Goal: Task Accomplishment & Management: Manage account settings

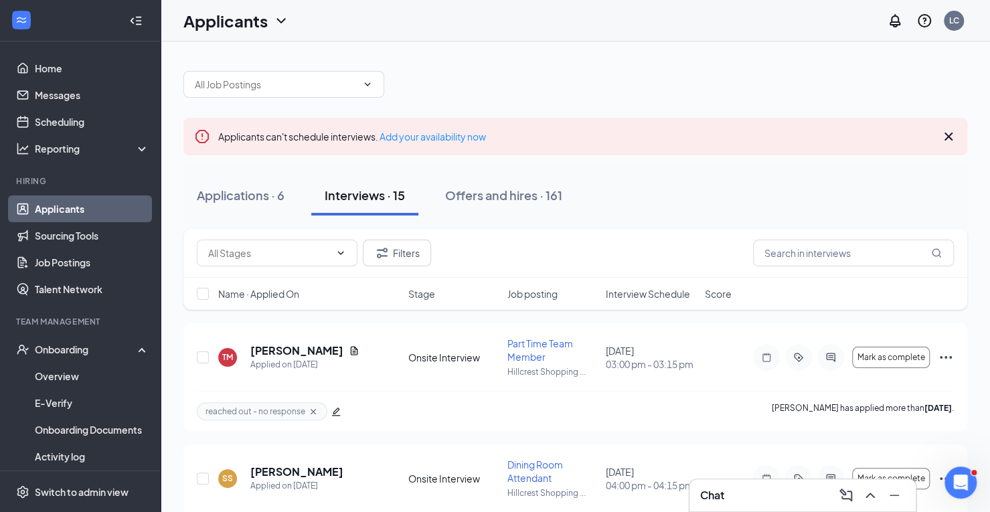
click at [636, 289] on span "Interview Schedule" at bounding box center [648, 293] width 84 height 13
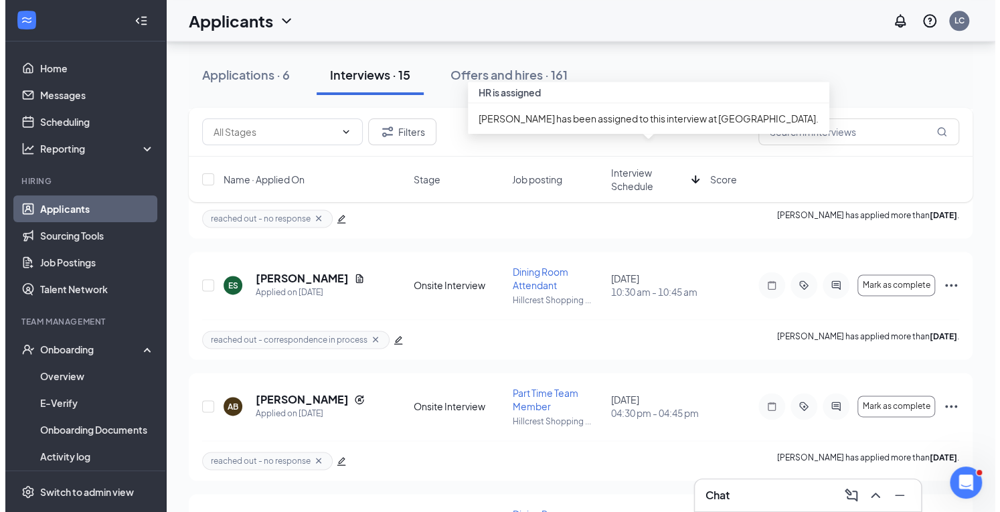
scroll to position [927, 0]
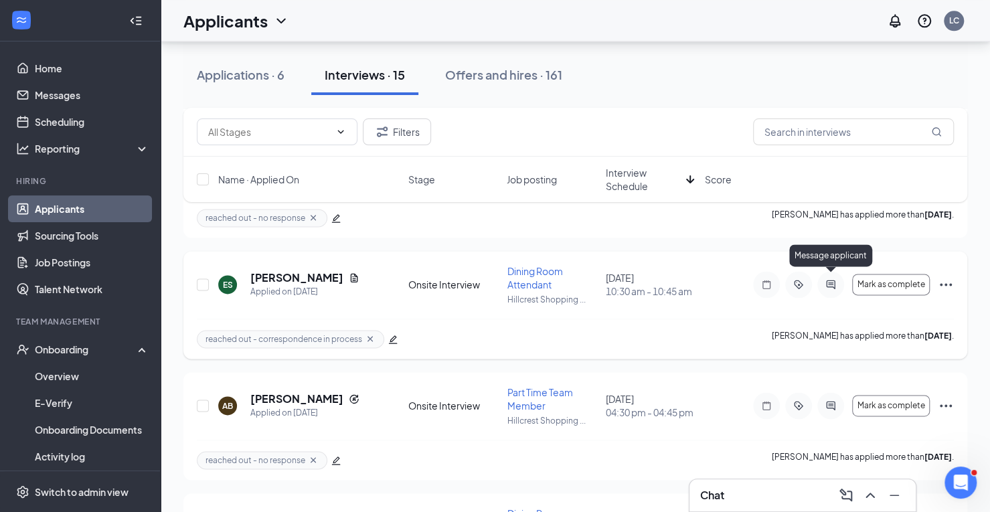
click at [826, 281] on icon "ActiveChat" at bounding box center [830, 284] width 9 height 9
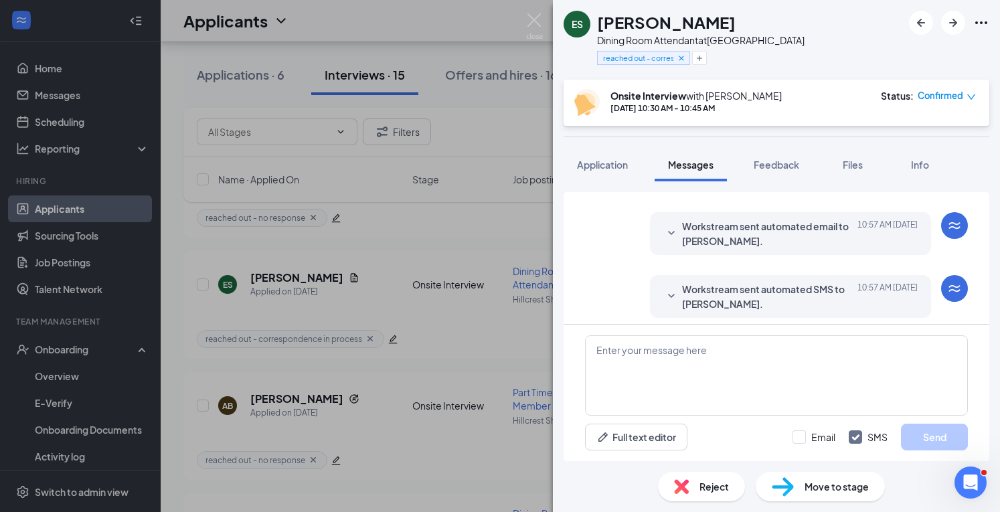
drag, startPoint x: 696, startPoint y: 289, endPoint x: 697, endPoint y: 297, distance: 8.7
click at [697, 297] on div "Workstream sent automated SMS to [PERSON_NAME]. [DATE] 10:57 AM Hi [PERSON_NAME…" at bounding box center [790, 296] width 281 height 43
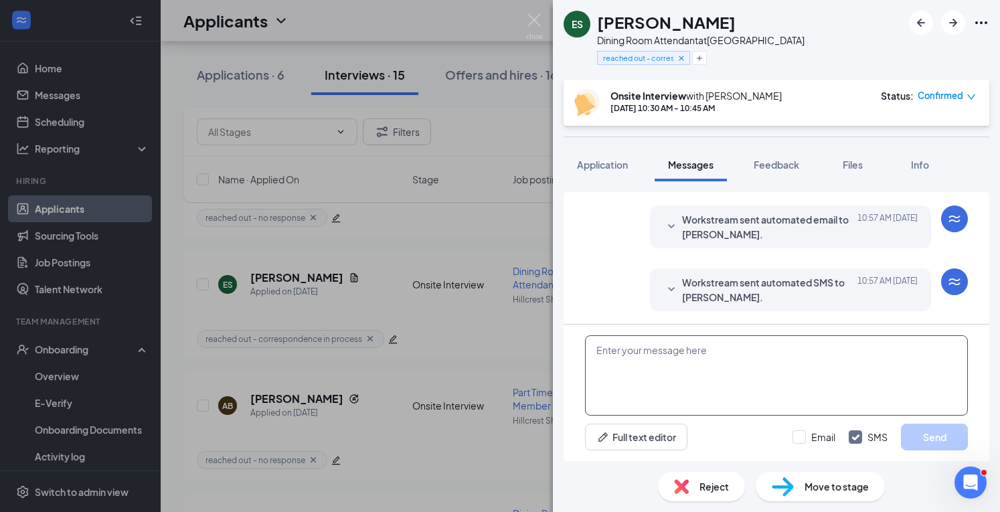
click at [613, 371] on textarea at bounding box center [776, 375] width 383 height 80
type textarea "Hey [PERSON_NAME] I am so sorry - could we move to [DATE] at 10:30?"
click at [921, 439] on button "Send" at bounding box center [934, 437] width 67 height 27
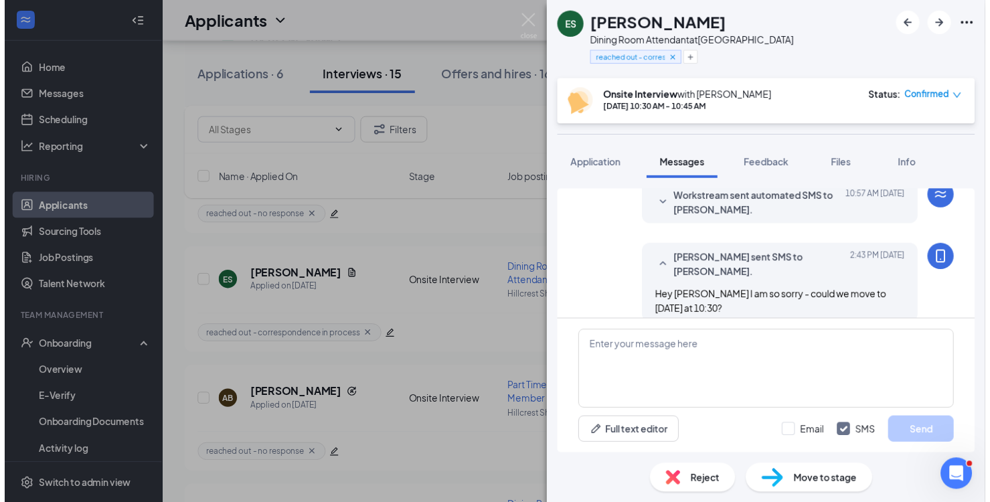
scroll to position [658, 0]
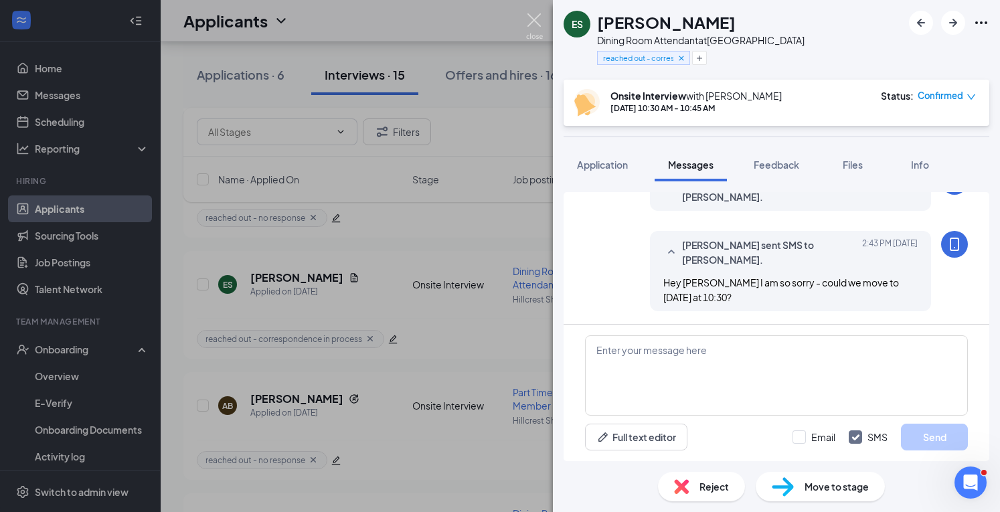
click at [534, 16] on img at bounding box center [534, 26] width 17 height 26
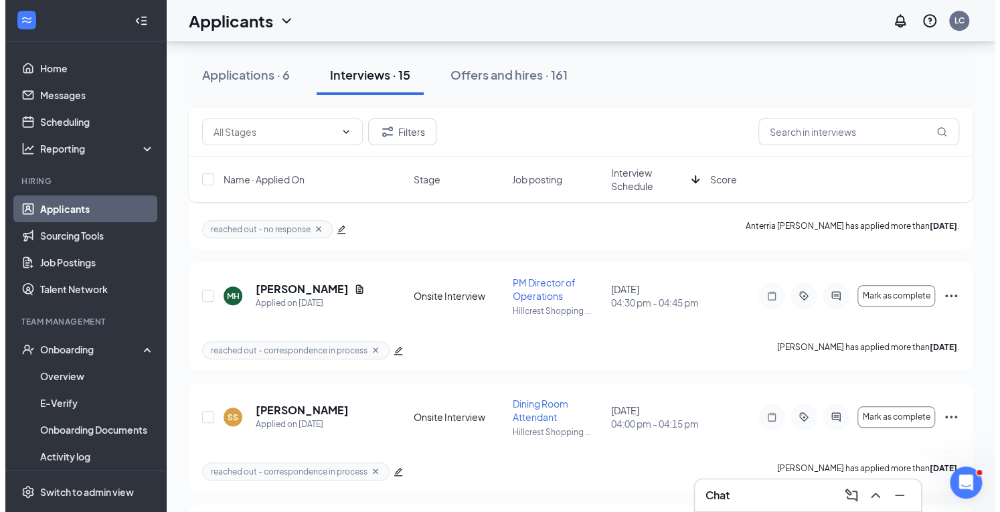
scroll to position [436, 0]
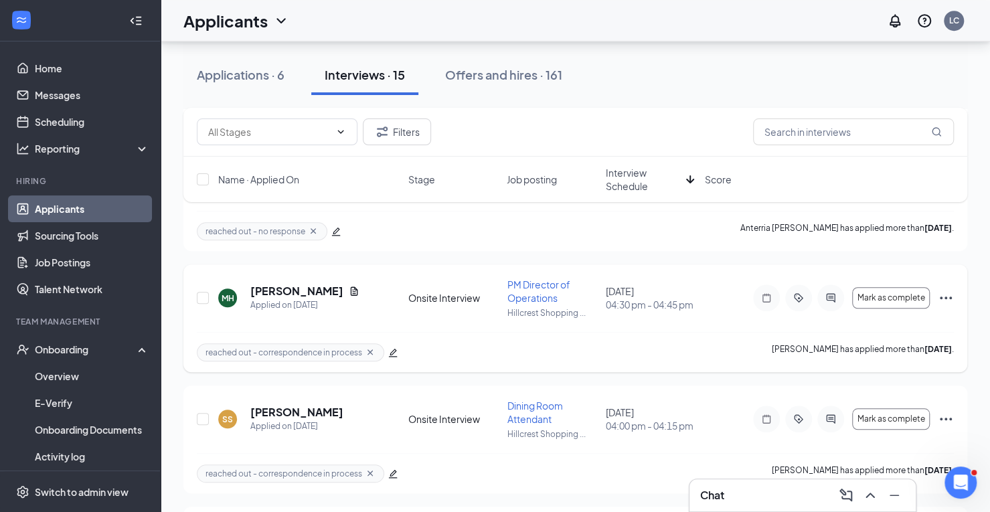
click at [764, 301] on div at bounding box center [766, 298] width 27 height 27
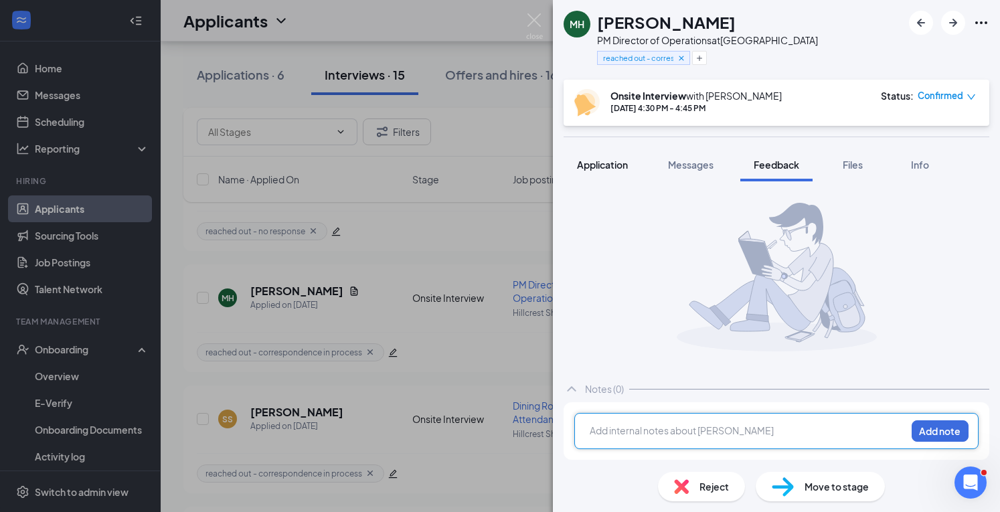
click at [632, 169] on button "Application" at bounding box center [603, 164] width 78 height 33
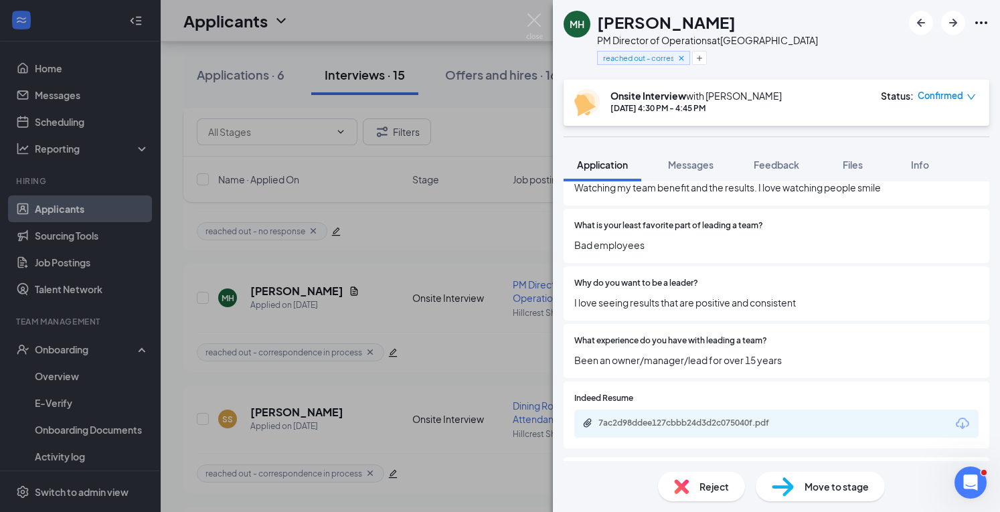
scroll to position [803, 0]
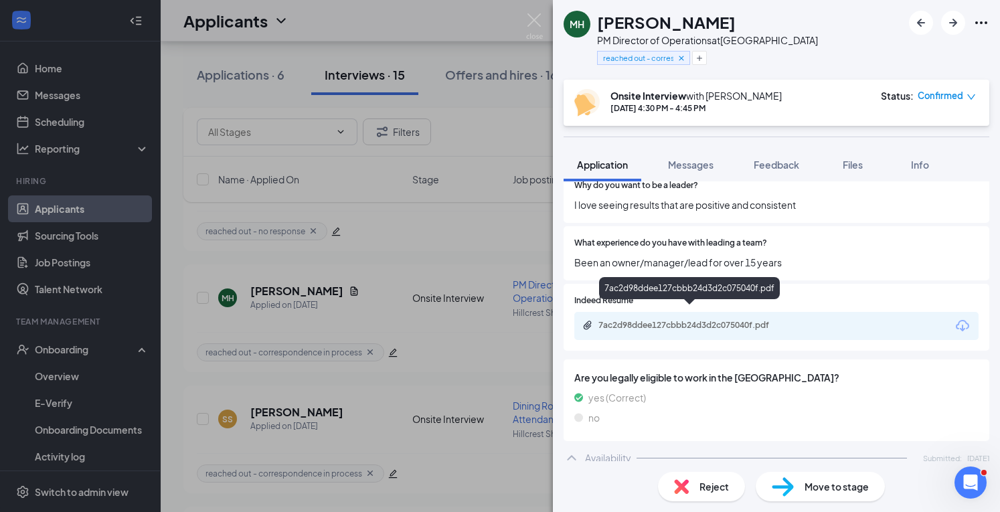
click at [669, 320] on div "7ac2d98ddee127cbbb24d3d2c075040f.pdf" at bounding box center [692, 325] width 187 height 11
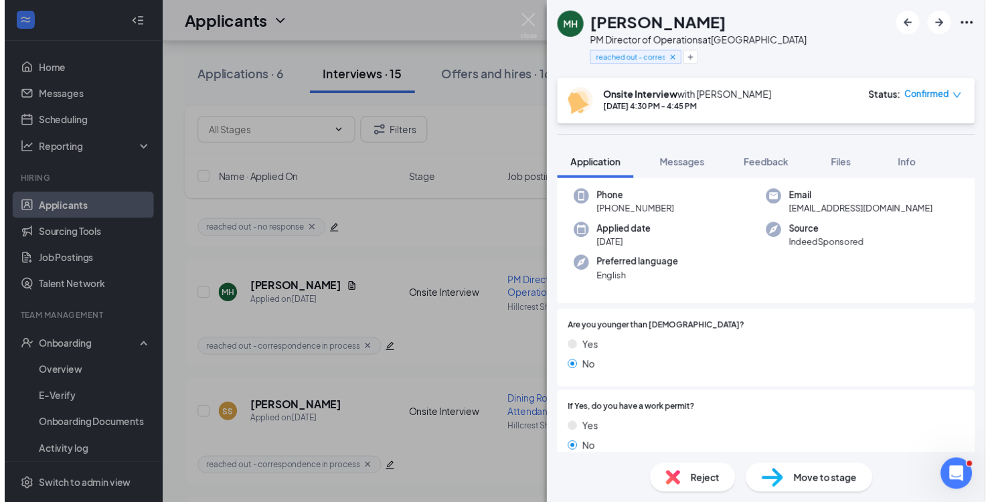
scroll to position [0, 0]
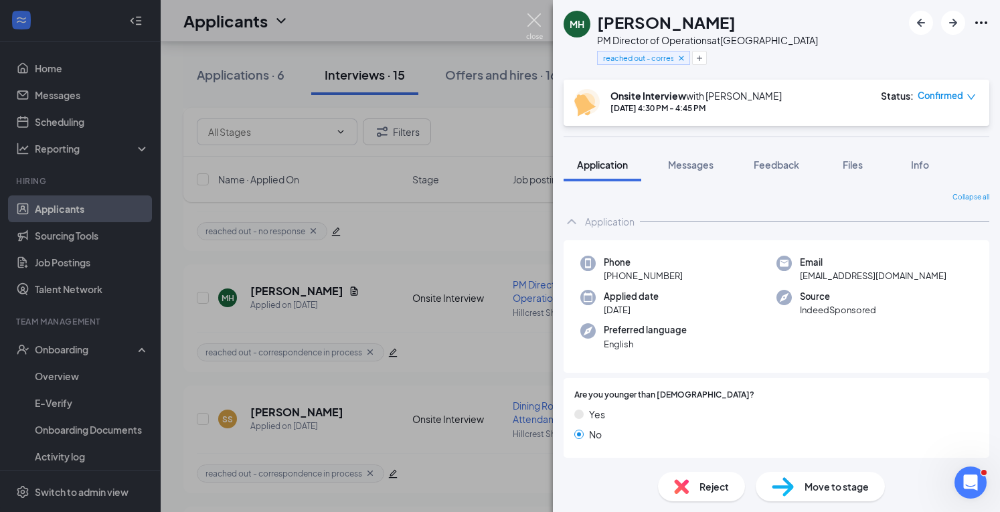
click at [534, 18] on img at bounding box center [534, 26] width 17 height 26
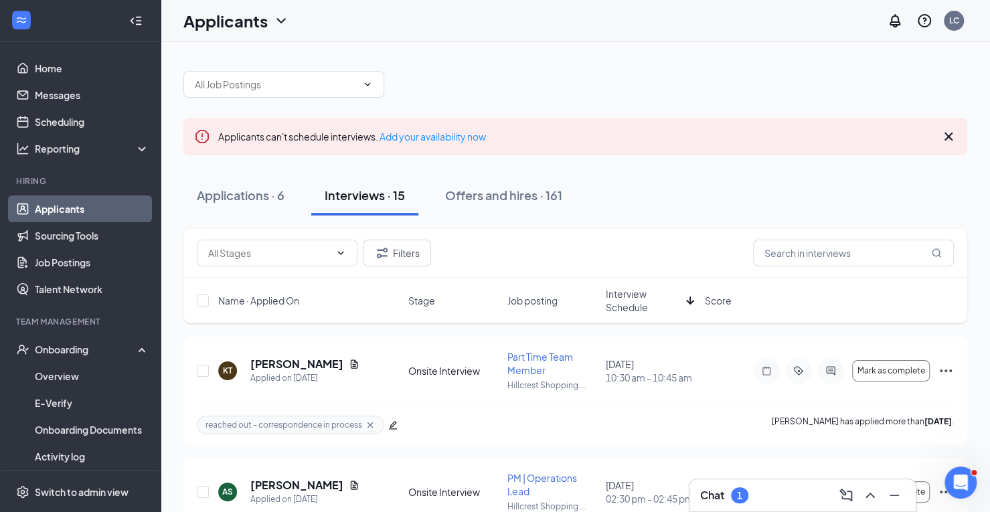
click at [761, 504] on div "Chat 1" at bounding box center [802, 495] width 205 height 21
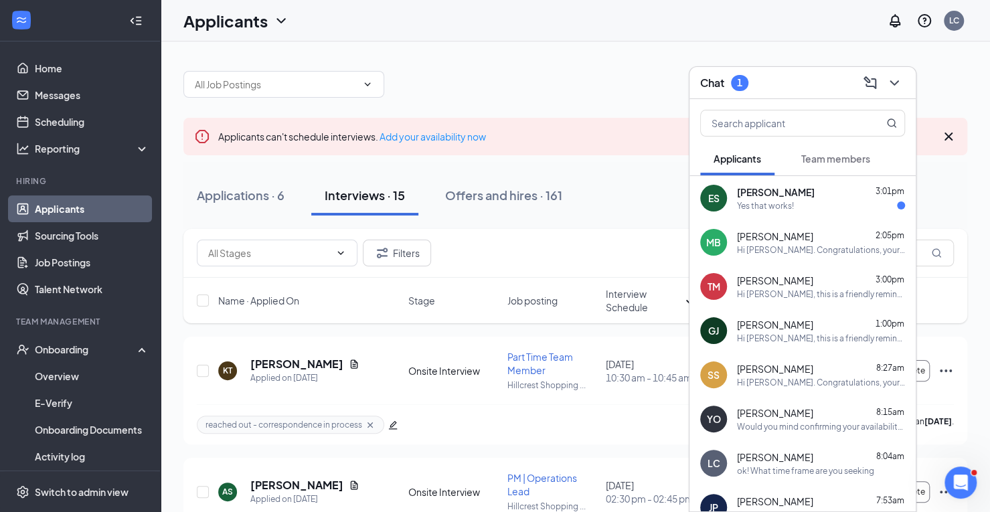
click at [762, 206] on div "Yes that works!" at bounding box center [765, 205] width 57 height 11
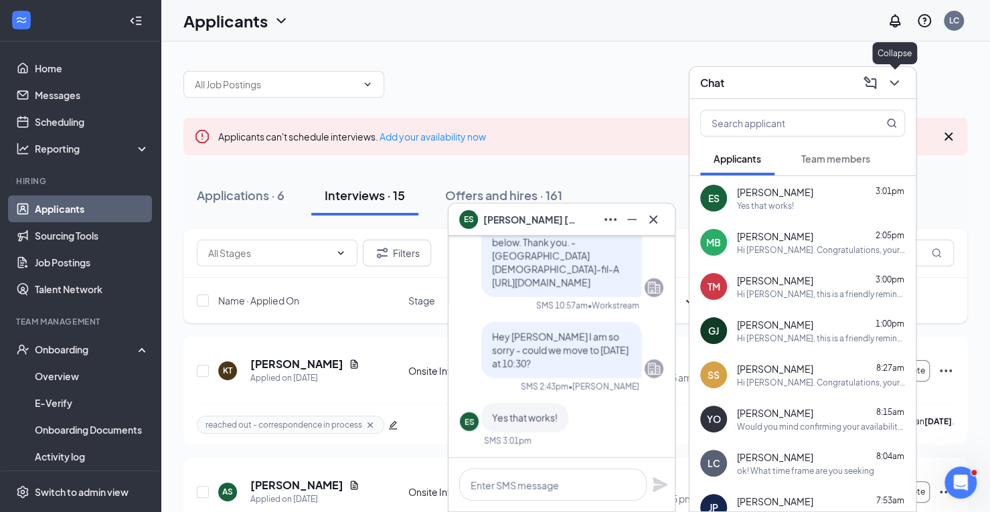
click at [894, 82] on icon "ChevronDown" at bounding box center [895, 83] width 16 height 16
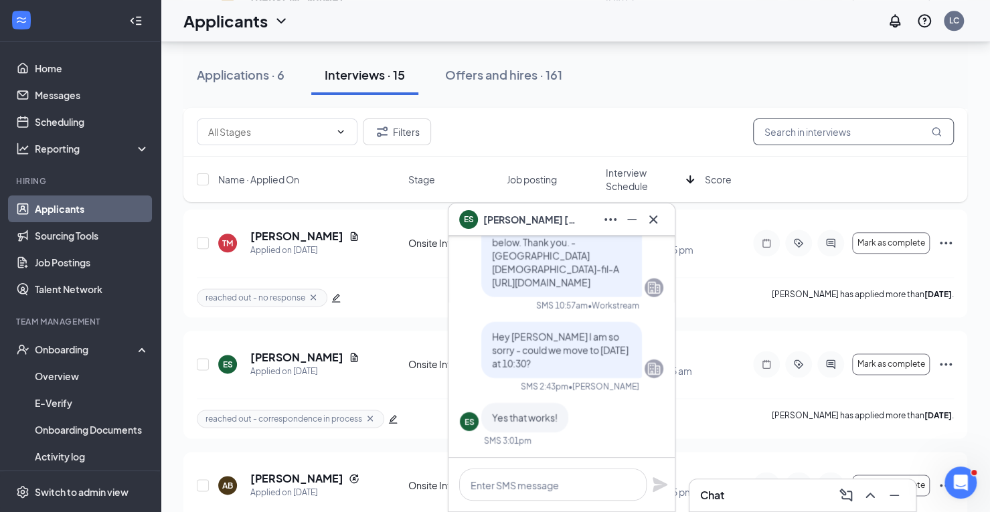
scroll to position [850, 0]
click at [944, 356] on icon "Ellipses" at bounding box center [946, 362] width 16 height 16
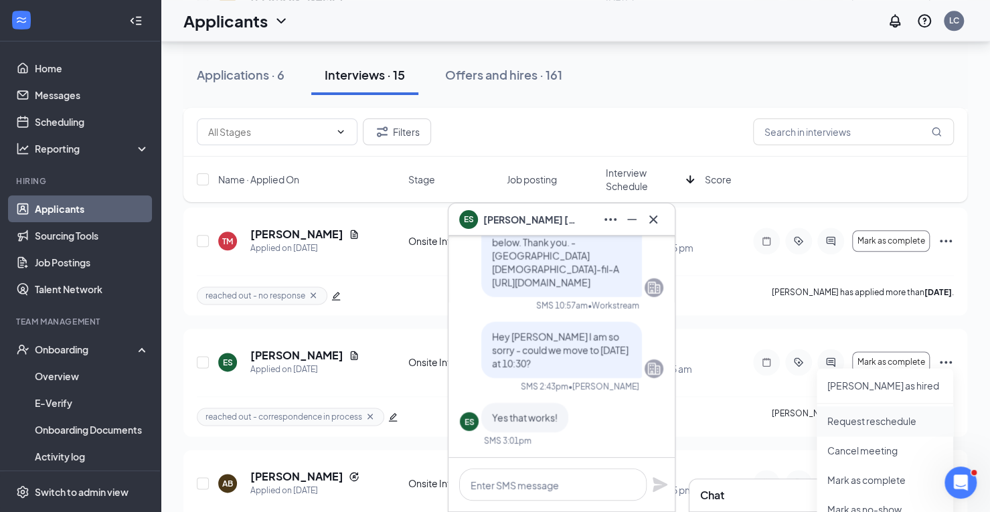
click at [872, 421] on p "Request reschedule" at bounding box center [885, 420] width 115 height 13
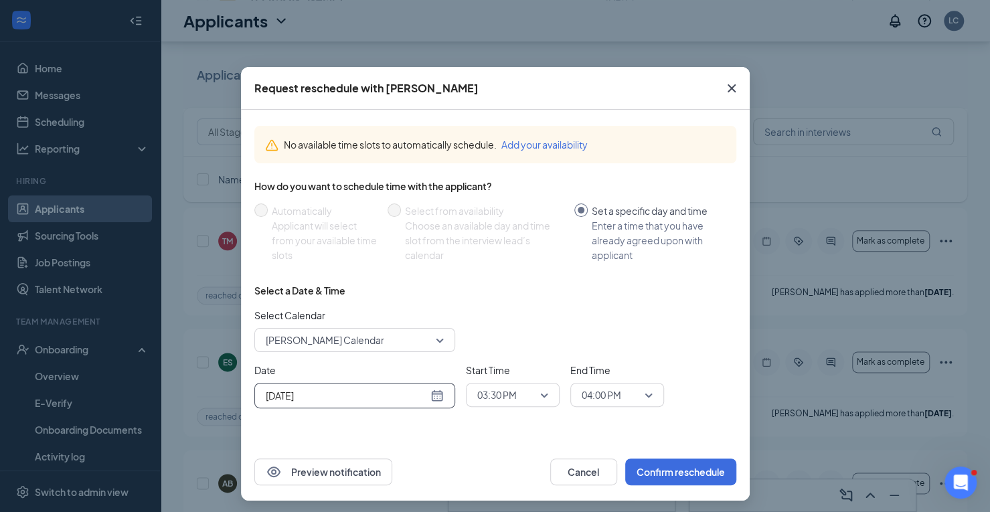
click at [298, 397] on input "[DATE]" at bounding box center [347, 395] width 162 height 15
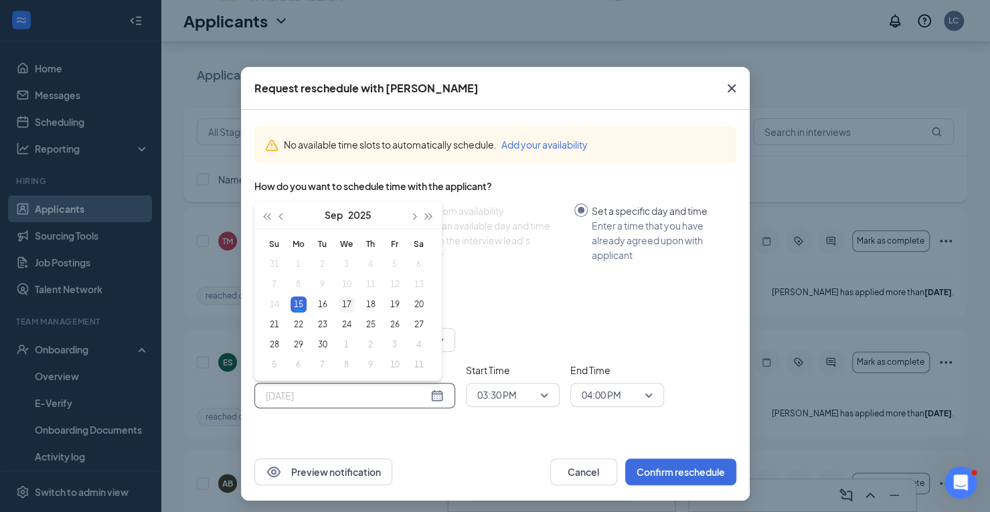
type input "[DATE]"
click at [342, 303] on div "17" at bounding box center [347, 305] width 16 height 16
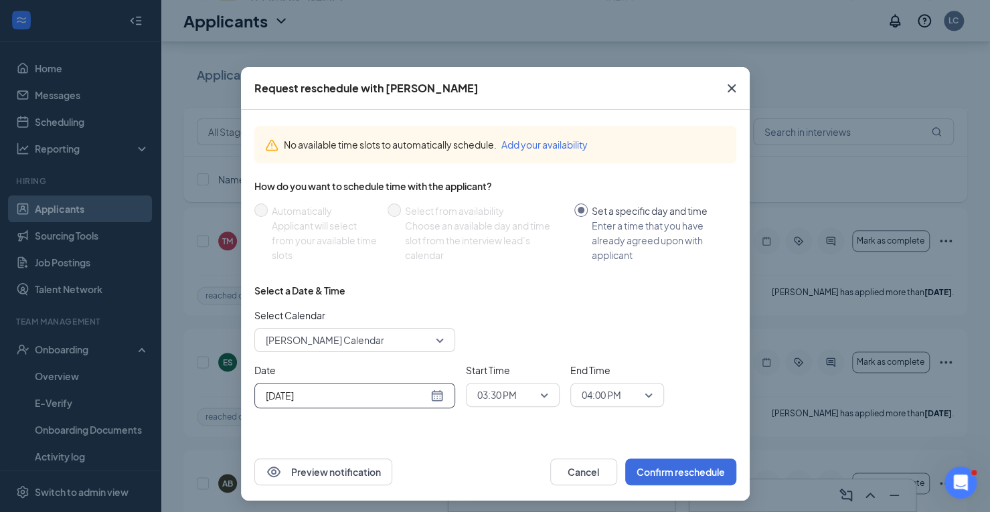
click at [523, 391] on span "03:30 PM" at bounding box center [506, 395] width 59 height 20
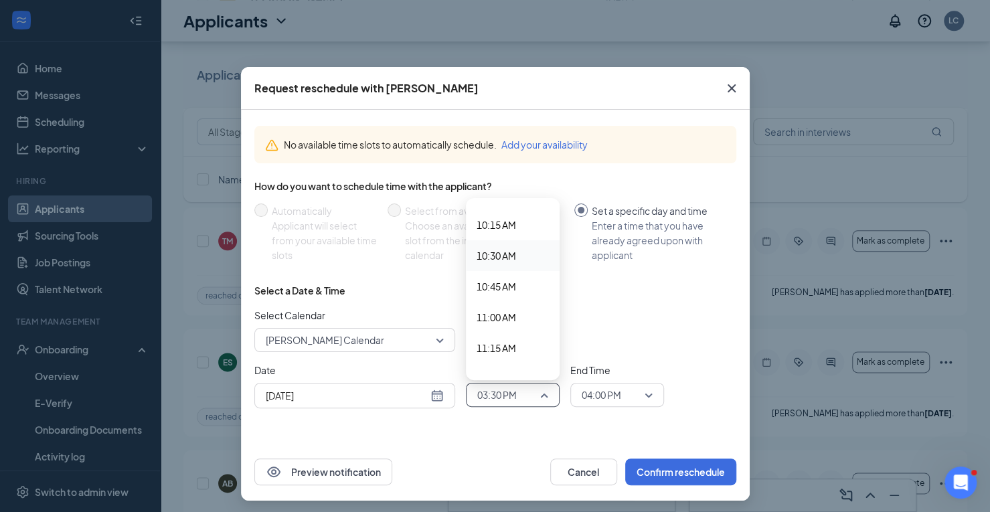
click at [490, 252] on span "10:30 AM" at bounding box center [497, 255] width 40 height 15
click at [605, 400] on span "04:00 PM" at bounding box center [602, 395] width 40 height 20
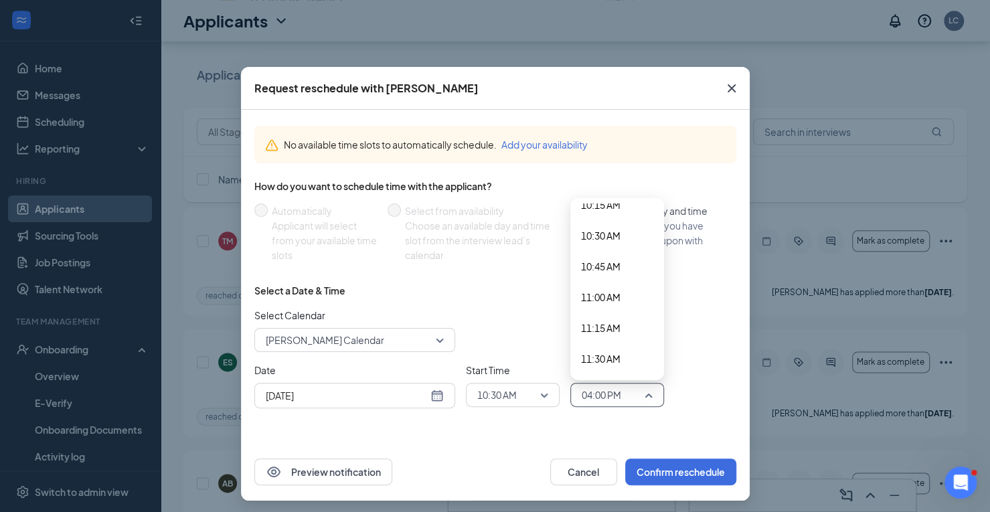
scroll to position [1277, 0]
click at [601, 271] on span "10:45 AM" at bounding box center [601, 266] width 40 height 15
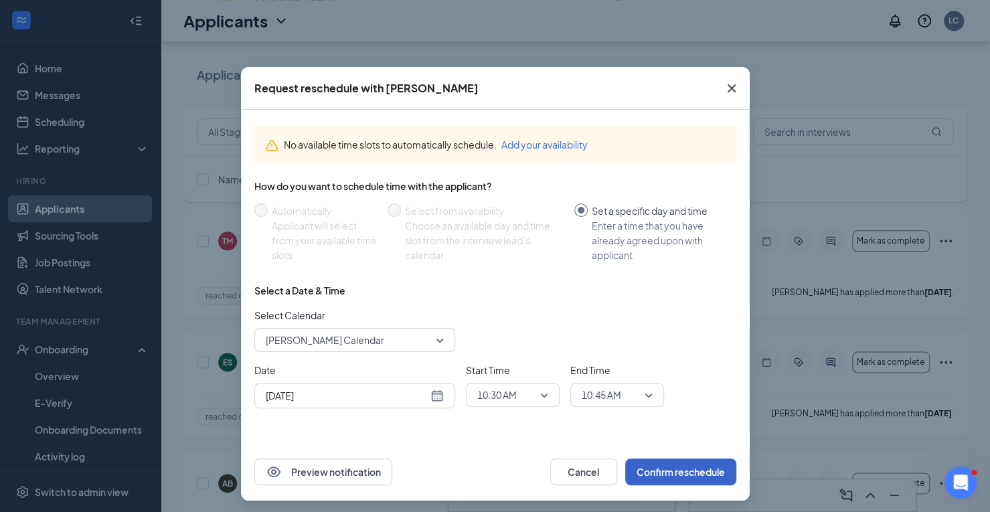
click at [656, 464] on button "Confirm reschedule" at bounding box center [680, 472] width 111 height 27
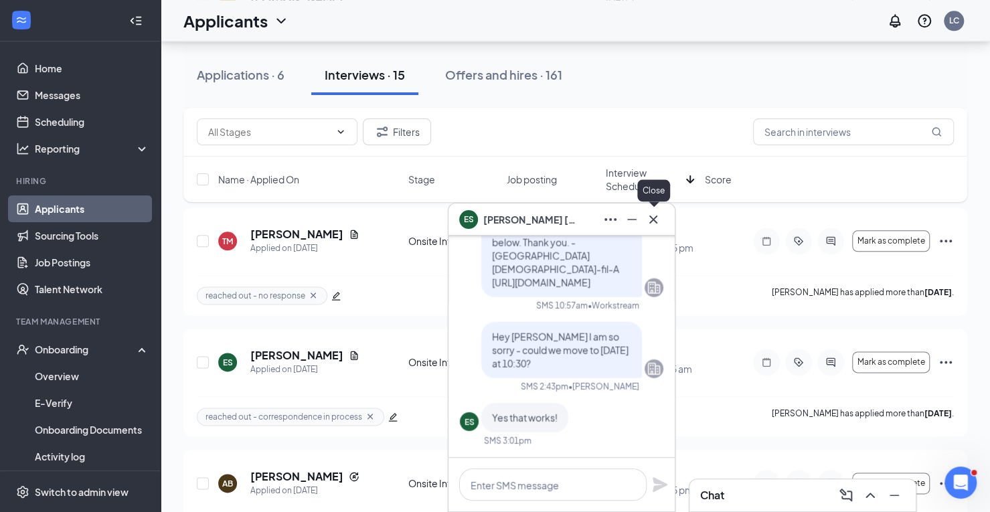
click at [656, 226] on icon "Cross" at bounding box center [654, 220] width 16 height 16
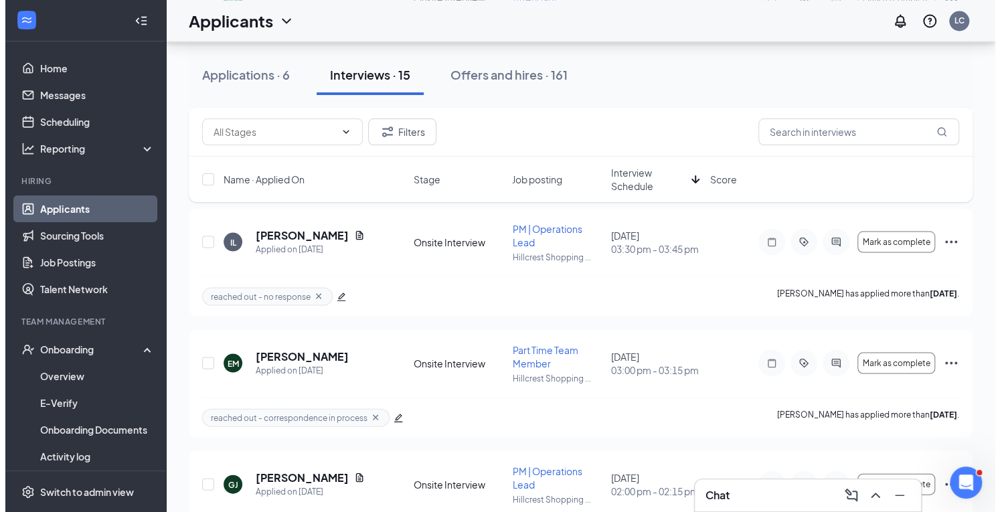
scroll to position [1456, 0]
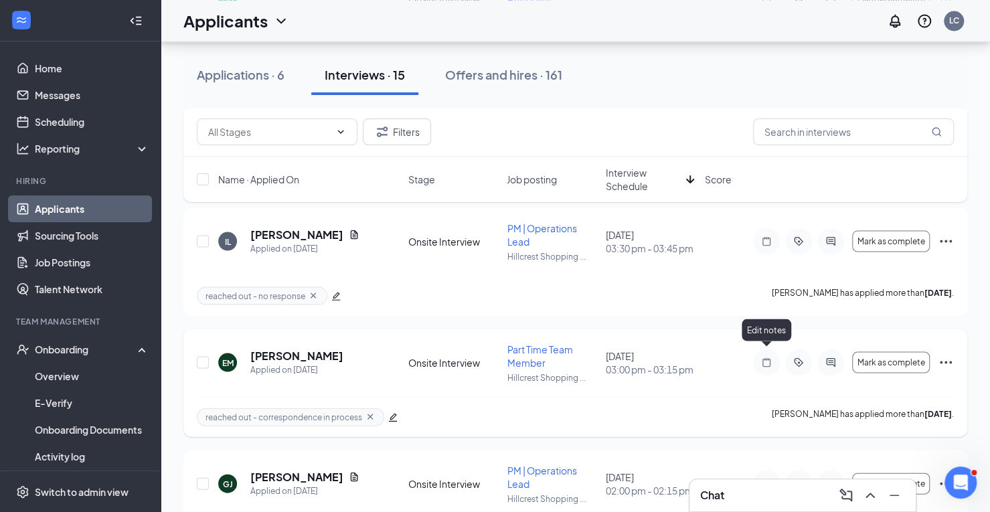
click at [765, 357] on icon "Note" at bounding box center [767, 362] width 16 height 11
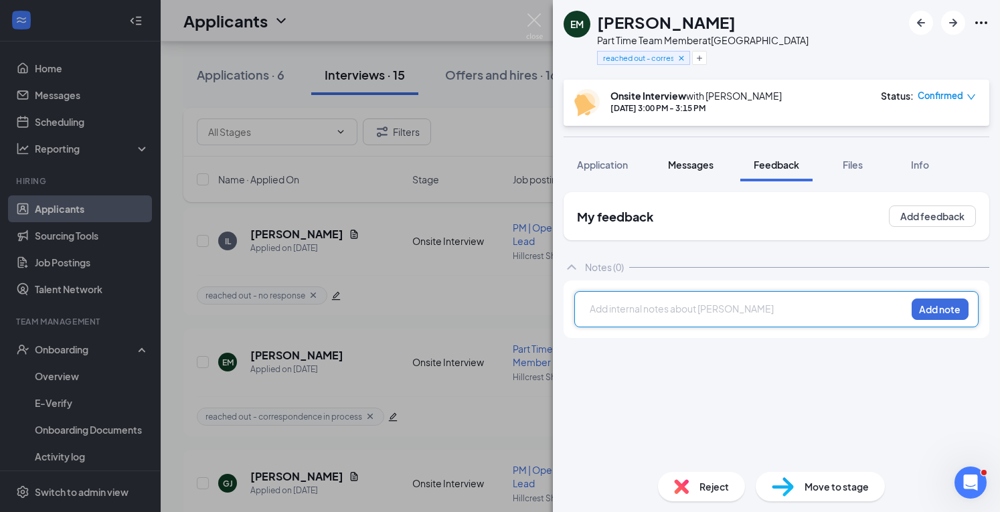
click at [698, 171] on div "Messages" at bounding box center [691, 164] width 46 height 13
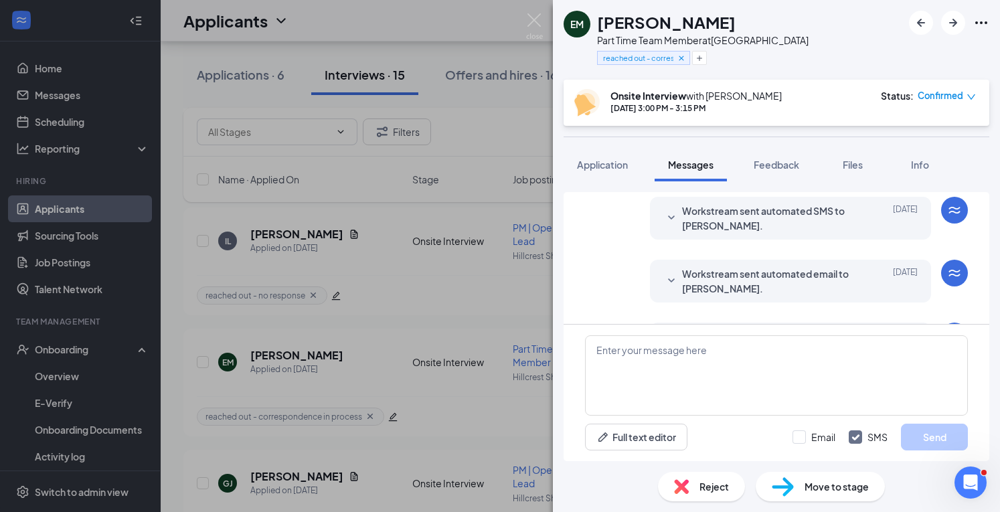
scroll to position [342, 0]
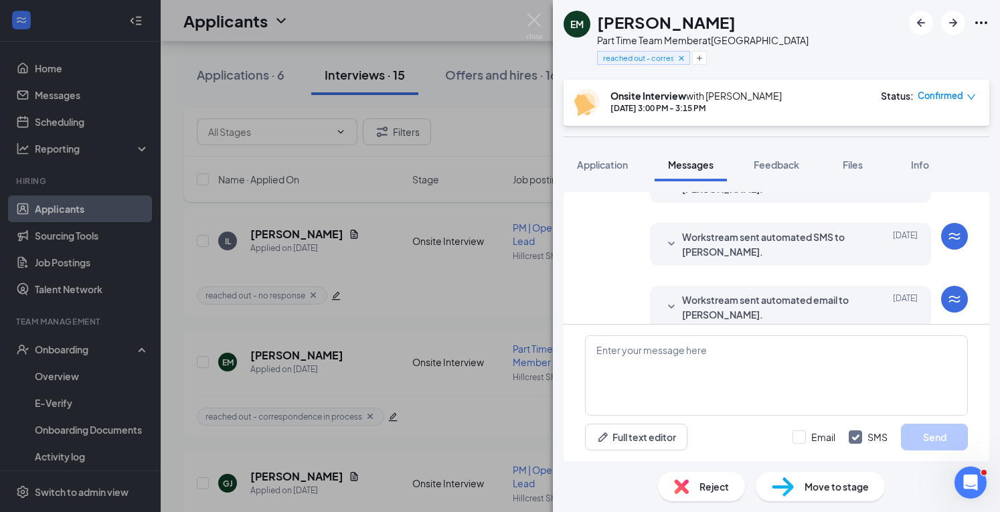
click at [664, 299] on icon "SmallChevronDown" at bounding box center [672, 307] width 16 height 16
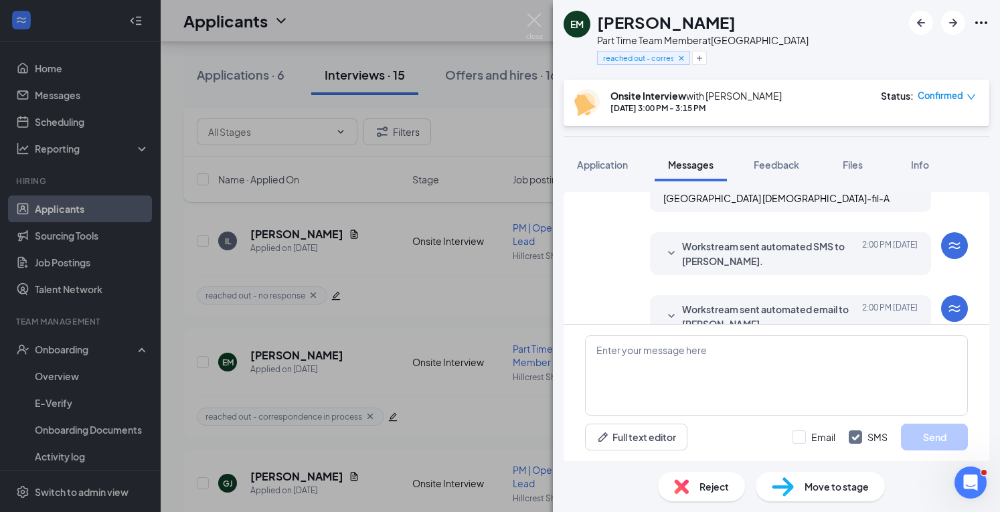
scroll to position [655, 0]
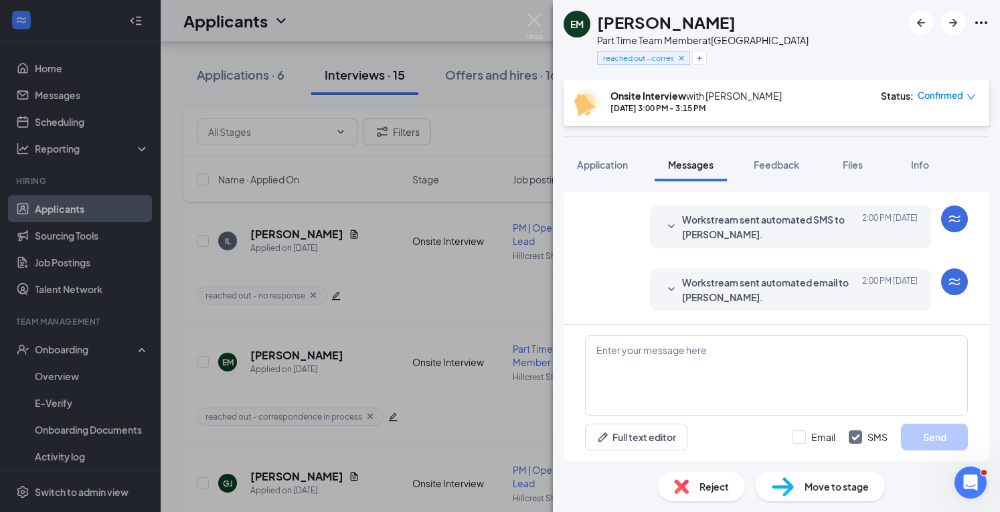
click at [664, 277] on div at bounding box center [672, 289] width 16 height 29
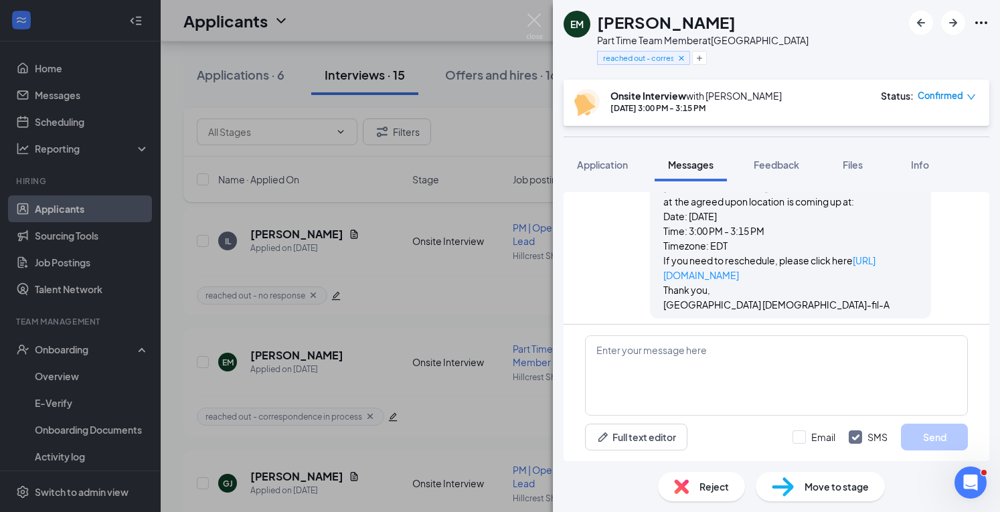
scroll to position [825, 0]
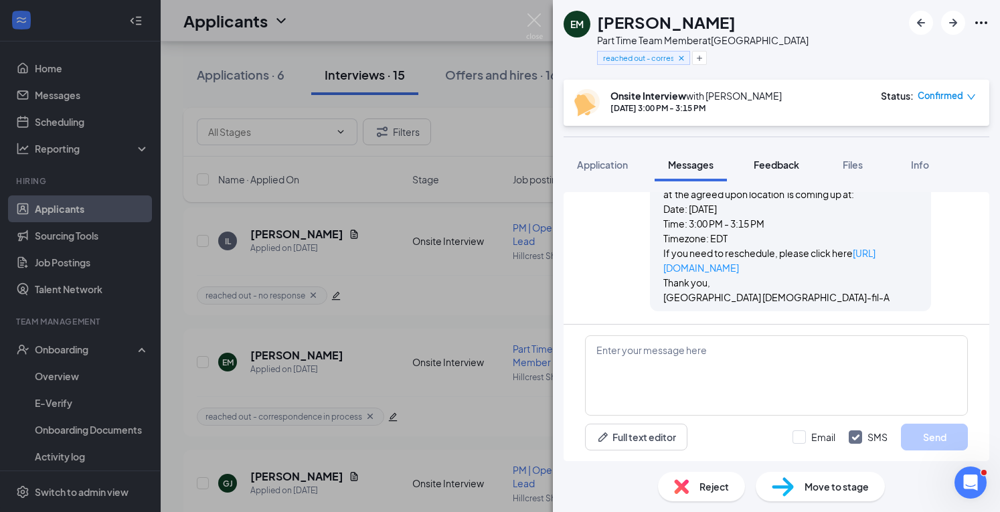
click at [797, 163] on span "Feedback" at bounding box center [777, 165] width 46 height 12
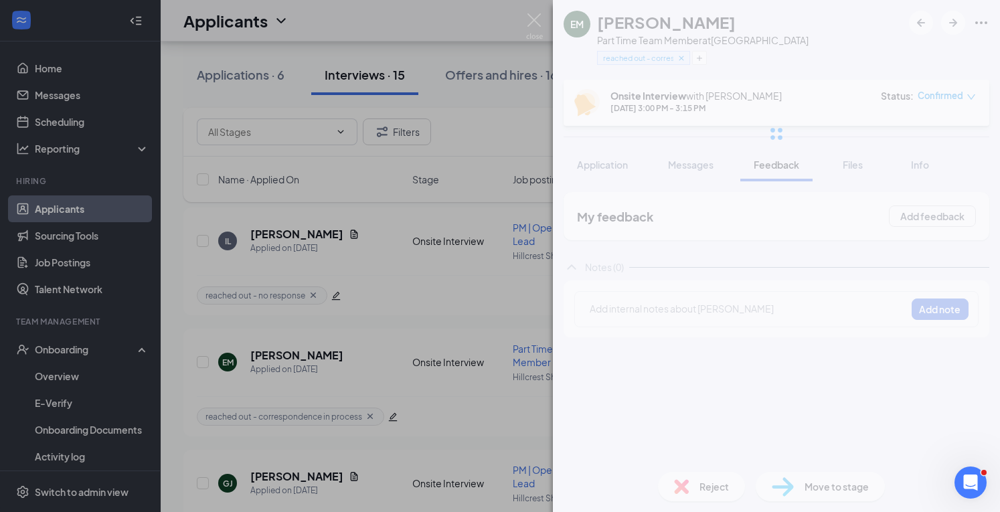
click at [646, 319] on div "Add internal notes about [PERSON_NAME] Add note" at bounding box center [777, 309] width 404 height 36
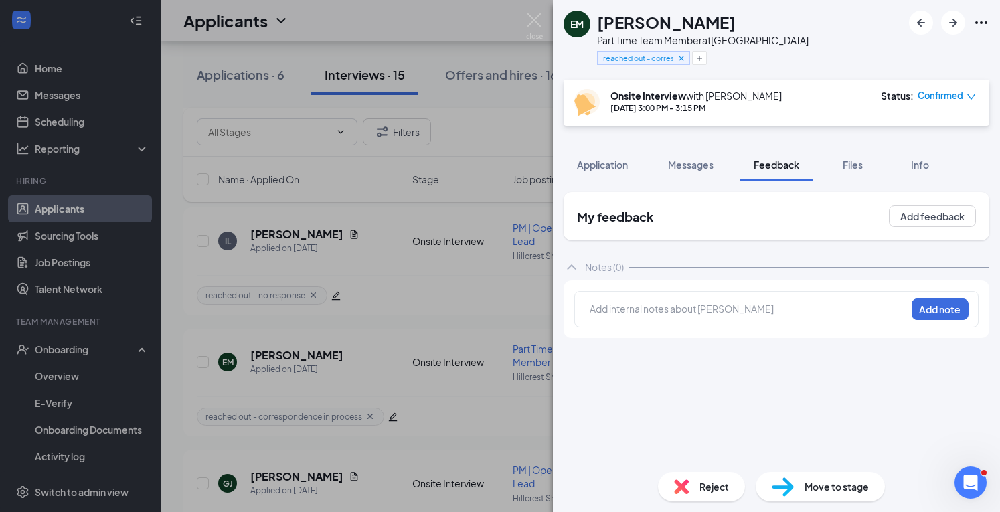
click at [637, 316] on div at bounding box center [748, 310] width 315 height 17
click at [952, 307] on button "Add note" at bounding box center [940, 309] width 57 height 21
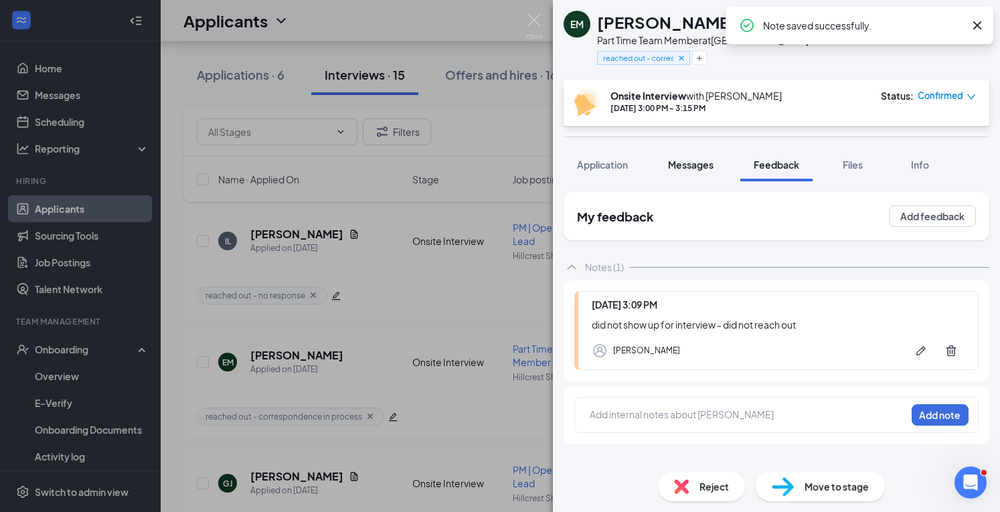
click at [692, 159] on span "Messages" at bounding box center [691, 165] width 46 height 12
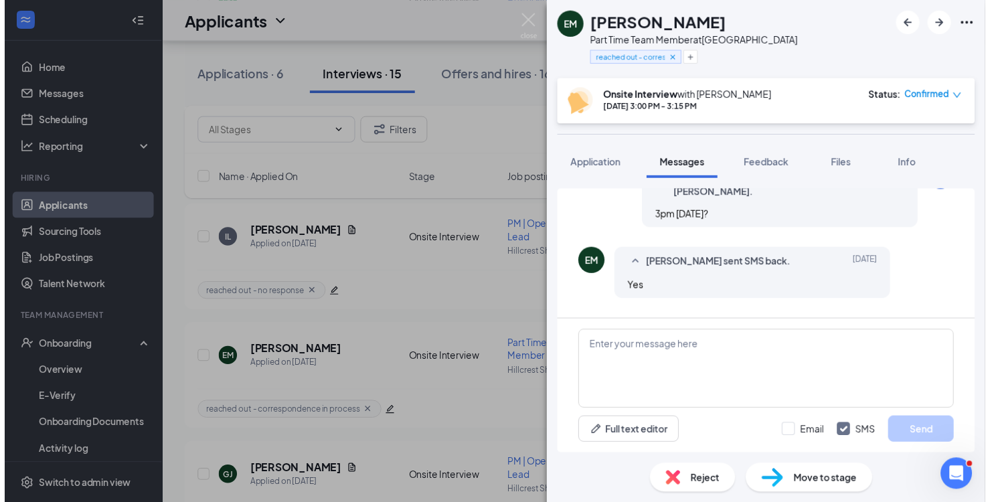
scroll to position [485, 0]
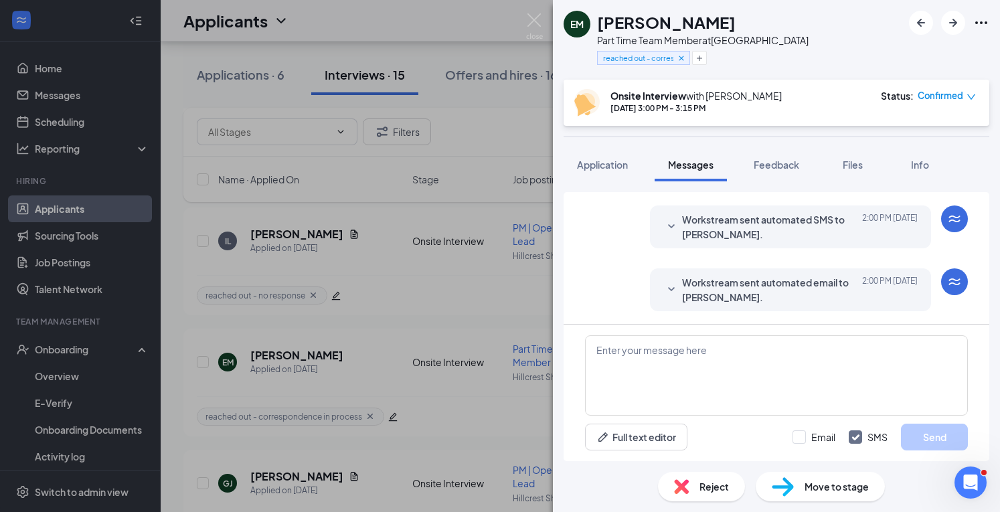
click at [707, 489] on span "Reject" at bounding box center [714, 486] width 29 height 15
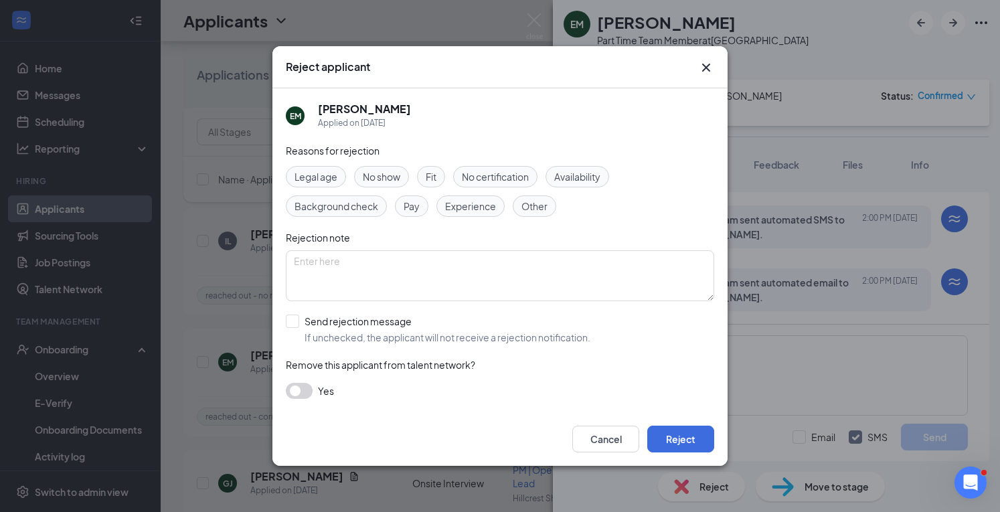
click at [389, 179] on span "No show" at bounding box center [381, 176] width 37 height 15
click at [331, 325] on input "Send rejection message If unchecked, the applicant will not receive a rejection…" at bounding box center [438, 329] width 305 height 29
checkbox input "true"
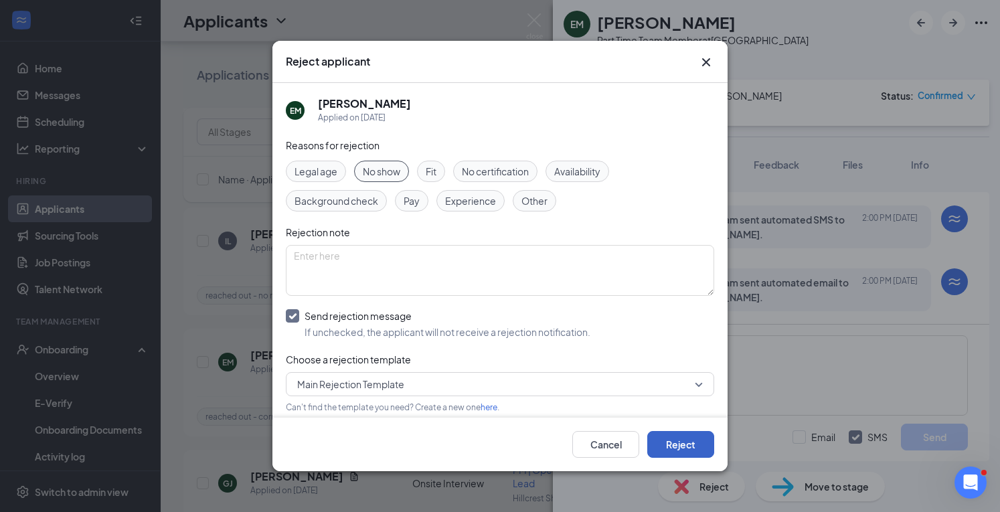
click at [692, 441] on button "Reject" at bounding box center [681, 444] width 67 height 27
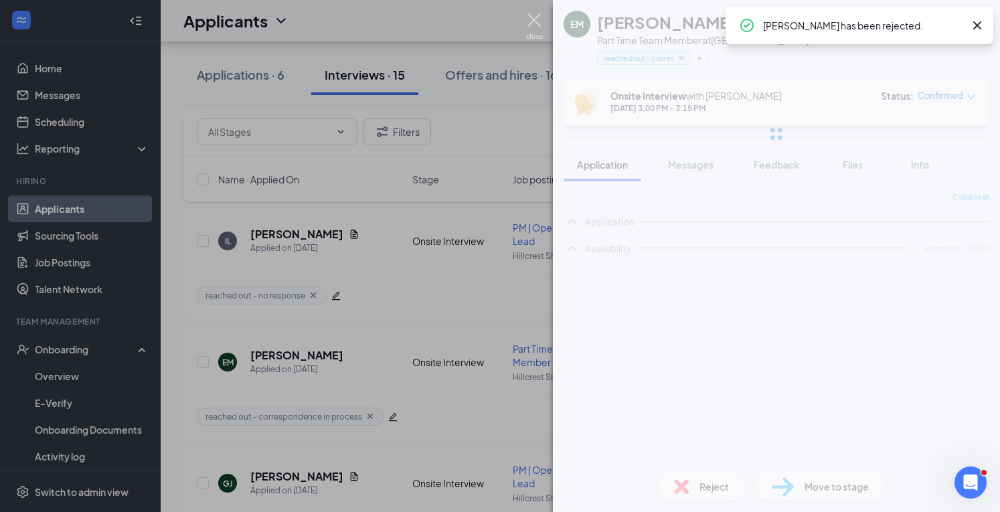
click at [533, 19] on img at bounding box center [534, 26] width 17 height 26
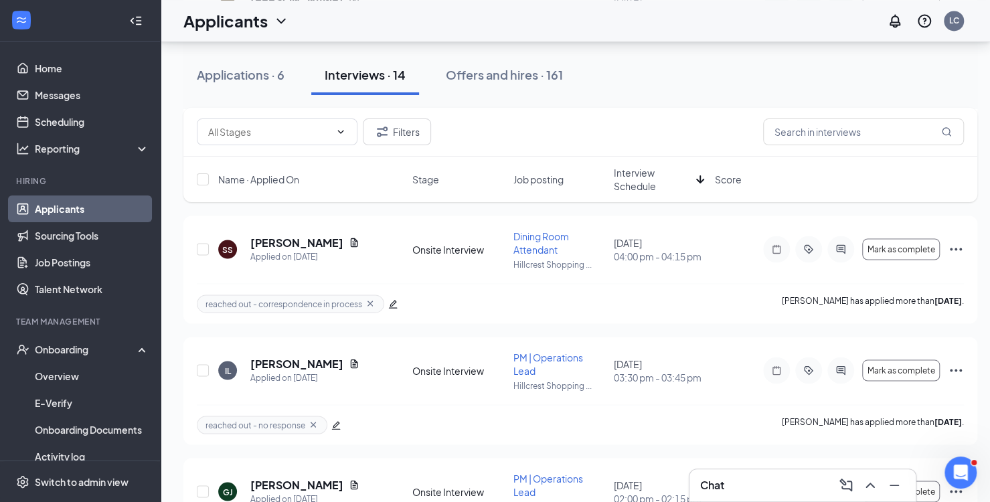
scroll to position [1325, 0]
click at [781, 477] on div "Chat 2" at bounding box center [802, 485] width 205 height 21
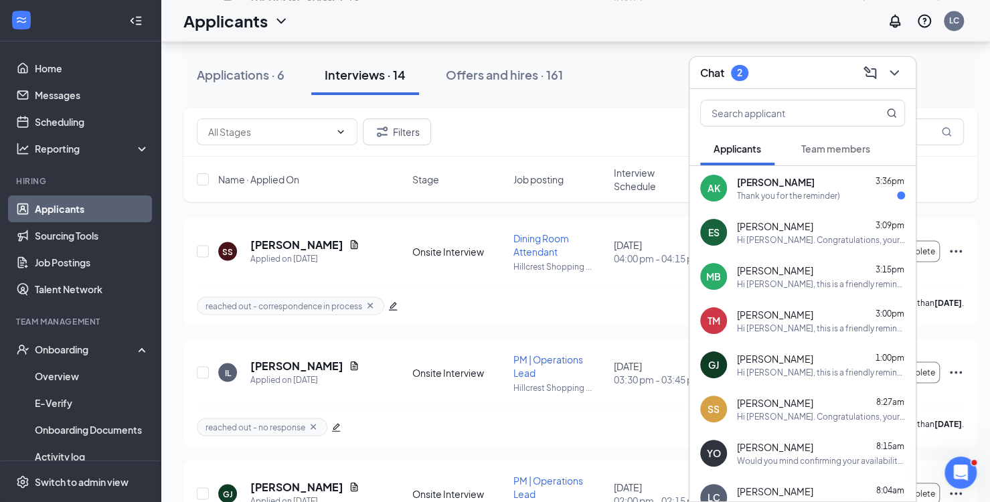
click at [837, 151] on span "Team members" at bounding box center [836, 149] width 69 height 12
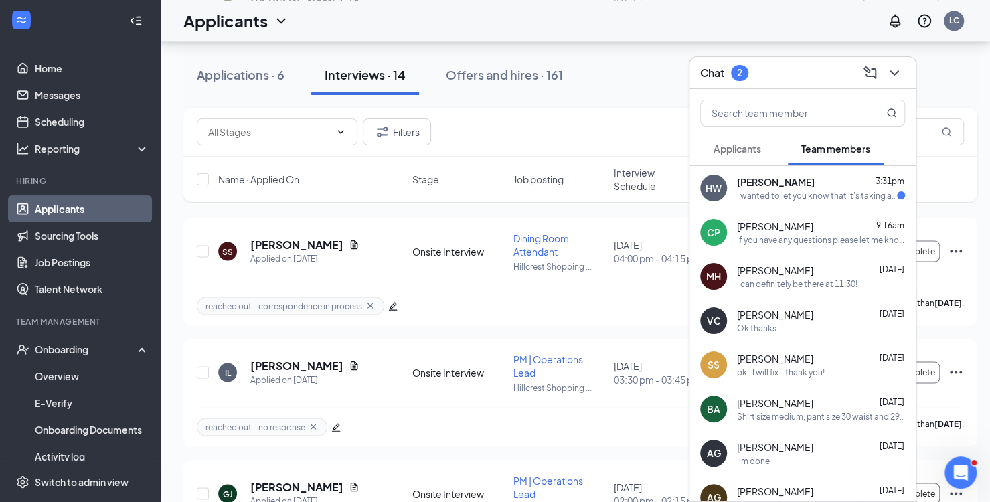
click at [753, 188] on span "[PERSON_NAME]" at bounding box center [776, 181] width 78 height 13
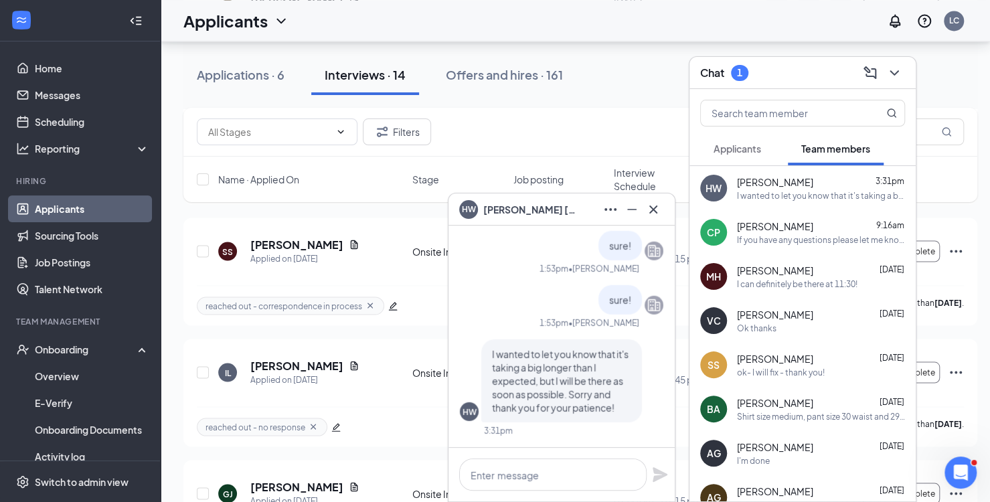
click at [757, 156] on button "Applicants" at bounding box center [737, 148] width 74 height 33
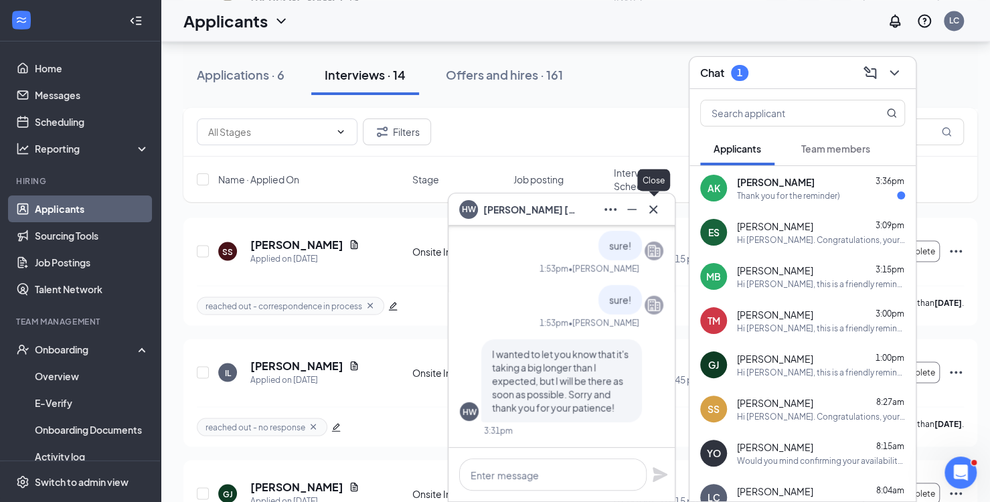
click at [648, 207] on icon "Cross" at bounding box center [654, 210] width 16 height 16
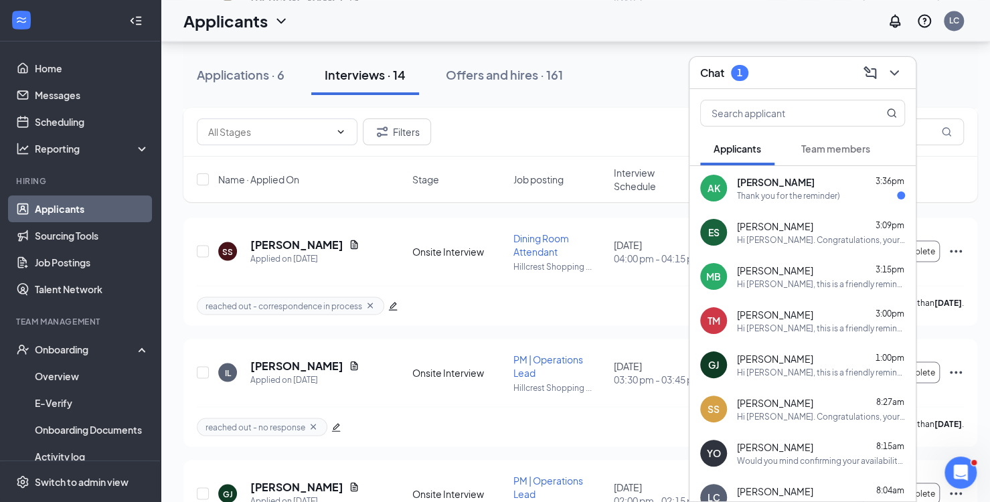
click at [794, 184] on span "[PERSON_NAME]" at bounding box center [776, 181] width 78 height 13
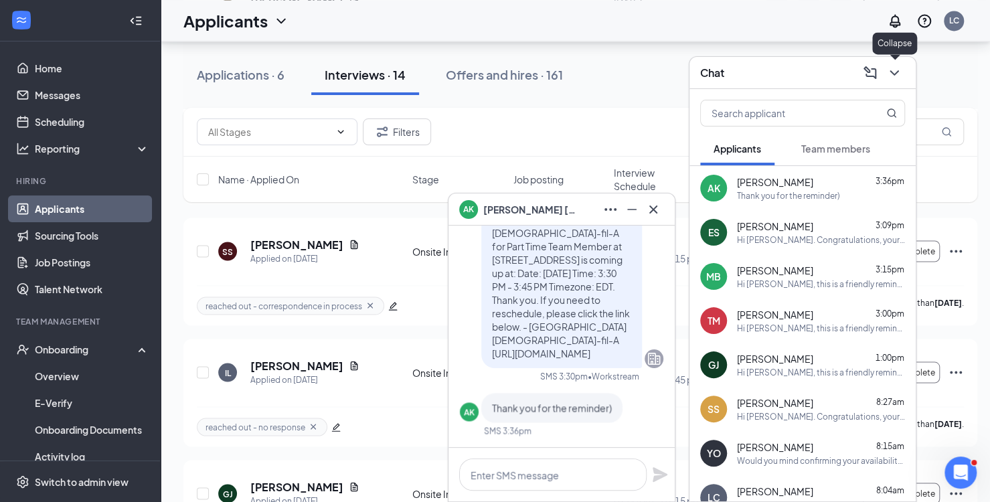
click at [897, 77] on icon "ChevronDown" at bounding box center [895, 73] width 16 height 16
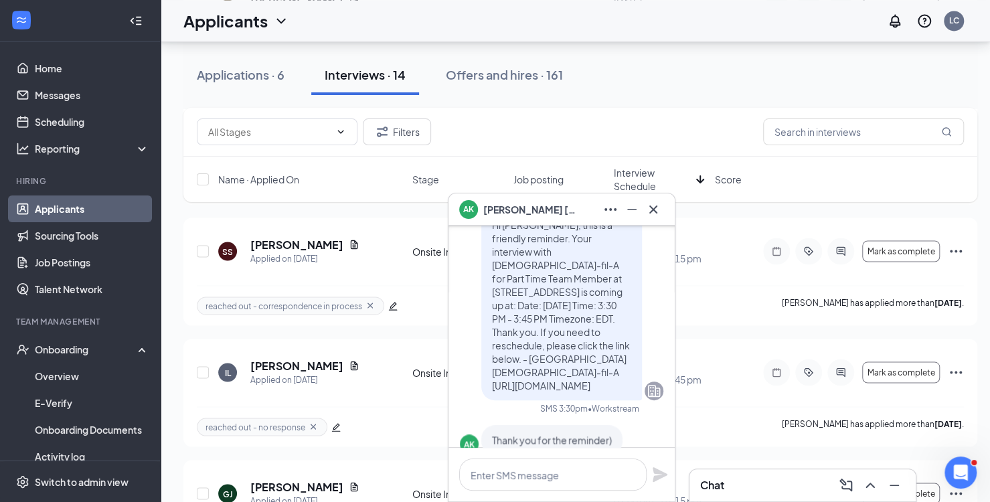
scroll to position [-33, 0]
click at [651, 212] on icon "Cross" at bounding box center [654, 209] width 8 height 8
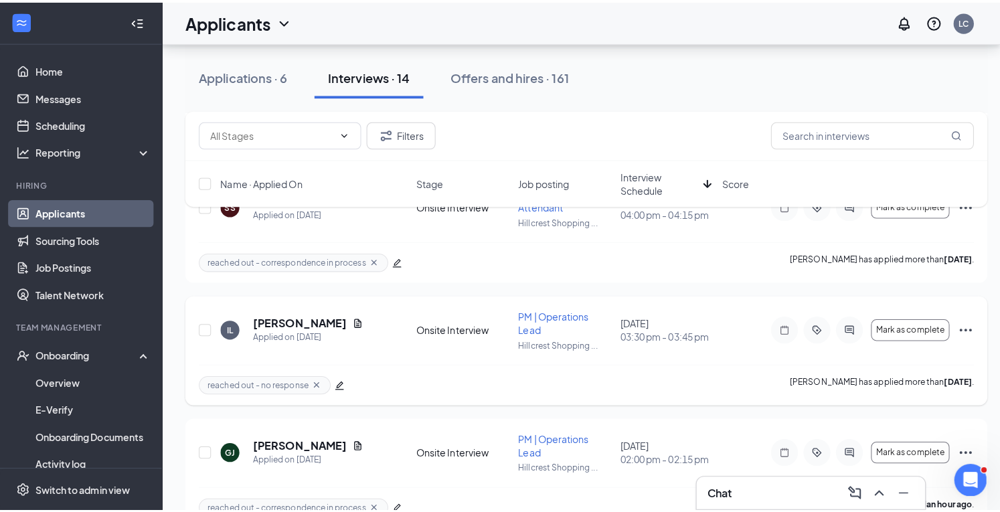
scroll to position [1371, 0]
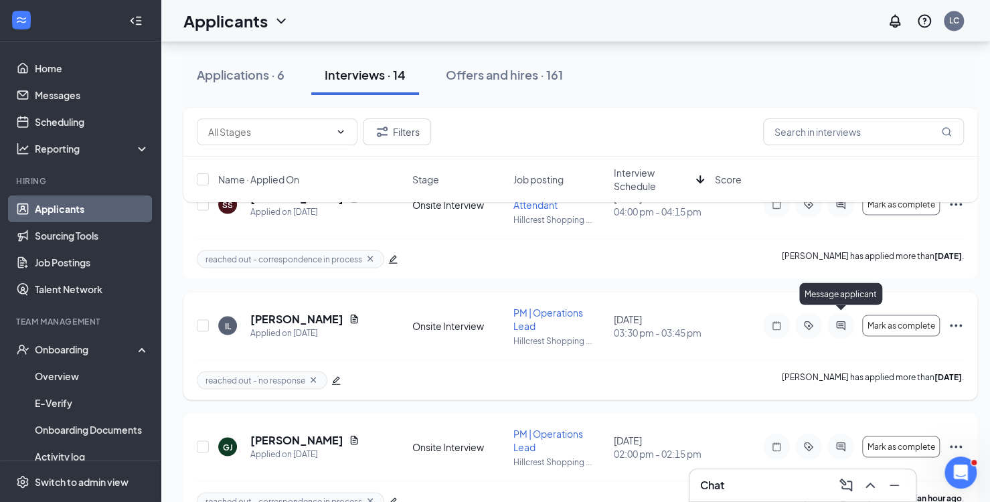
click at [842, 320] on icon "ActiveChat" at bounding box center [841, 325] width 16 height 11
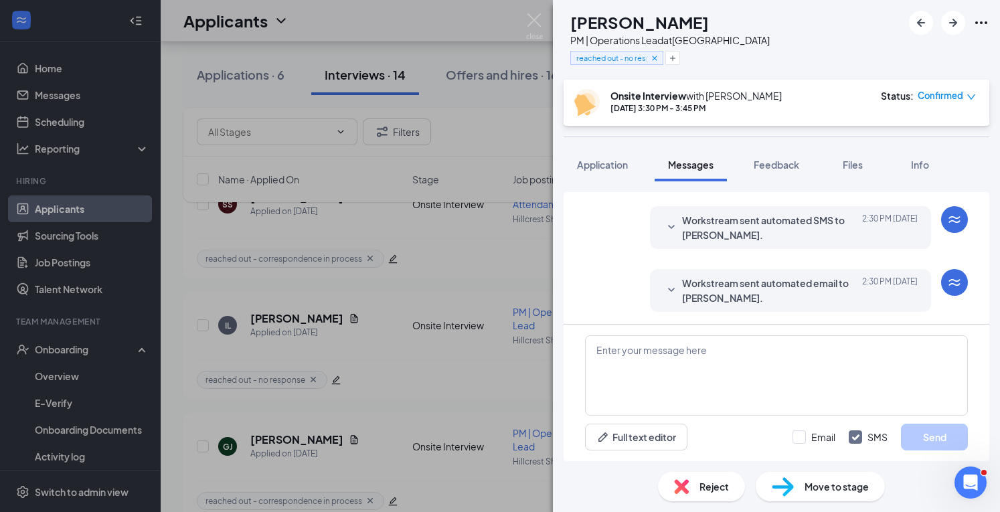
scroll to position [485, 0]
click at [664, 291] on icon "SmallChevronDown" at bounding box center [672, 290] width 16 height 16
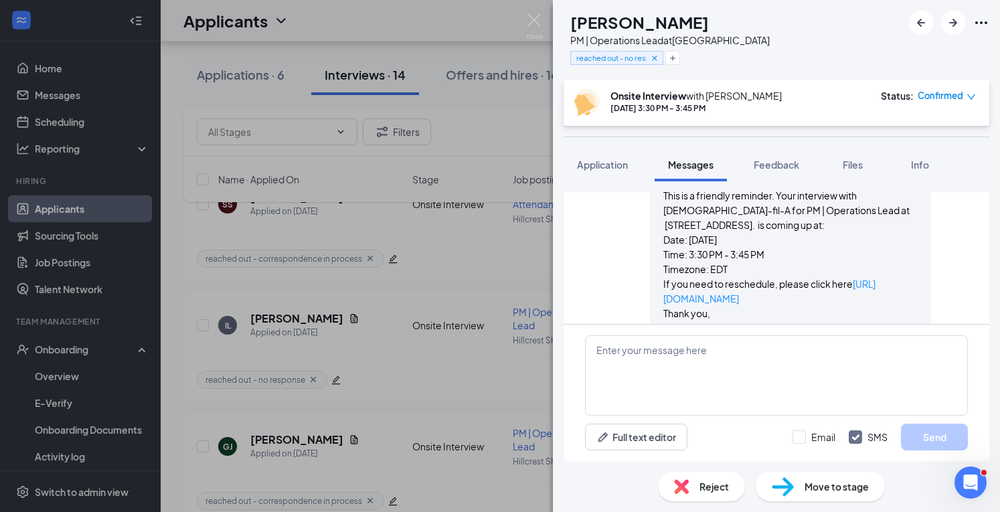
scroll to position [615, 0]
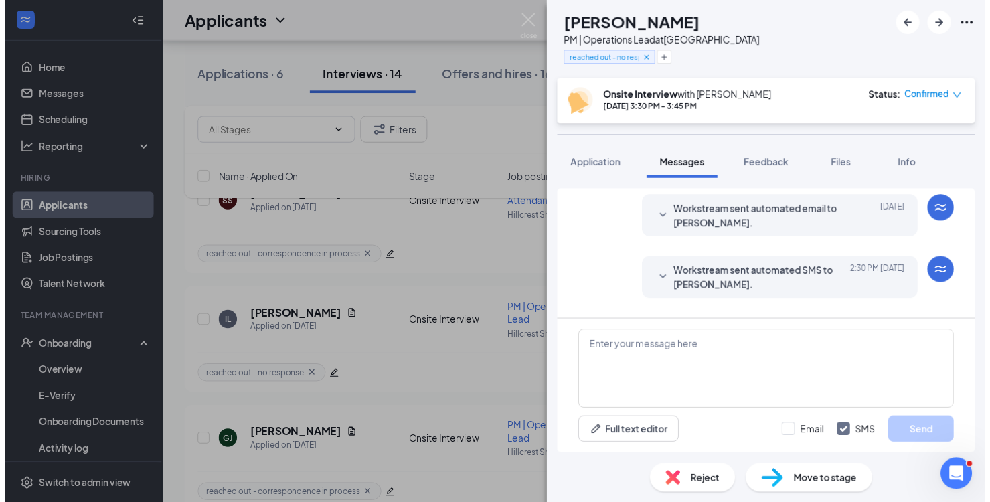
scroll to position [427, 0]
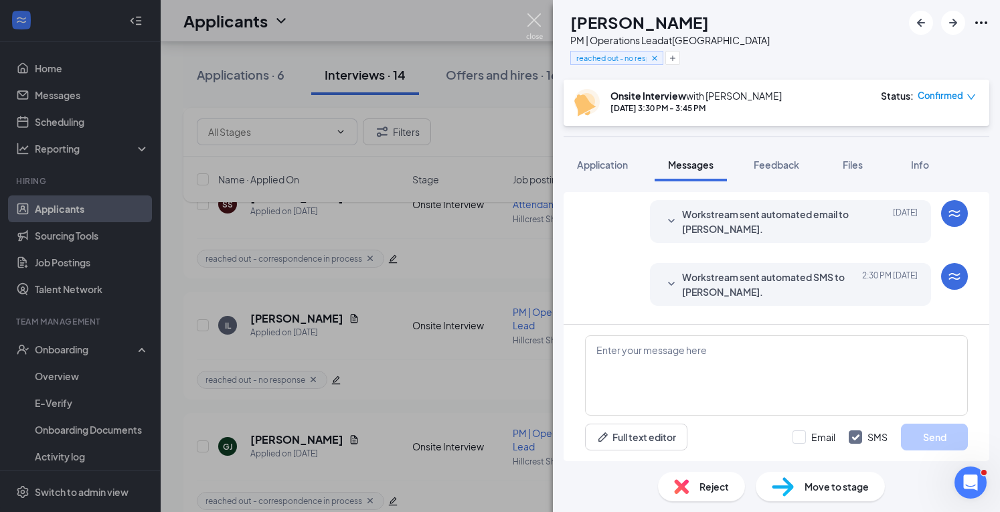
click at [530, 22] on img at bounding box center [534, 26] width 17 height 26
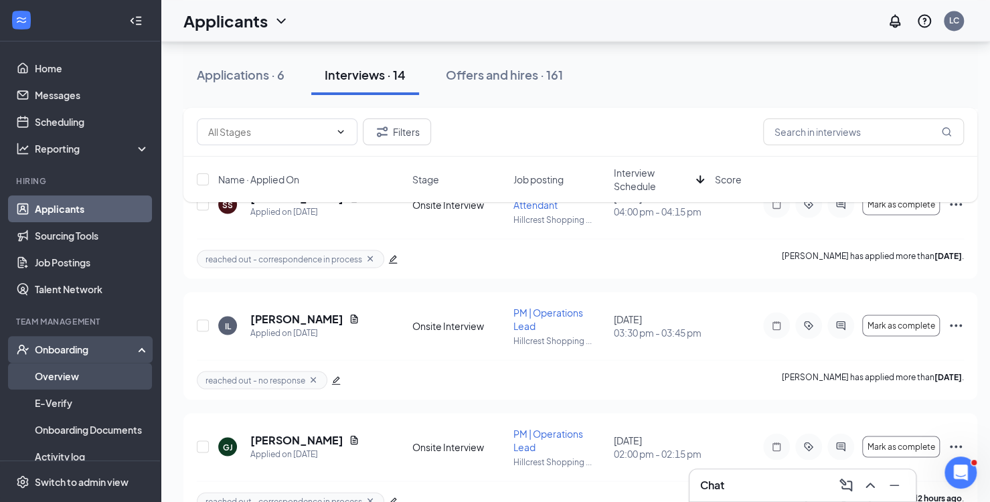
click at [62, 375] on link "Overview" at bounding box center [92, 376] width 115 height 27
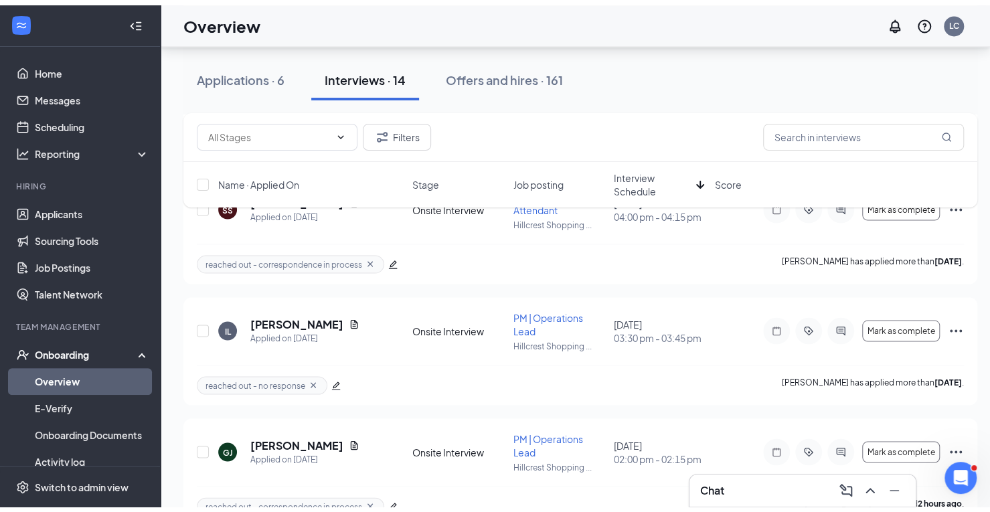
scroll to position [60, 0]
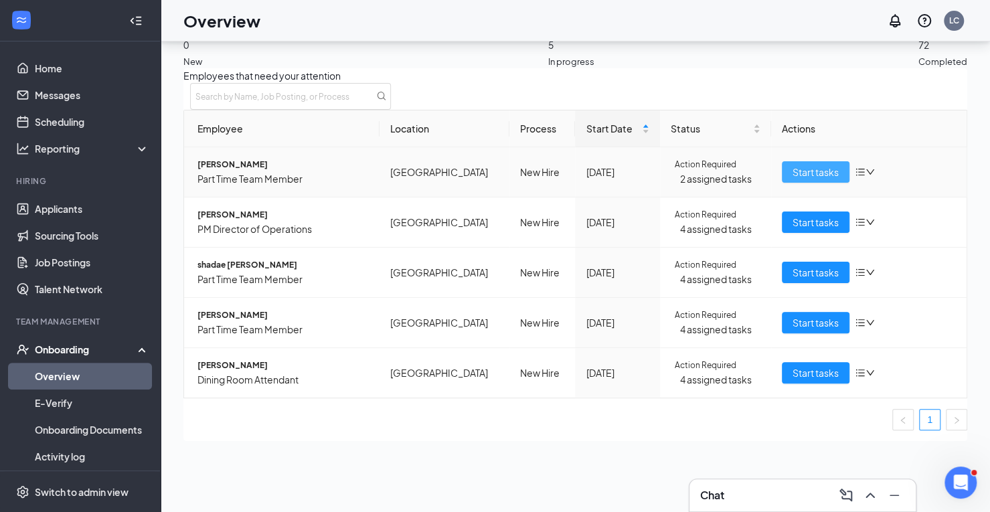
click at [798, 179] on span "Start tasks" at bounding box center [816, 172] width 46 height 15
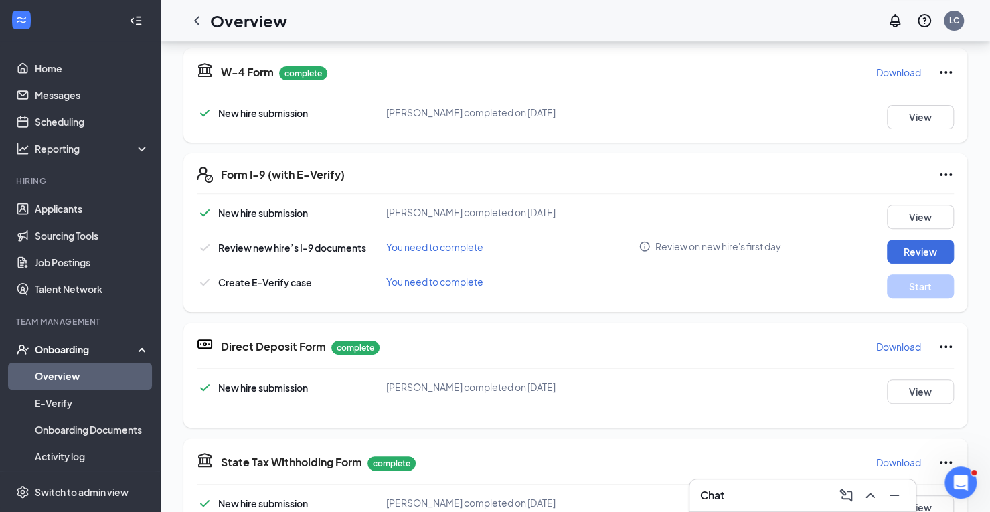
scroll to position [183, 0]
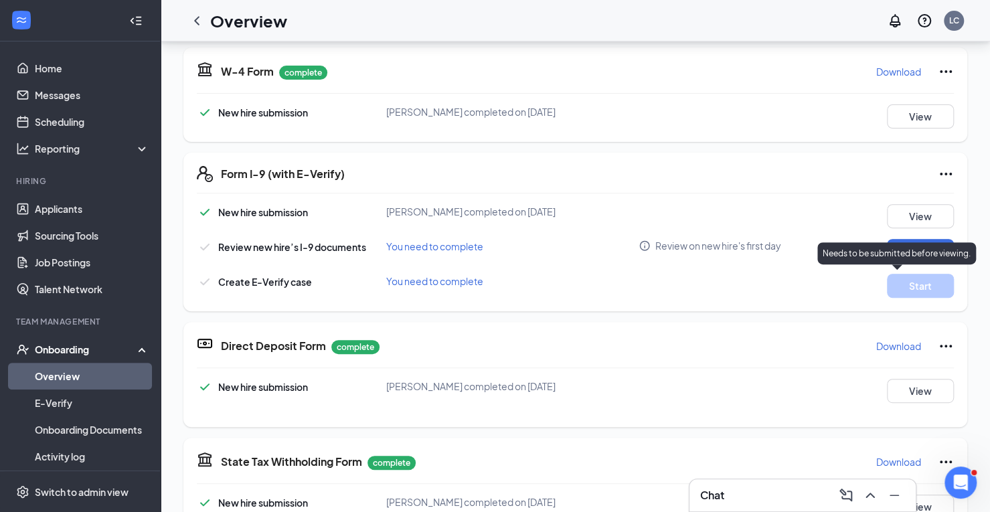
click at [896, 244] on div "Needs to be submitted before viewing." at bounding box center [897, 253] width 159 height 22
click at [859, 227] on div "New hire submission [PERSON_NAME] completed on [DATE] View Review new hire’s I-…" at bounding box center [575, 251] width 757 height 94
click at [899, 248] on button "Review" at bounding box center [920, 251] width 67 height 24
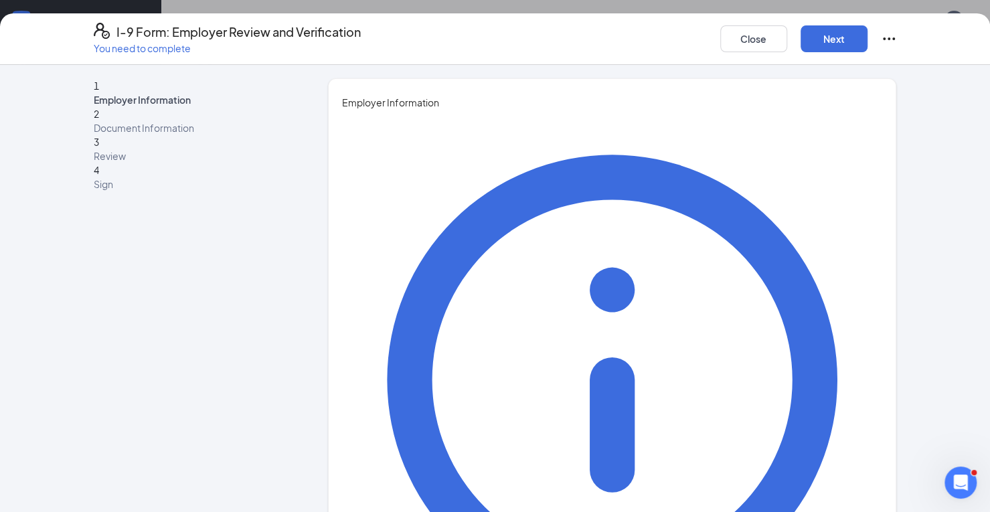
type input "[PERSON_NAME]"
type input "8648049654"
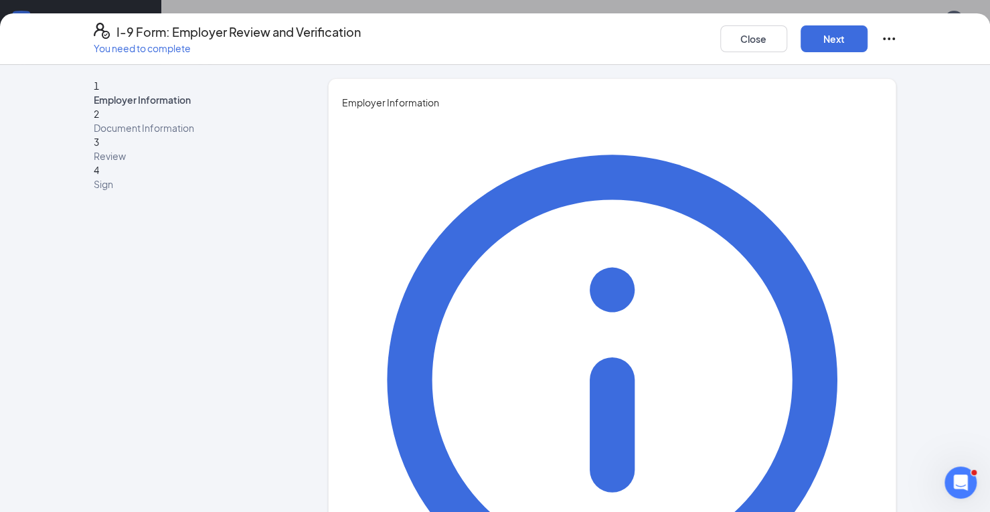
type input "HR Manager"
type input "[PERSON_NAME][EMAIL_ADDRESS][PERSON_NAME][DOMAIN_NAME]"
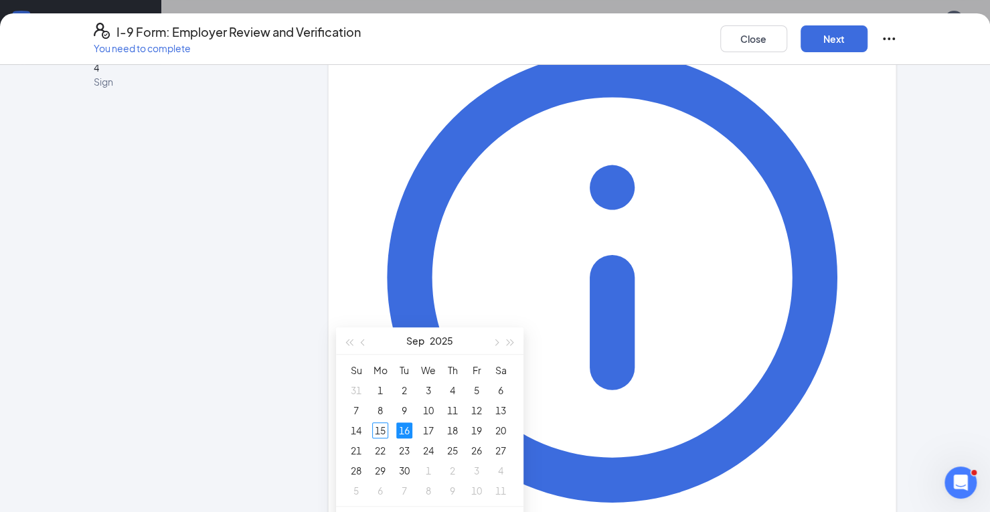
scroll to position [344, 0]
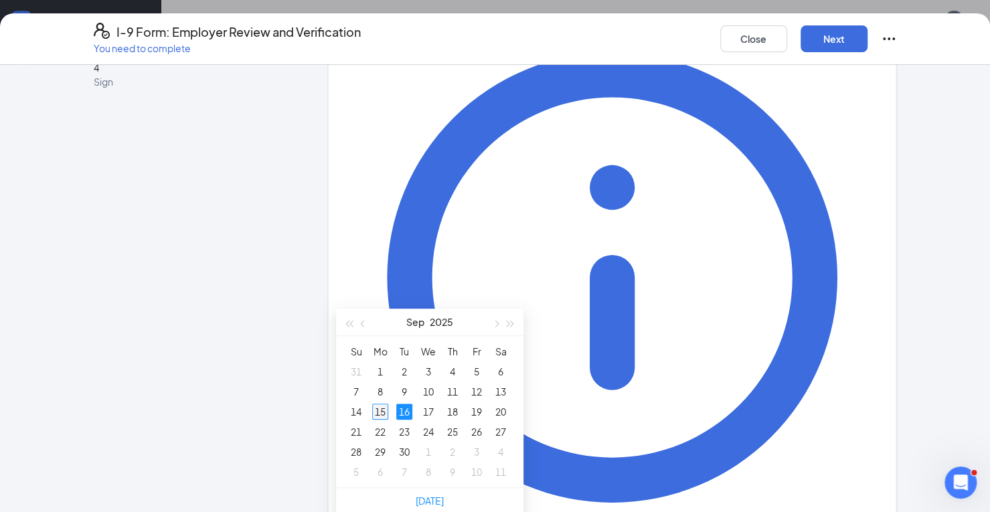
type input "[DATE]"
click at [378, 408] on div "15" at bounding box center [380, 412] width 16 height 16
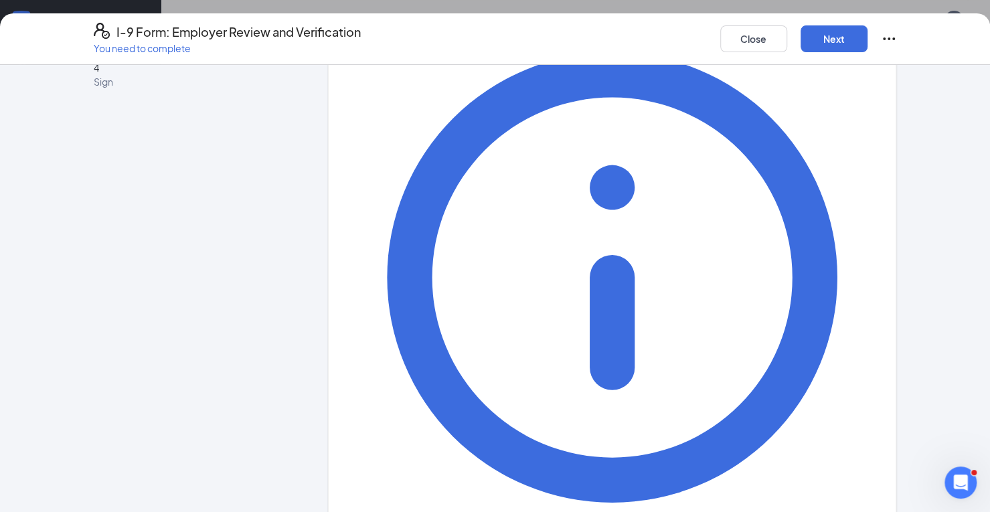
scroll to position [0, 0]
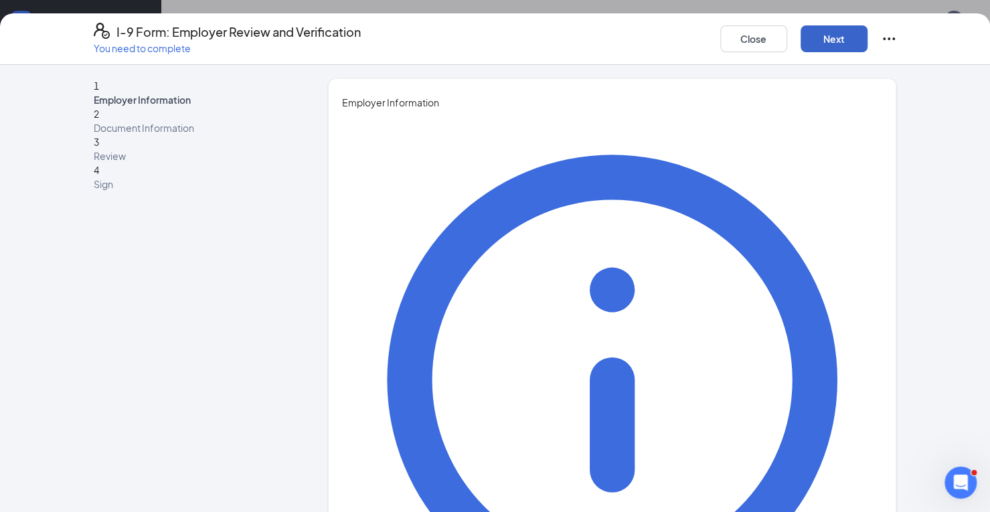
click at [842, 35] on button "Next" at bounding box center [834, 38] width 67 height 27
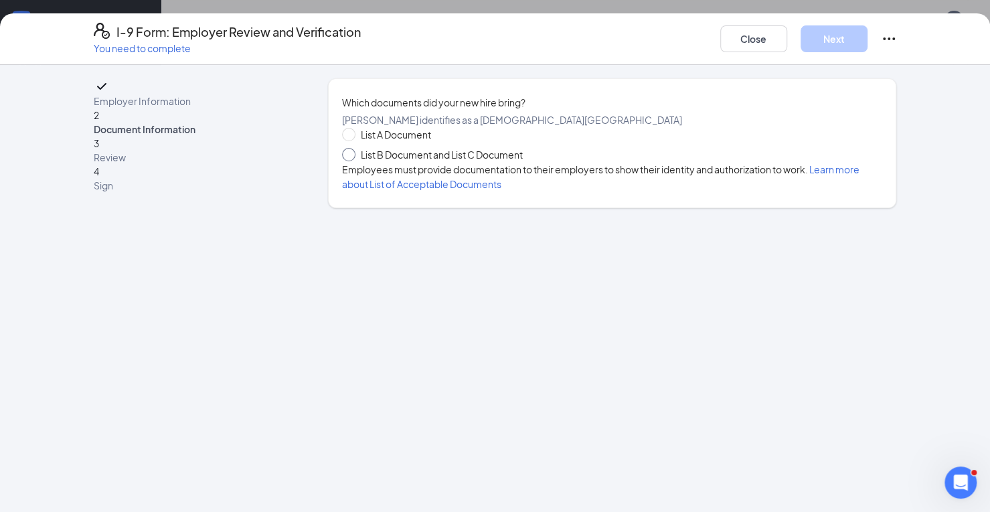
click at [352, 161] on span at bounding box center [348, 154] width 13 height 13
click at [352, 157] on input "List B Document and List C Document" at bounding box center [346, 152] width 9 height 9
radio input "true"
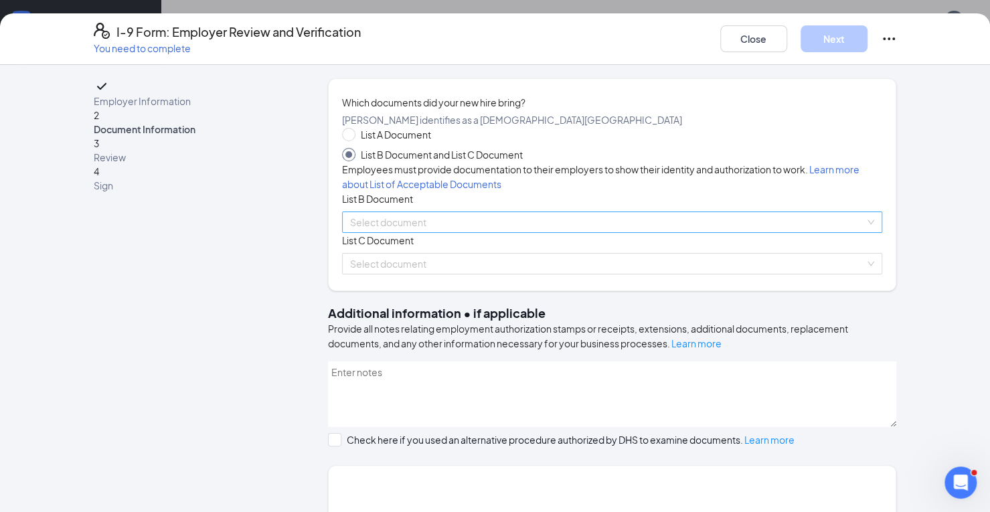
click at [396, 232] on input "search" at bounding box center [608, 222] width 516 height 20
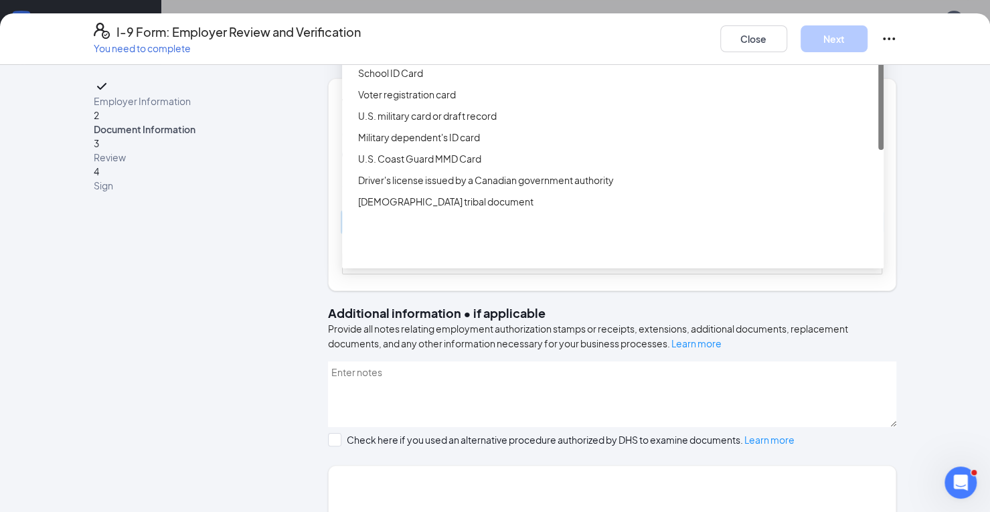
click at [439, 37] on div "Driver’s License issued by U.S State or outlying US possession" at bounding box center [617, 30] width 518 height 15
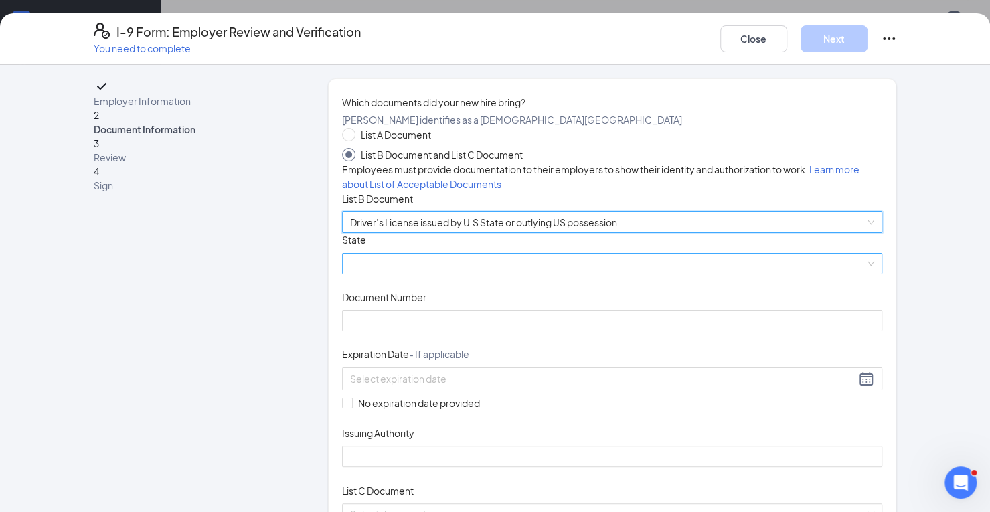
click at [368, 274] on span at bounding box center [612, 264] width 525 height 20
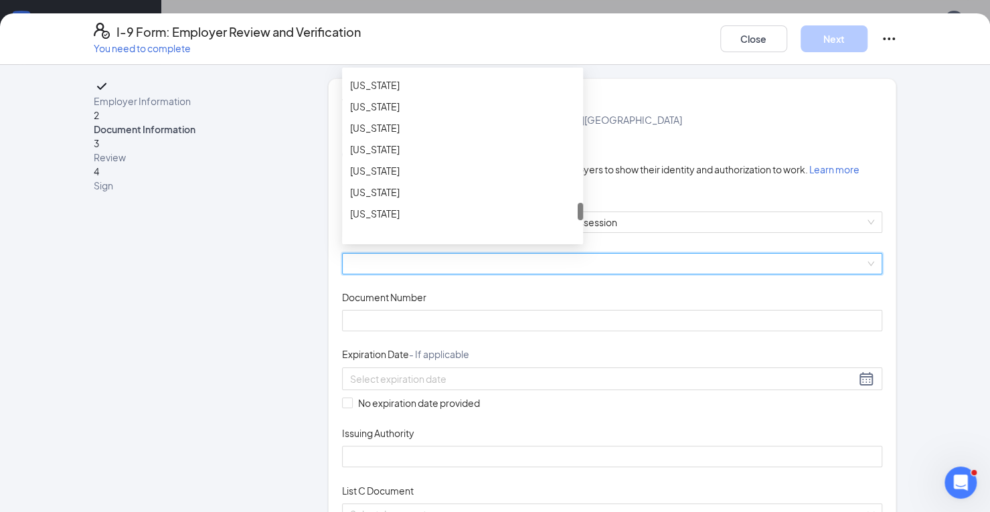
scroll to position [1282, 0]
click at [392, 137] on div "[US_STATE]" at bounding box center [462, 126] width 241 height 21
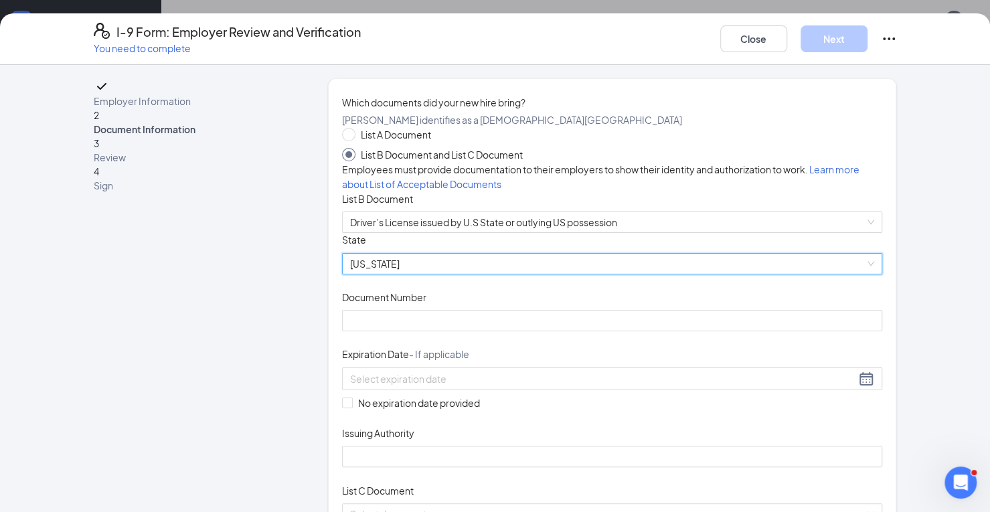
scroll to position [51, 0]
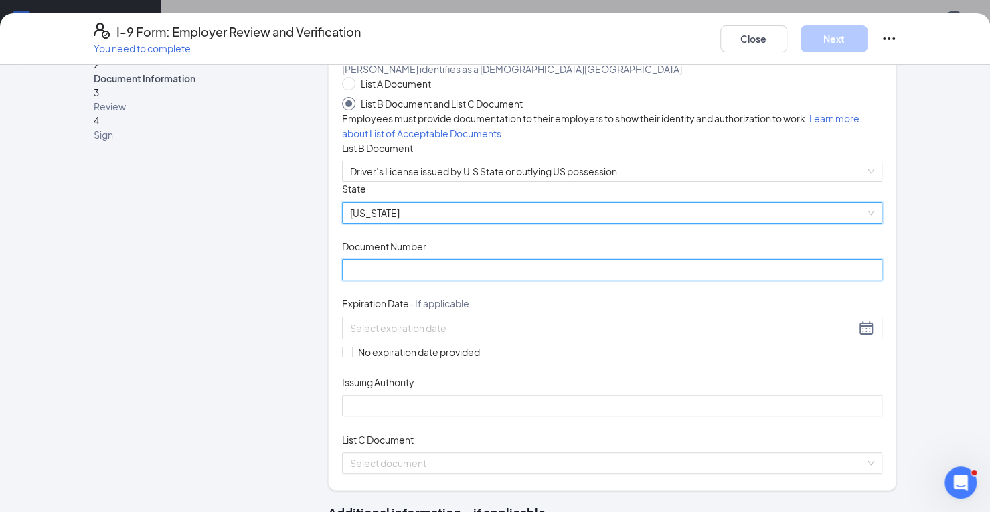
click at [438, 281] on input "Document Number" at bounding box center [612, 269] width 541 height 21
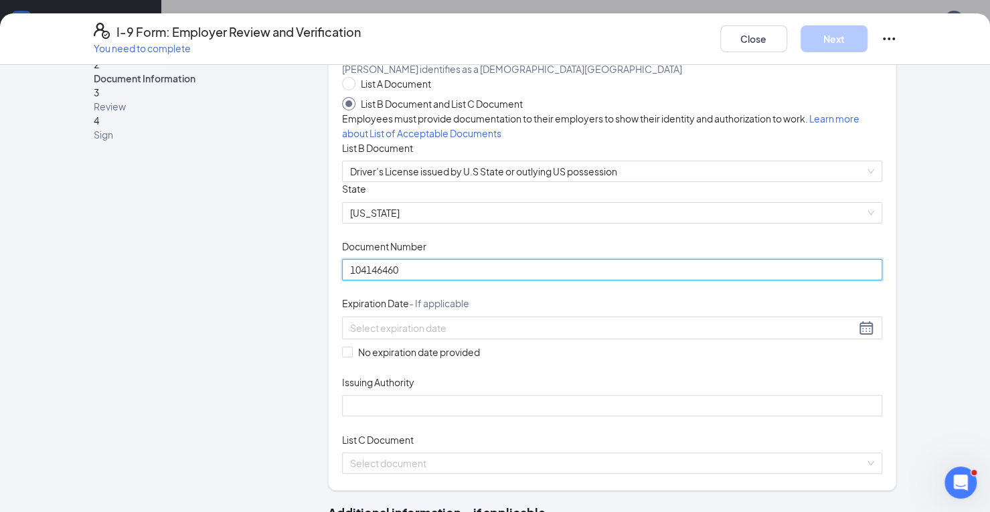
scroll to position [194, 0]
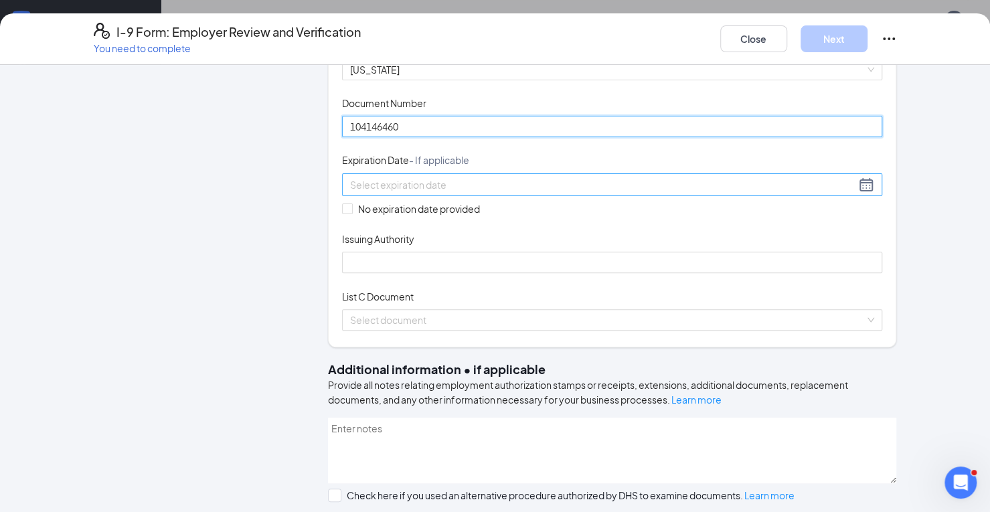
type input "104146460"
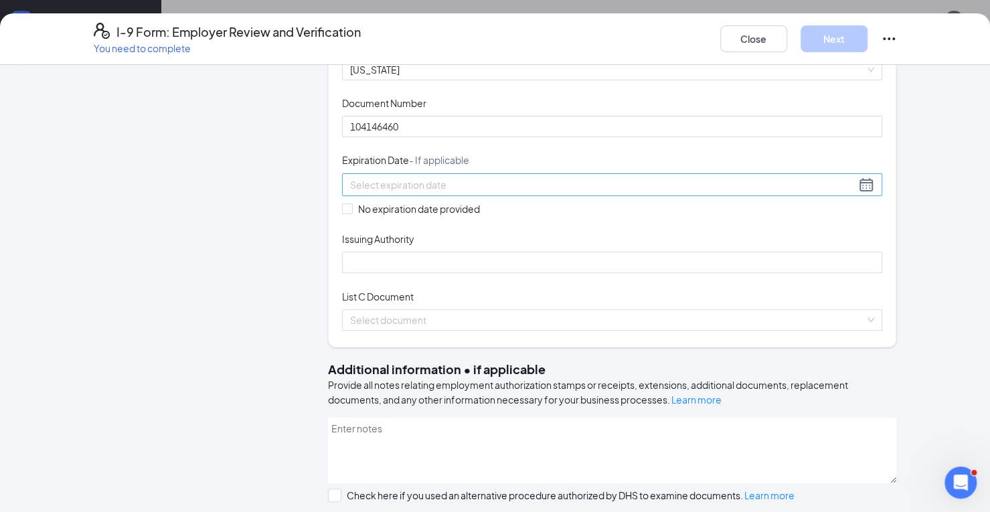
click at [356, 192] on input at bounding box center [603, 184] width 506 height 15
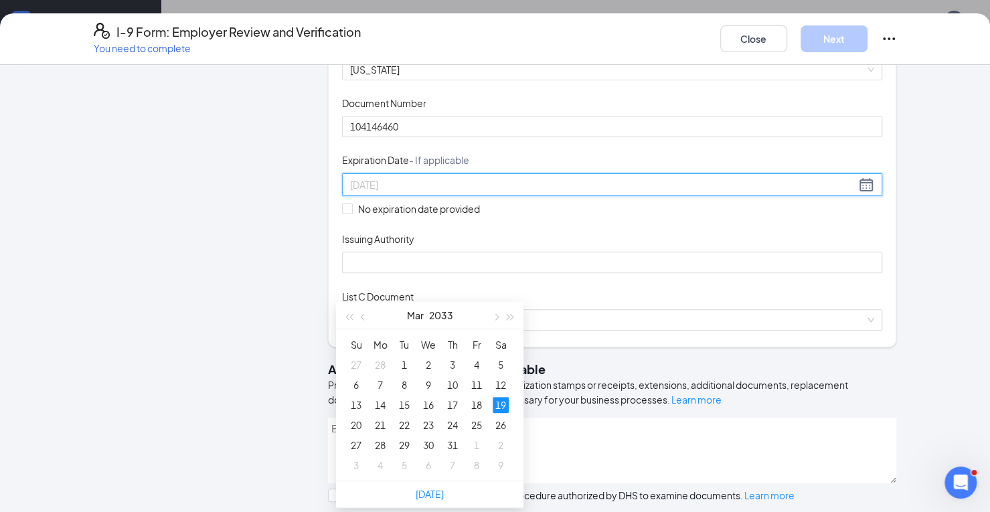
click at [502, 407] on div "19" at bounding box center [501, 405] width 16 height 16
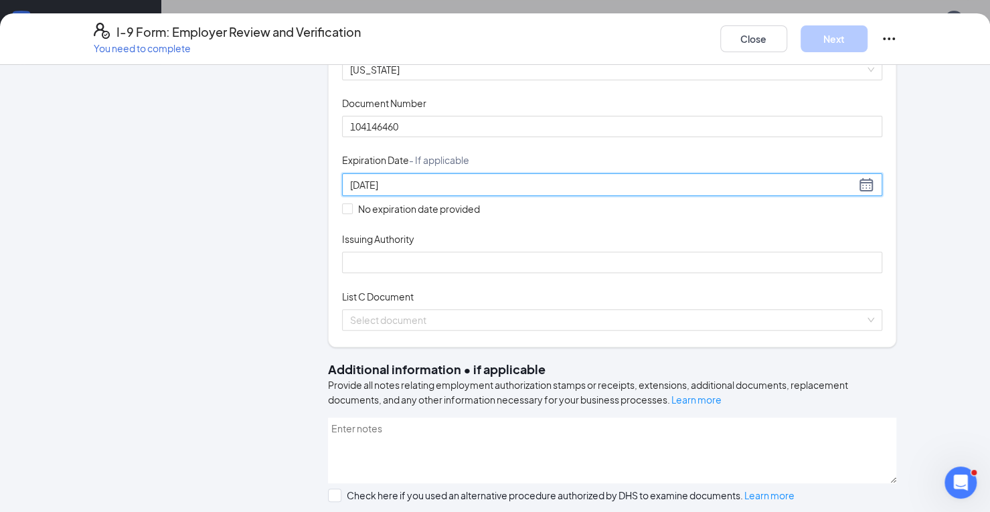
scroll to position [265, 0]
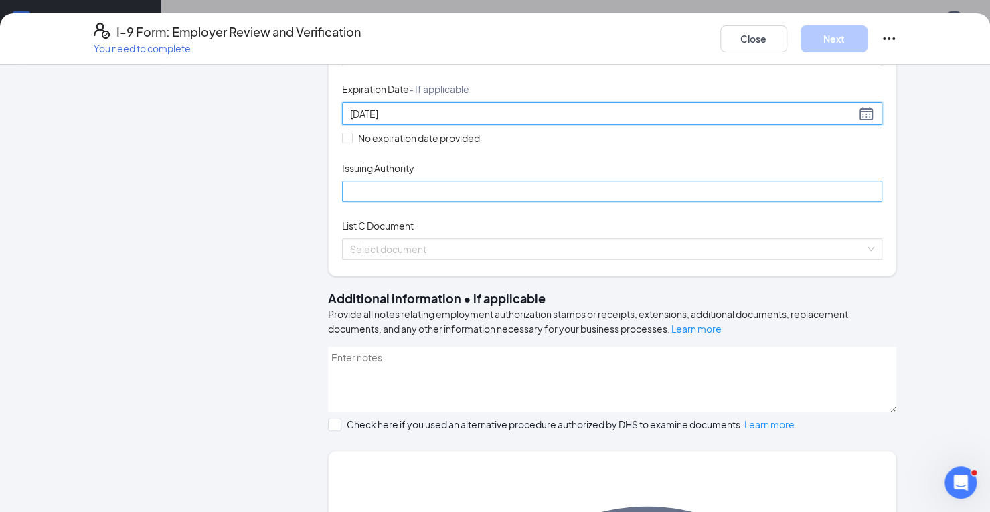
type input "[DATE]"
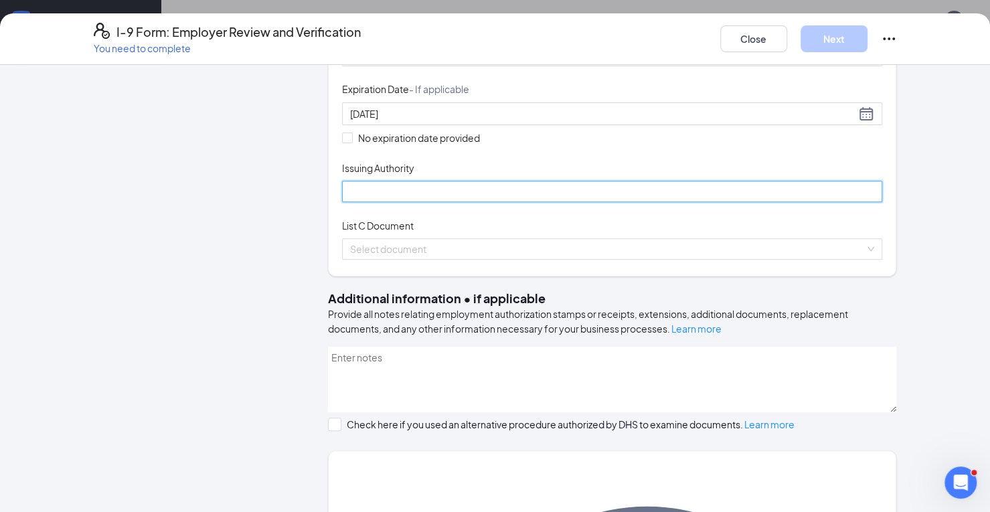
click at [351, 202] on input "Issuing Authority" at bounding box center [612, 191] width 541 height 21
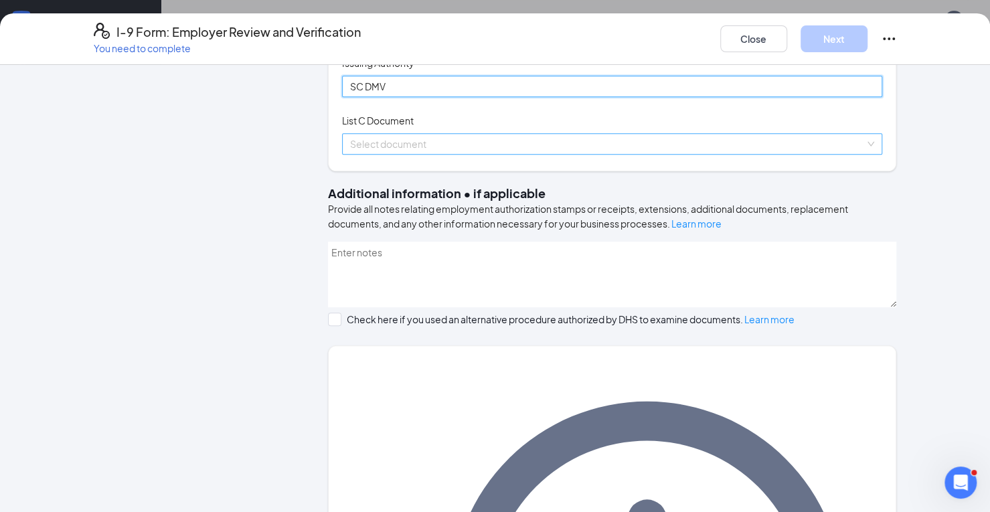
type input "SC DMV"
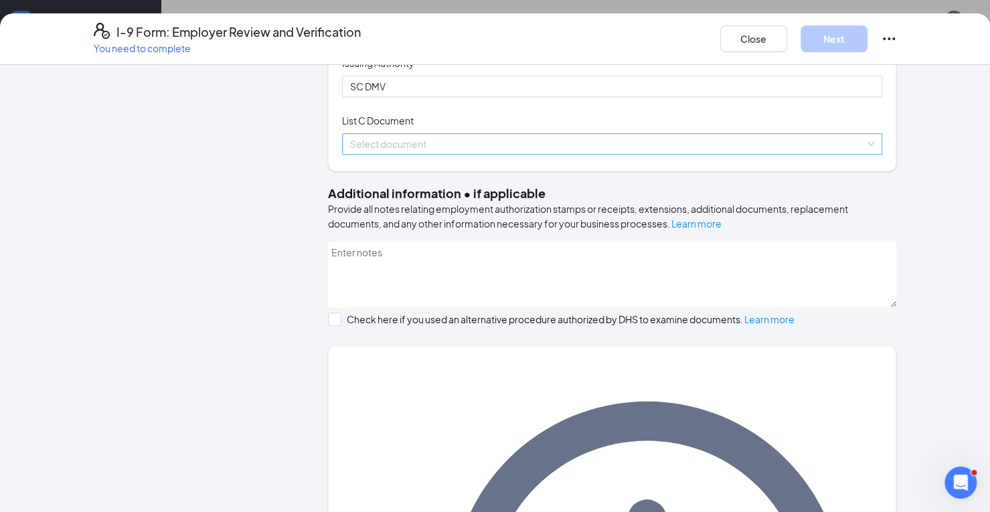
click at [364, 154] on input "search" at bounding box center [608, 144] width 516 height 20
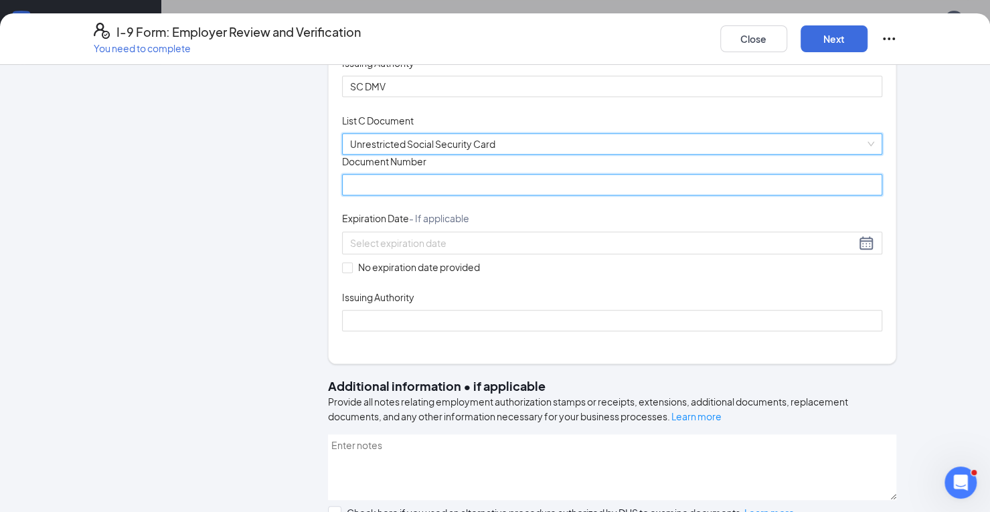
click at [409, 196] on input "Document Number" at bounding box center [612, 184] width 541 height 21
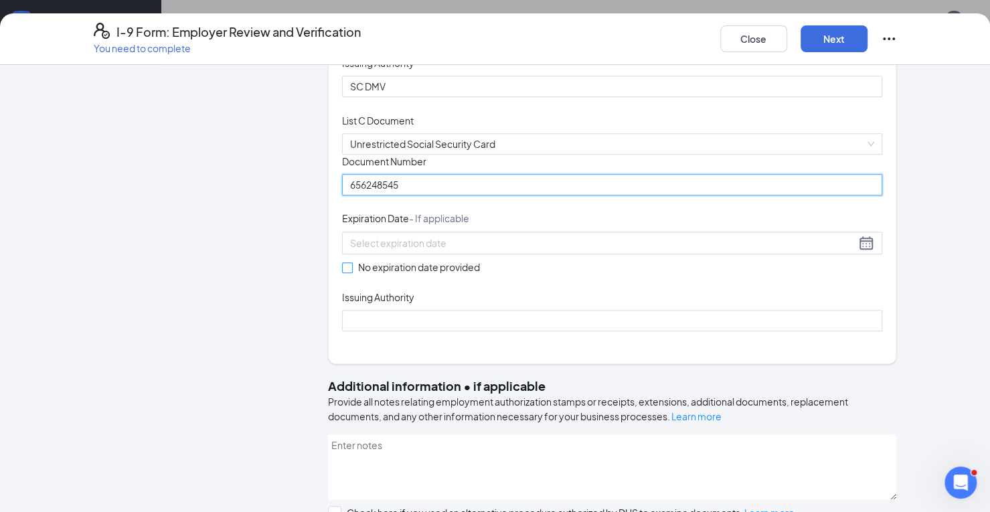
type input "656248545"
click at [342, 272] on input "No expiration date provided" at bounding box center [346, 266] width 9 height 9
checkbox input "true"
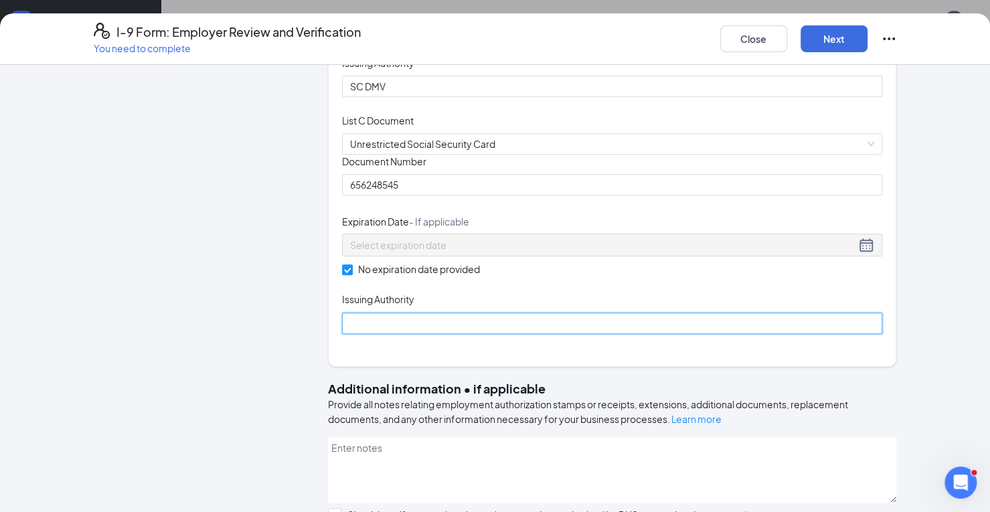
click at [366, 334] on input "Issuing Authority" at bounding box center [612, 323] width 541 height 21
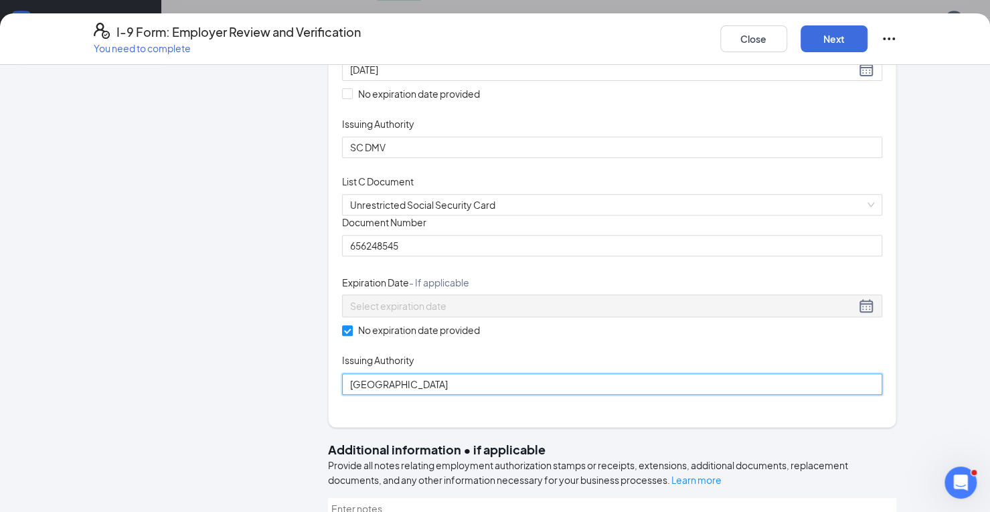
scroll to position [0, 0]
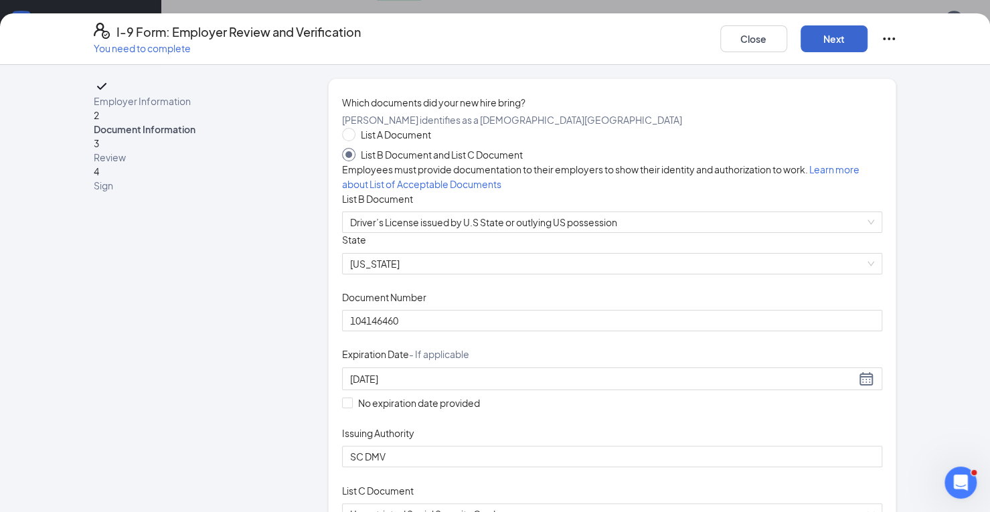
type input "[GEOGRAPHIC_DATA]"
click at [833, 51] on button "Next" at bounding box center [834, 38] width 67 height 27
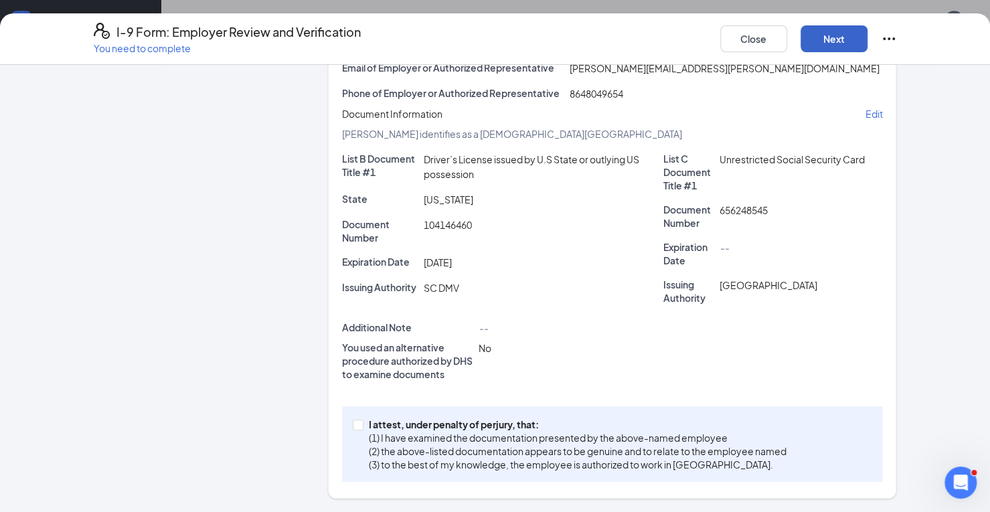
scroll to position [845, 0]
click at [353, 426] on input "I attest, under penalty of [PERSON_NAME], that: (1) I have examined the documen…" at bounding box center [357, 424] width 9 height 9
checkbox input "true"
click at [830, 31] on button "Next" at bounding box center [834, 38] width 67 height 27
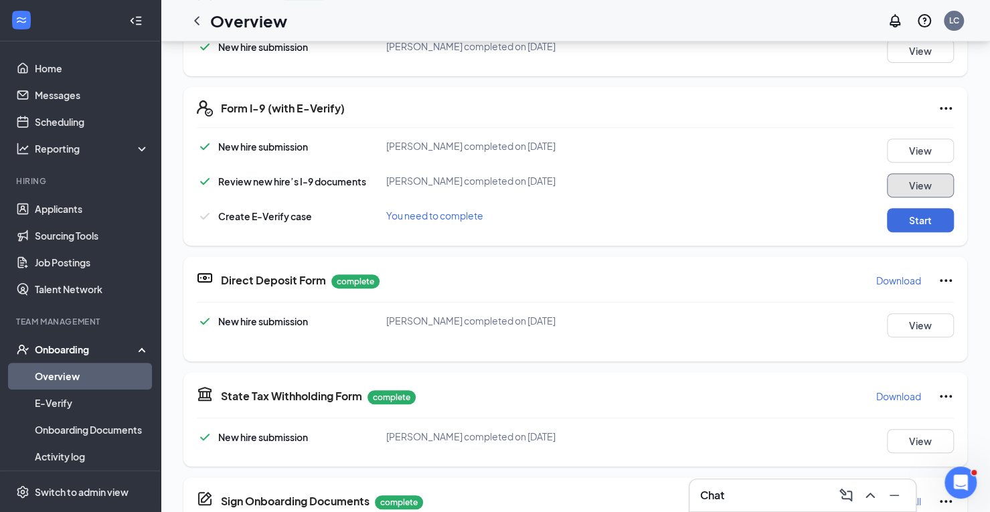
scroll to position [253, 0]
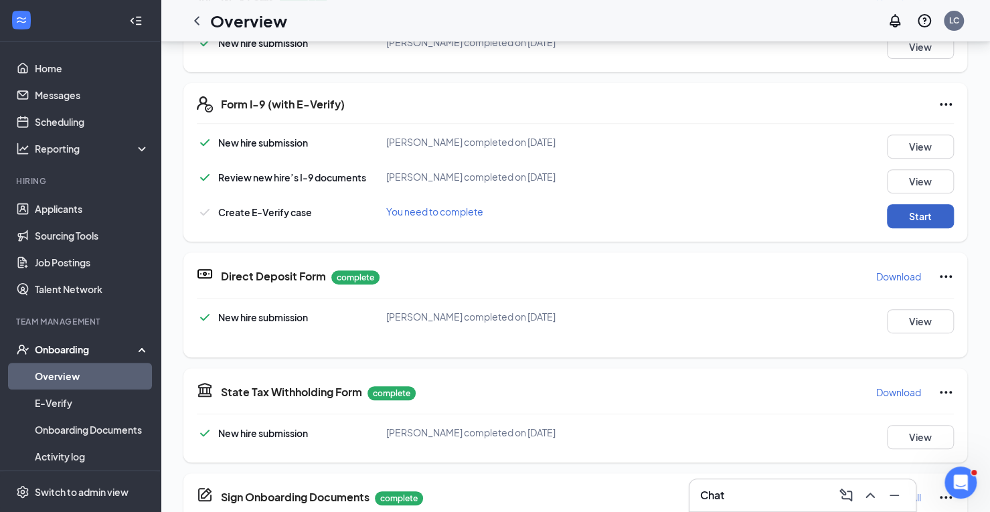
click at [897, 210] on button "Start" at bounding box center [920, 216] width 67 height 24
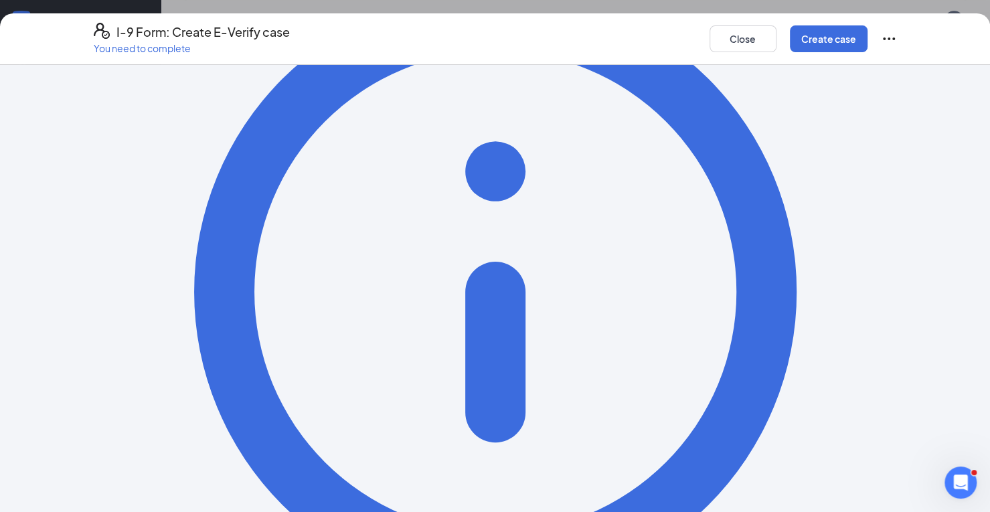
scroll to position [0, 0]
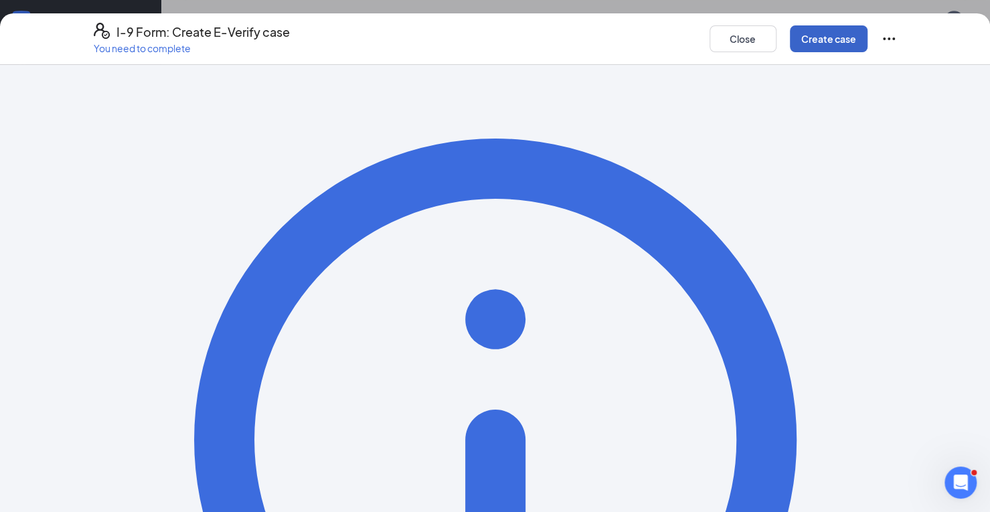
click at [832, 34] on button "Create case" at bounding box center [829, 38] width 78 height 27
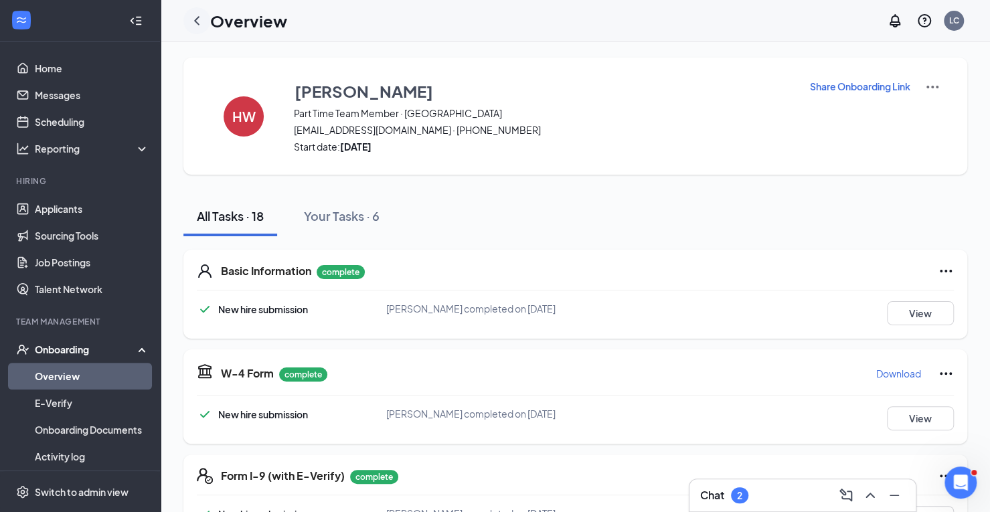
click at [199, 15] on icon "ChevronLeft" at bounding box center [197, 21] width 16 height 16
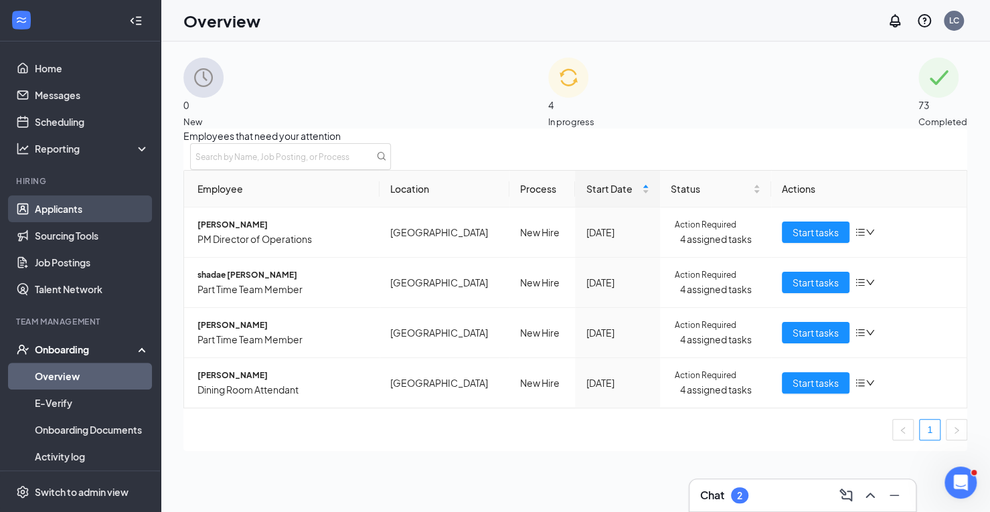
click at [75, 206] on link "Applicants" at bounding box center [92, 209] width 115 height 27
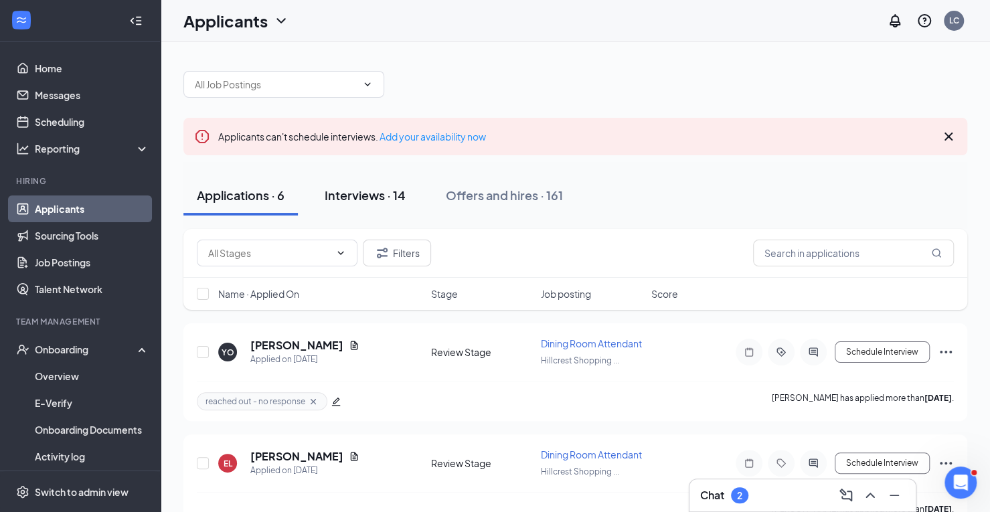
click at [387, 196] on div "Interviews · 14" at bounding box center [365, 195] width 81 height 17
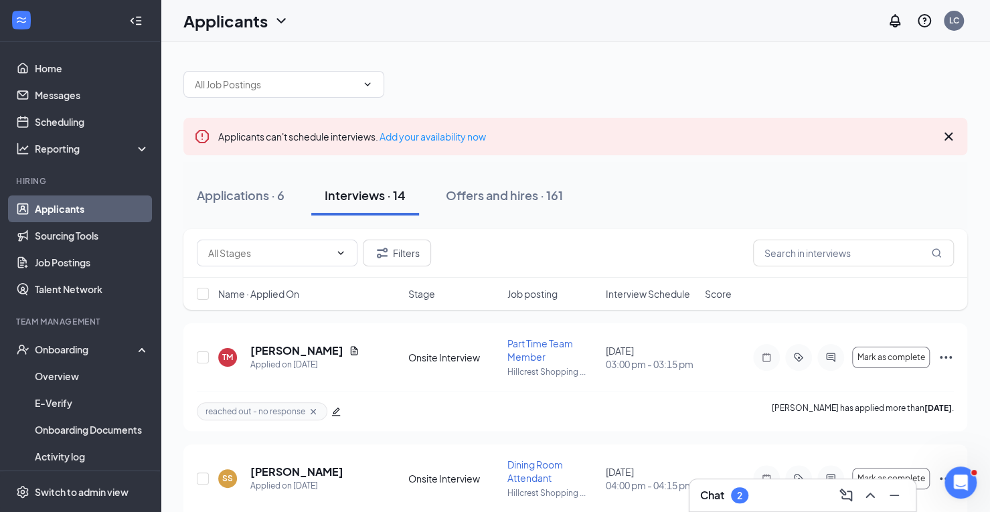
click at [639, 285] on div "Name · Applied On Stage Job posting Interview Schedule Score" at bounding box center [575, 294] width 784 height 32
click at [637, 291] on span "Interview Schedule" at bounding box center [648, 293] width 84 height 13
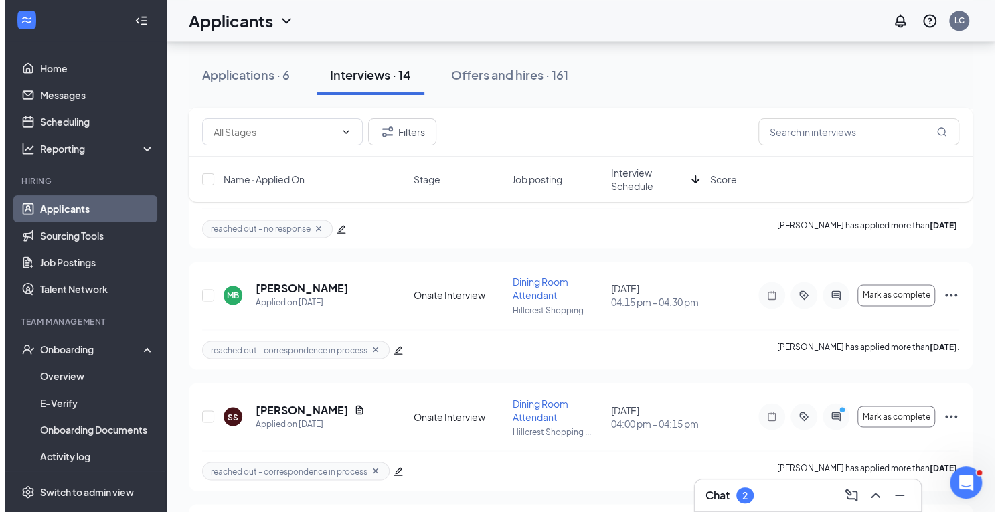
scroll to position [1200, 0]
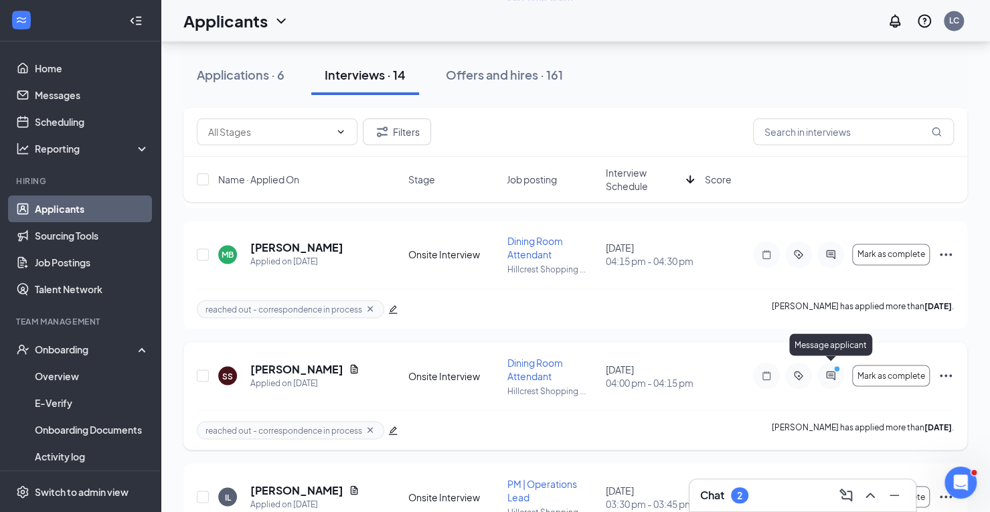
click at [830, 372] on icon "ActiveChat" at bounding box center [831, 375] width 16 height 11
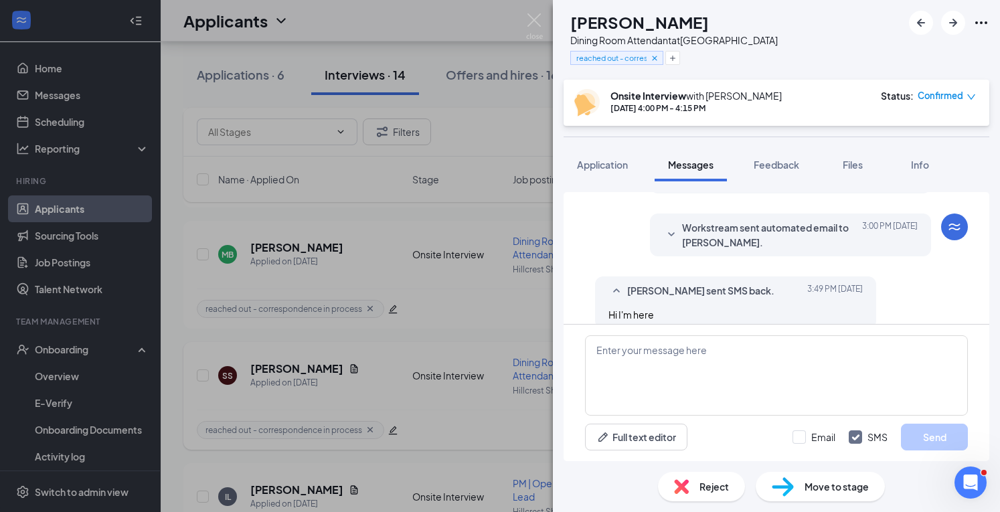
scroll to position [471, 0]
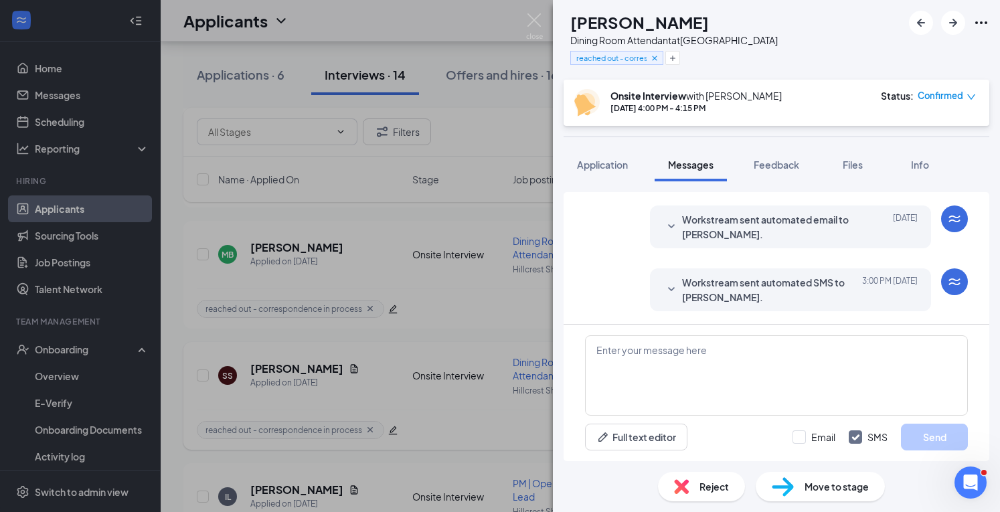
scroll to position [325, 0]
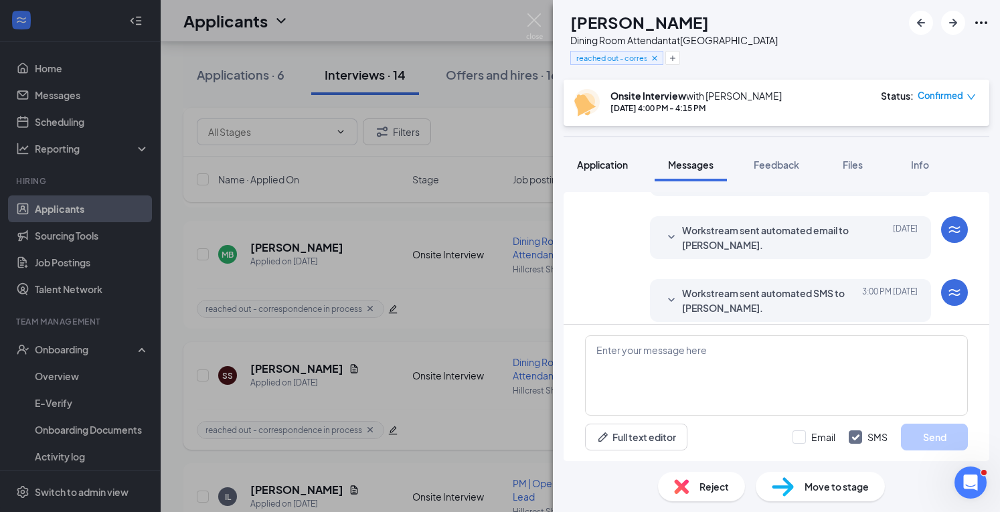
click at [607, 169] on span "Application" at bounding box center [602, 165] width 51 height 12
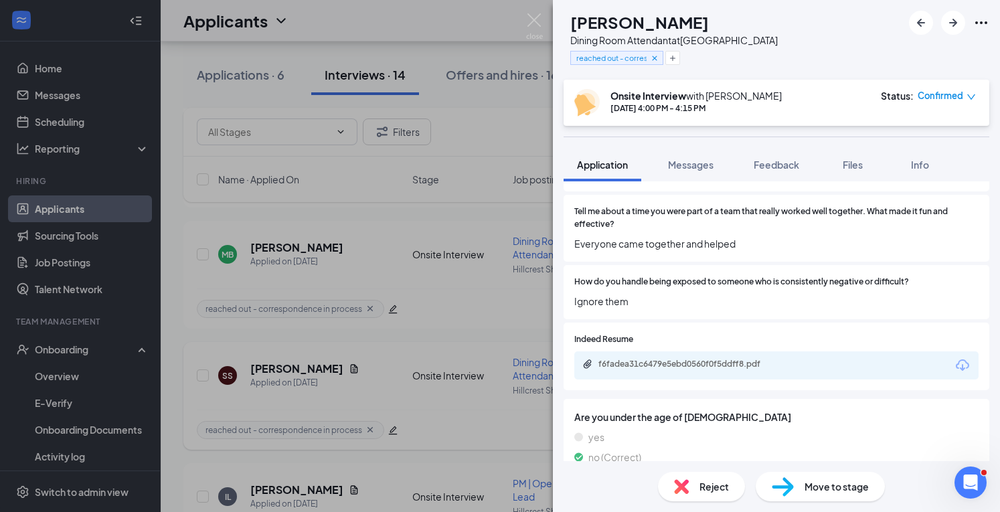
scroll to position [494, 0]
click at [655, 358] on div "f6fadea31c6479e5ebd0560f0f5ddff8.pdf" at bounding box center [692, 363] width 187 height 11
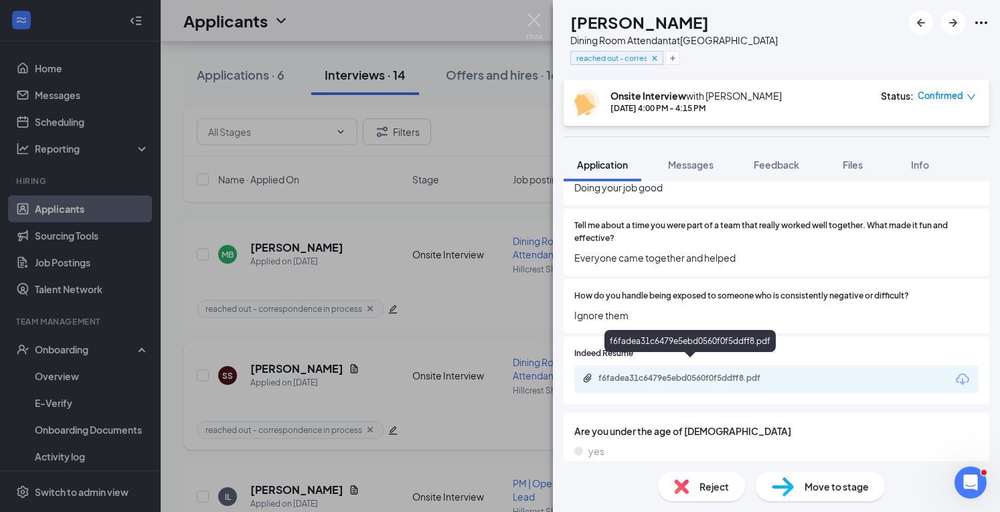
scroll to position [452, 0]
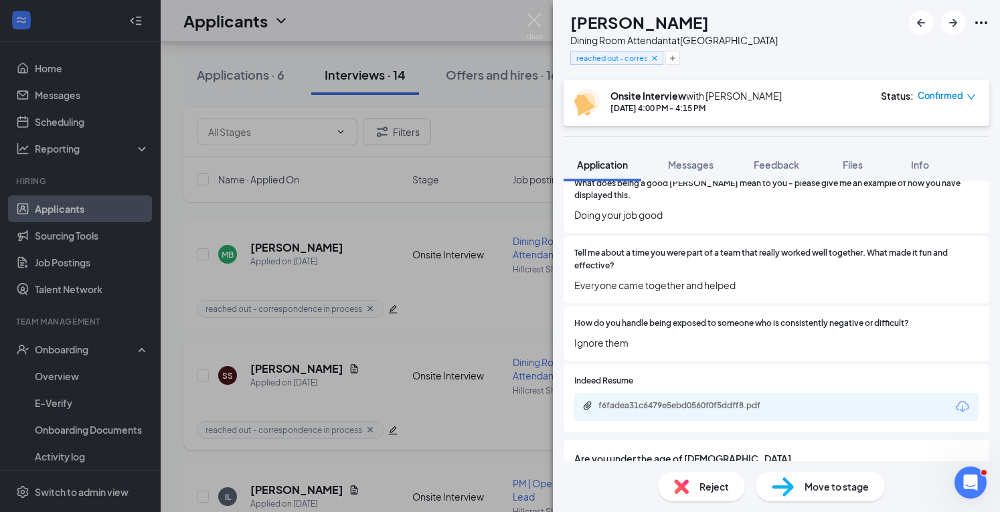
drag, startPoint x: 679, startPoint y: 300, endPoint x: 698, endPoint y: 277, distance: 30.0
click at [679, 307] on div "How do you handle being exposed to someone who is consistently negative or diff…" at bounding box center [777, 334] width 426 height 54
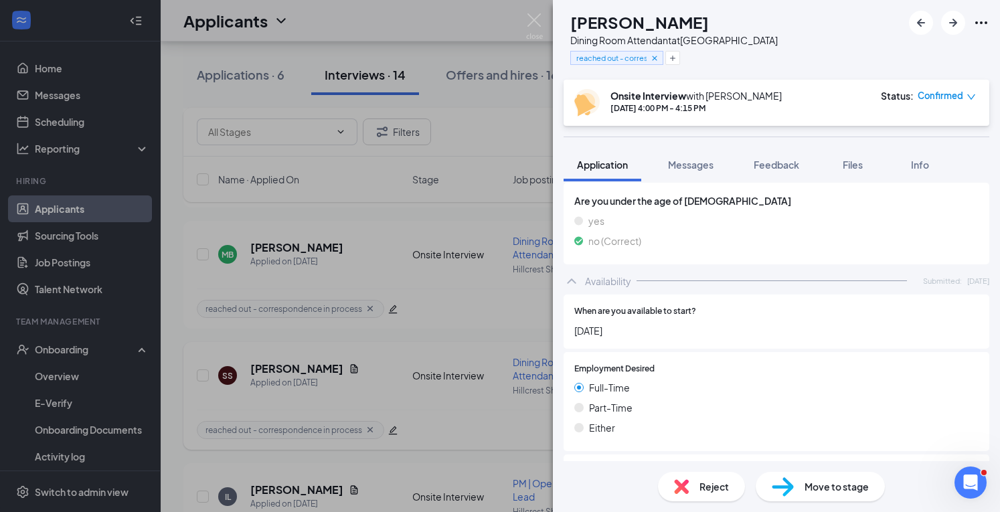
scroll to position [710, 0]
click at [773, 171] on button "Feedback" at bounding box center [777, 164] width 72 height 33
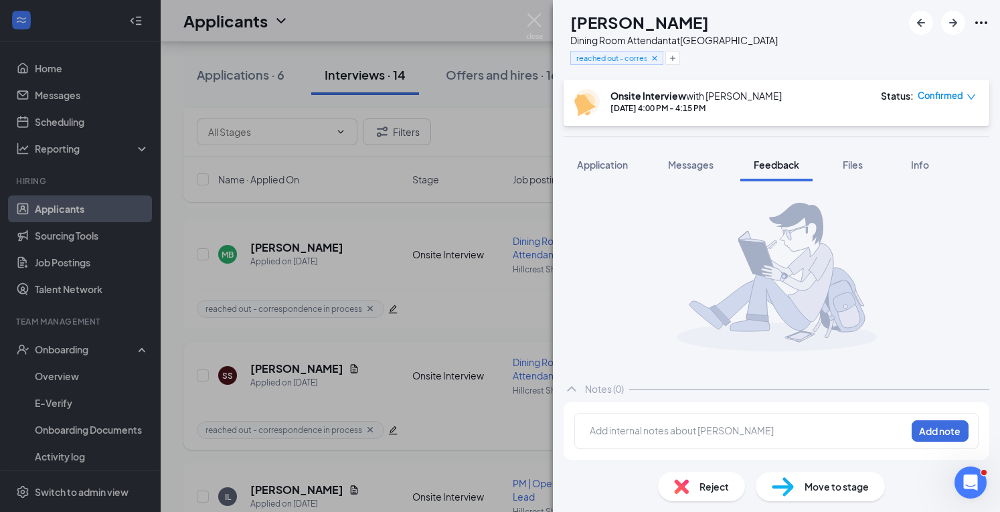
click at [605, 422] on div "Add internal notes about [PERSON_NAME] Add note" at bounding box center [777, 431] width 404 height 36
click at [598, 435] on div at bounding box center [748, 431] width 315 height 14
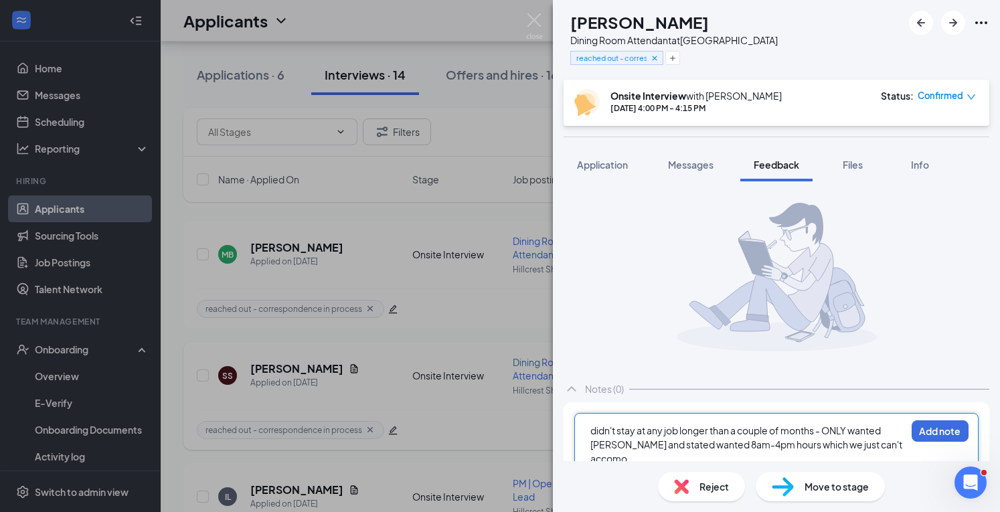
scroll to position [3, 0]
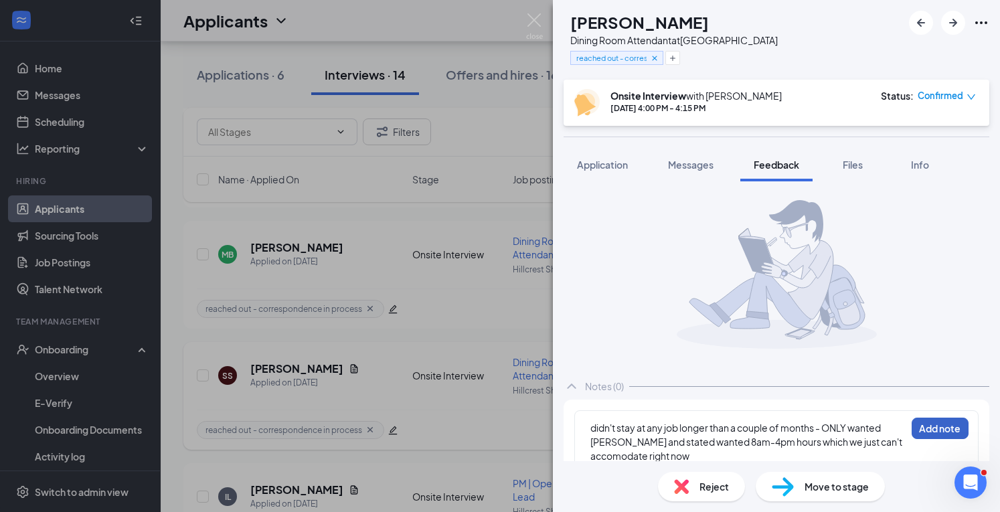
click at [923, 424] on button "Add note" at bounding box center [940, 428] width 57 height 21
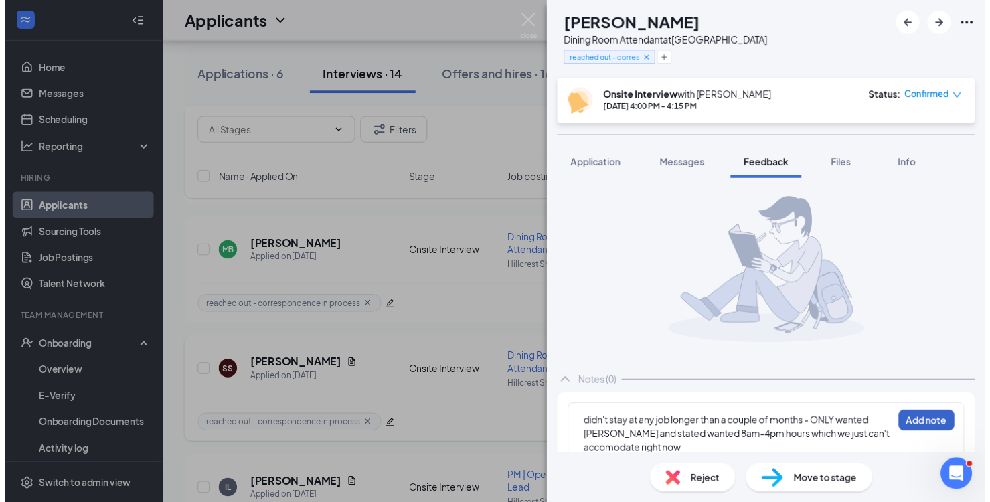
scroll to position [0, 0]
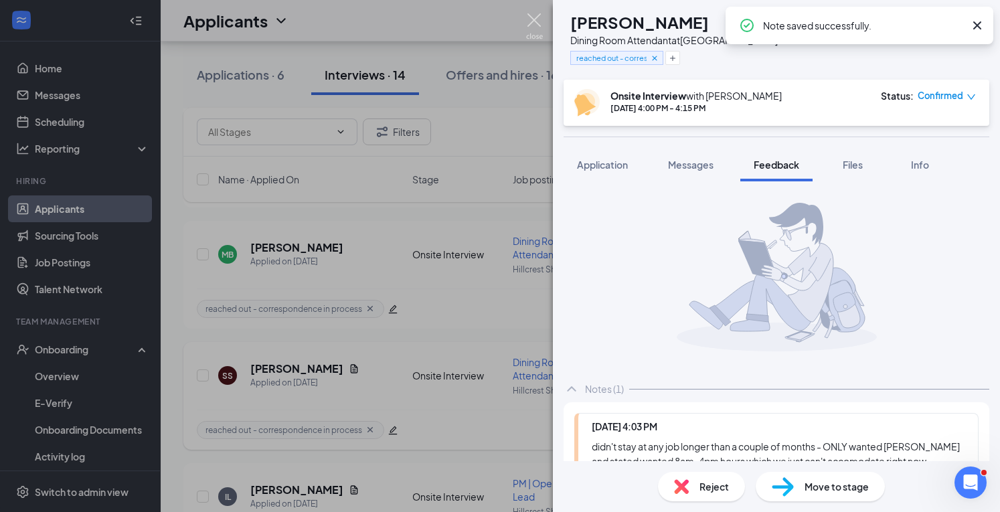
click at [540, 18] on img at bounding box center [534, 26] width 17 height 26
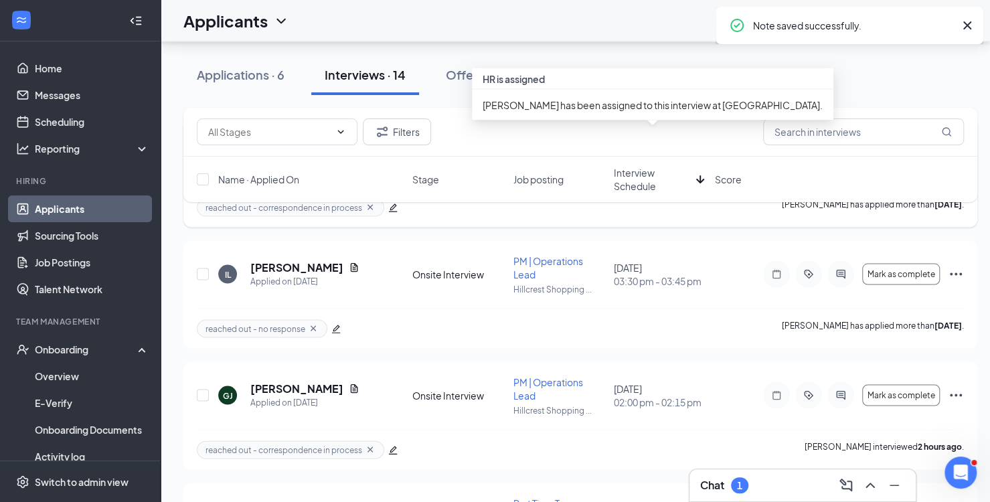
scroll to position [1424, 0]
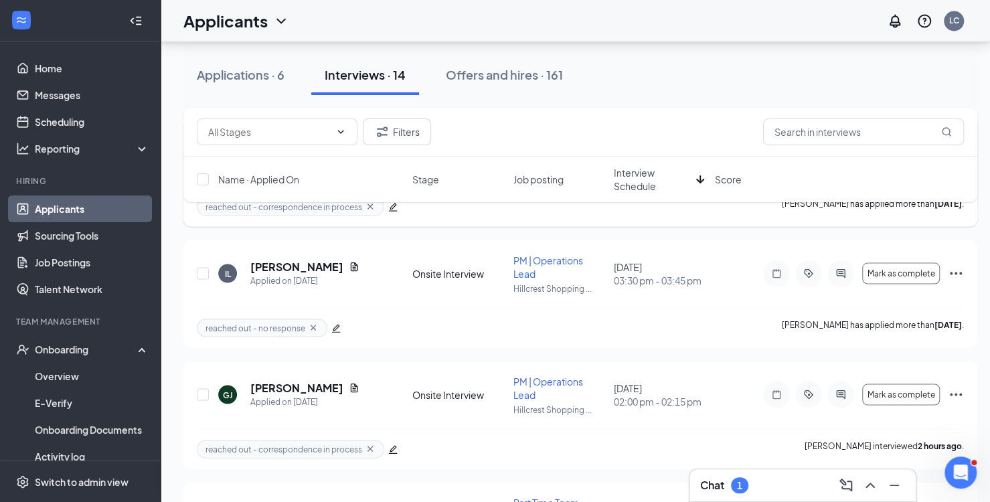
click at [785, 488] on div "Chat 1" at bounding box center [802, 485] width 205 height 21
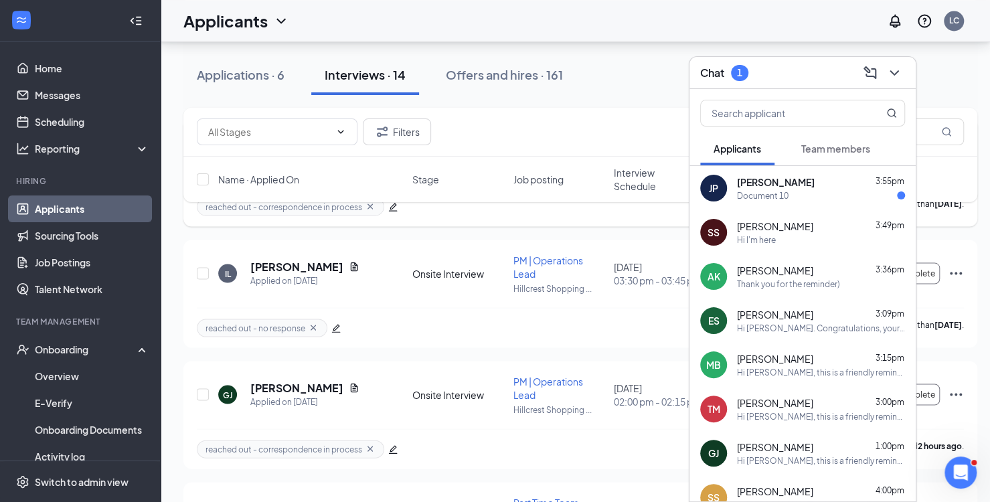
click at [796, 184] on div "[PERSON_NAME] 3:55pm" at bounding box center [821, 181] width 168 height 13
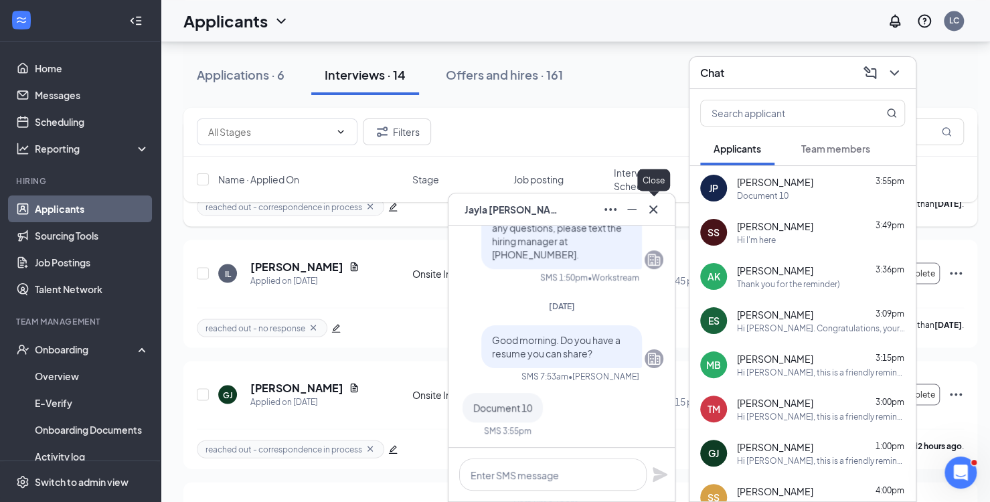
click at [655, 199] on button at bounding box center [653, 209] width 21 height 21
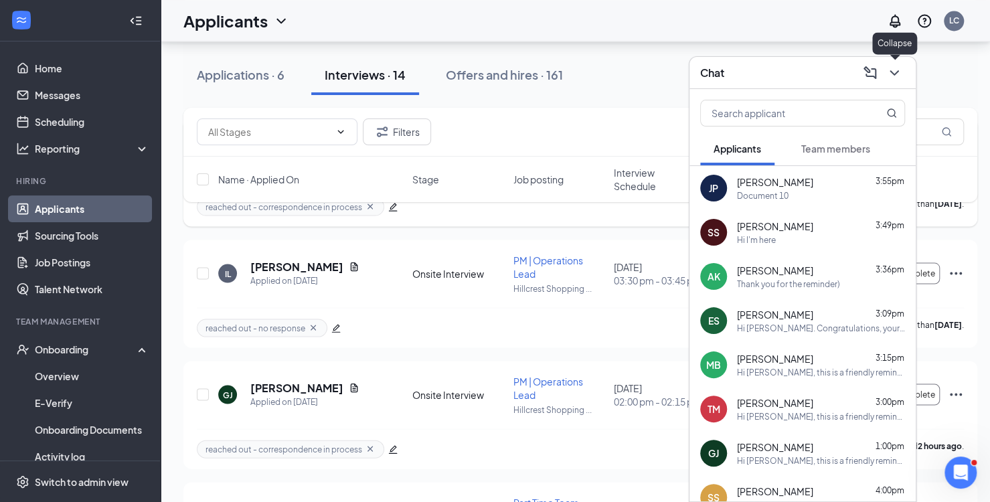
click at [890, 72] on icon "ChevronDown" at bounding box center [895, 73] width 16 height 16
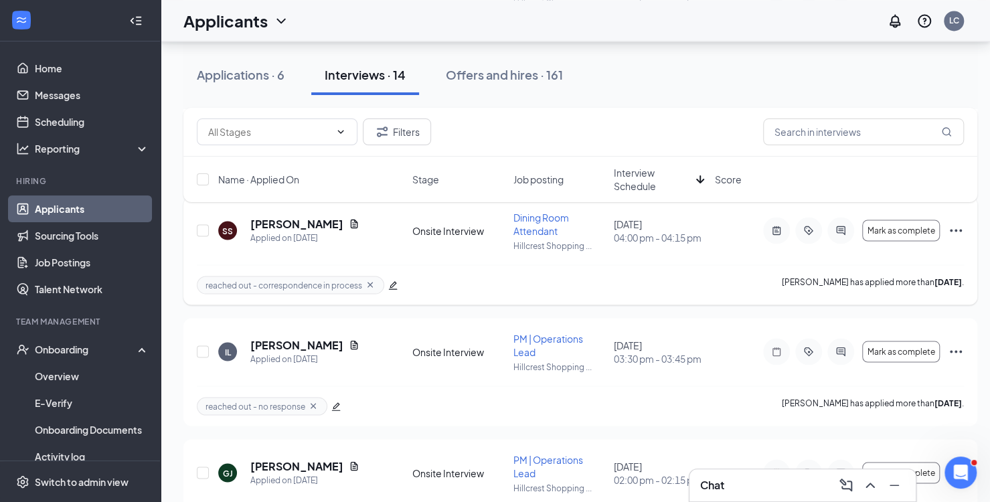
scroll to position [1342, 0]
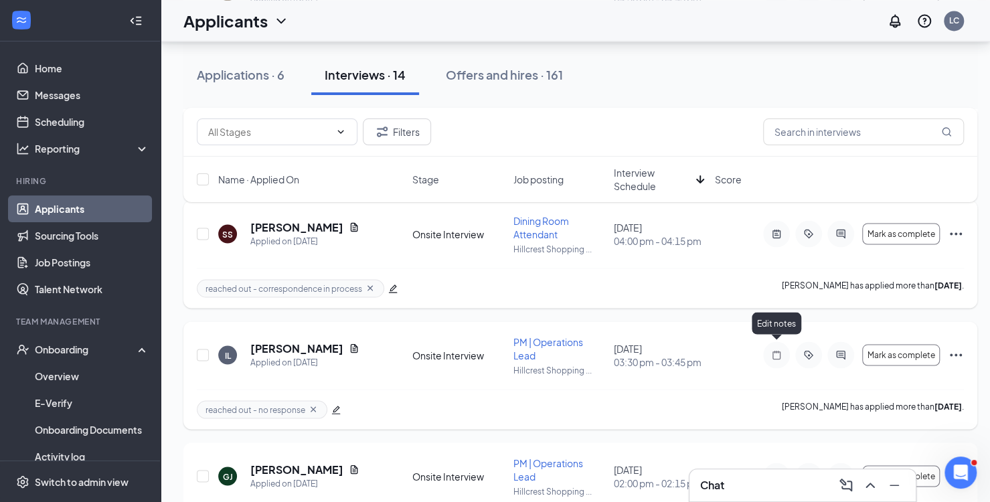
click at [778, 350] on icon "Note" at bounding box center [777, 355] width 16 height 11
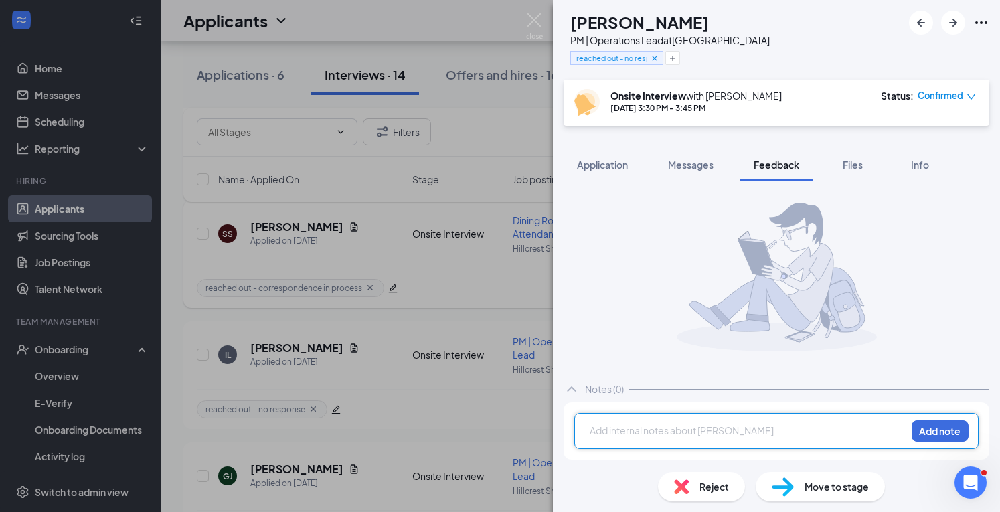
click at [625, 431] on div at bounding box center [748, 431] width 315 height 14
click at [929, 433] on button "Add note" at bounding box center [940, 431] width 57 height 21
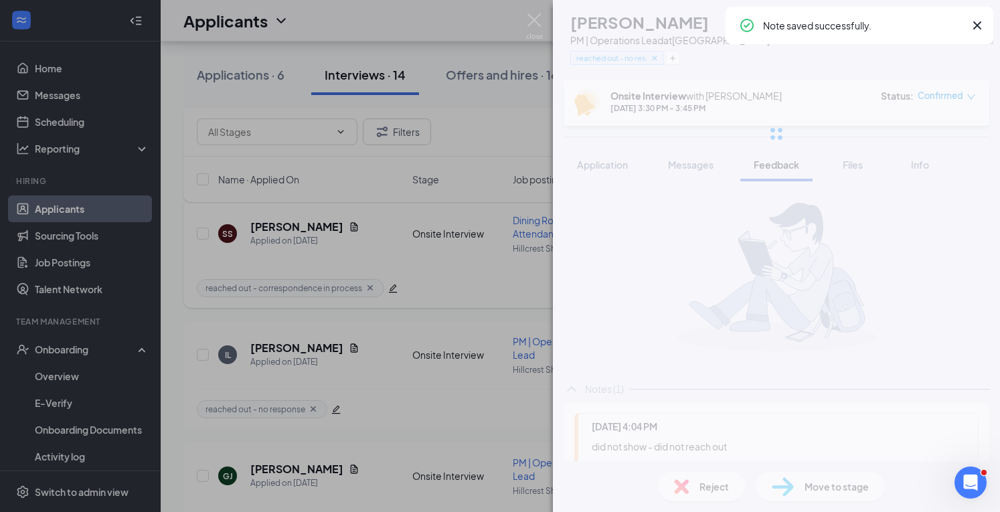
click at [708, 475] on div "Reject" at bounding box center [701, 486] width 87 height 29
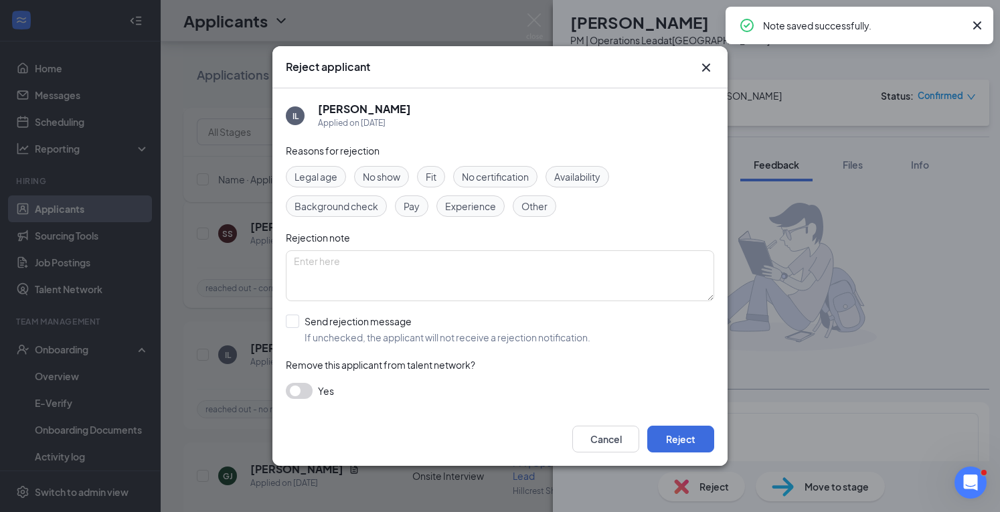
click at [392, 172] on span "No show" at bounding box center [381, 176] width 37 height 15
click at [308, 329] on input "Send rejection message If unchecked, the applicant will not receive a rejection…" at bounding box center [438, 329] width 305 height 29
checkbox input "true"
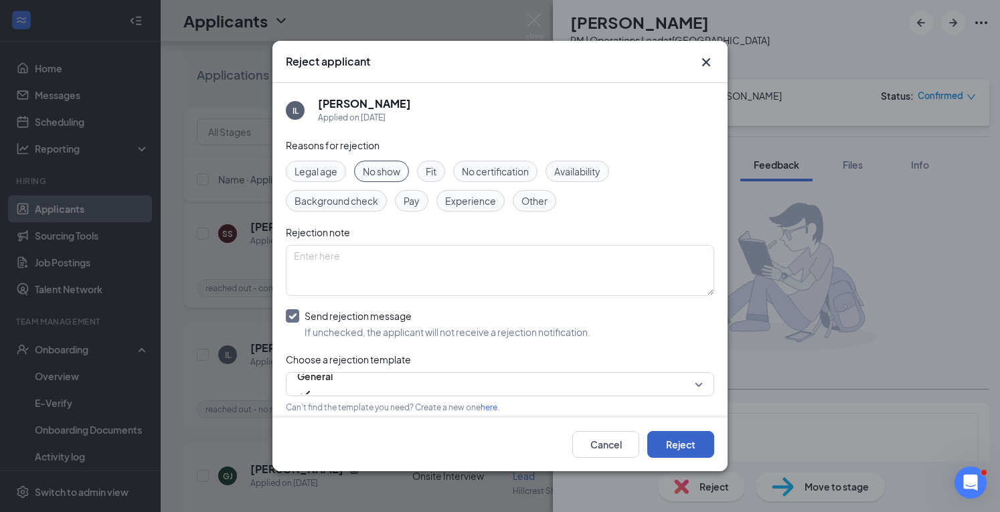
click at [696, 437] on button "Reject" at bounding box center [681, 444] width 67 height 27
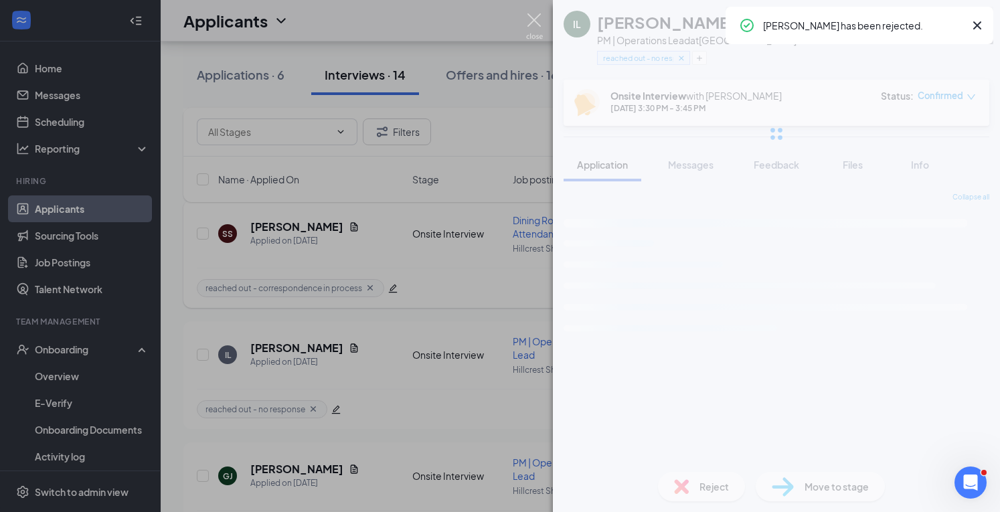
click at [537, 18] on img at bounding box center [534, 26] width 17 height 26
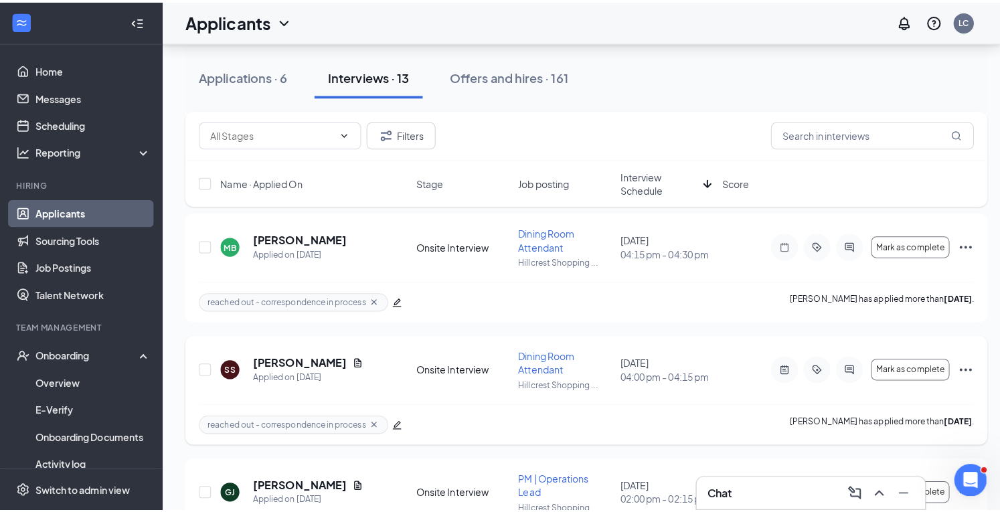
scroll to position [1203, 0]
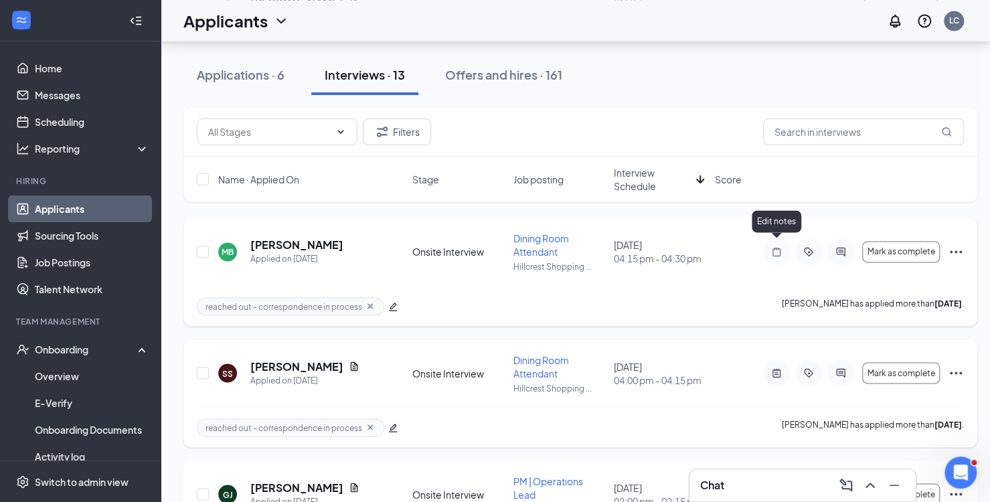
click at [780, 247] on icon "Note" at bounding box center [777, 251] width 8 height 9
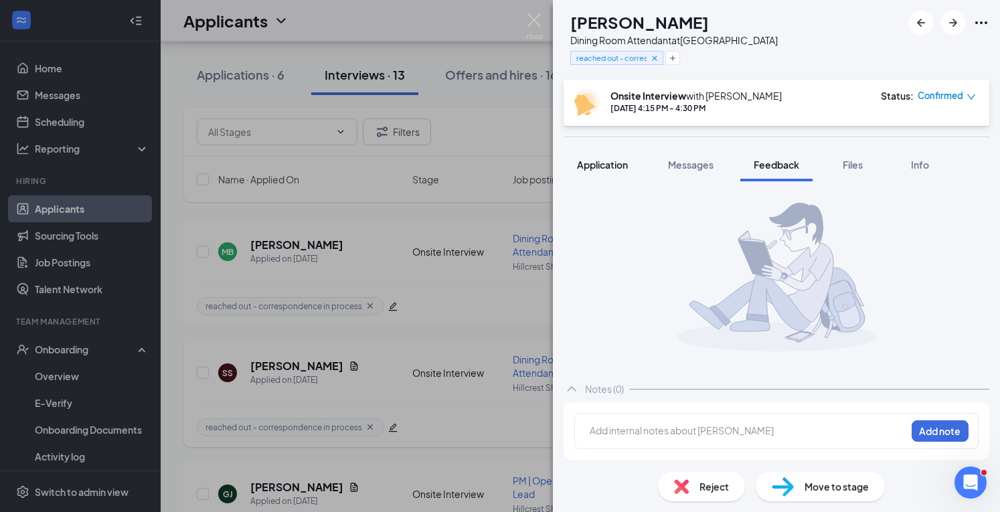
click at [611, 161] on span "Application" at bounding box center [602, 165] width 51 height 12
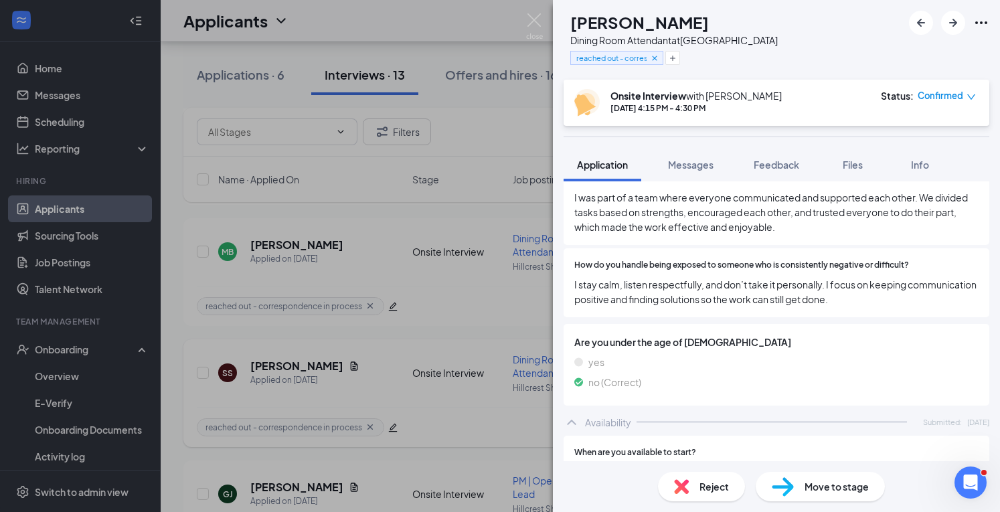
scroll to position [540, 0]
click at [688, 160] on span "Messages" at bounding box center [691, 165] width 46 height 12
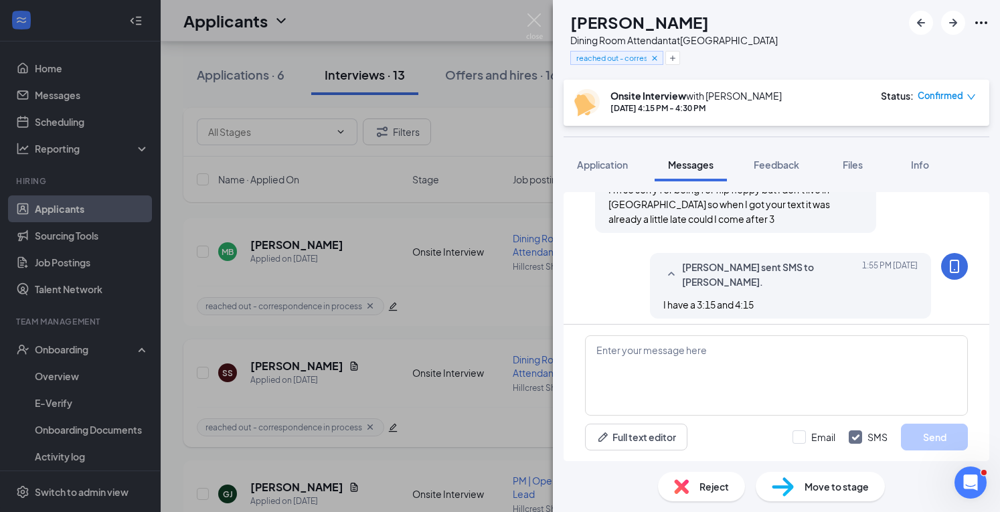
scroll to position [90, 0]
click at [608, 151] on button "Application" at bounding box center [603, 164] width 78 height 33
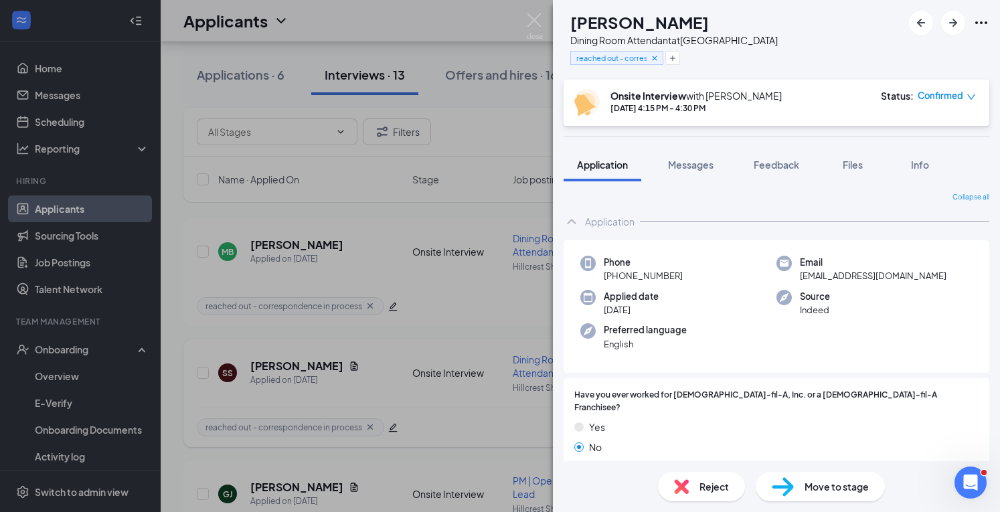
click at [733, 294] on div "Applied date [DATE]" at bounding box center [679, 303] width 196 height 27
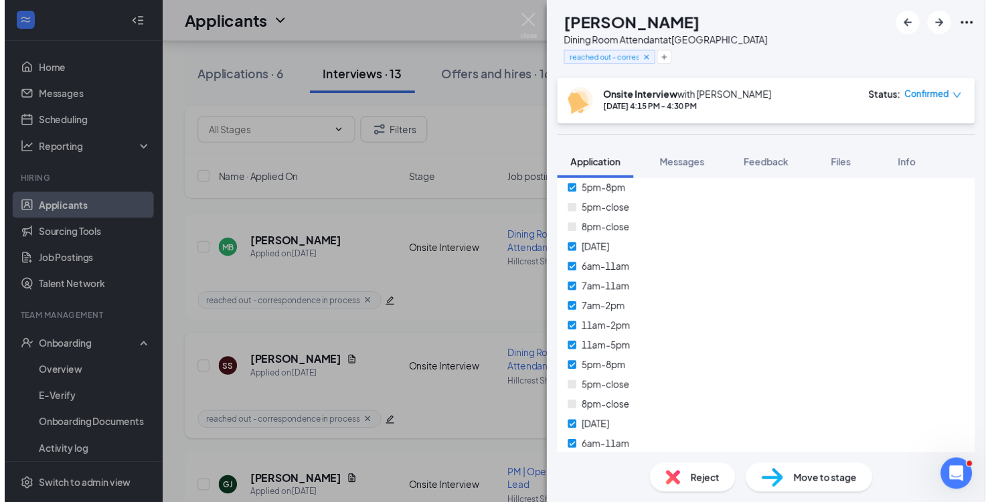
scroll to position [1742, 0]
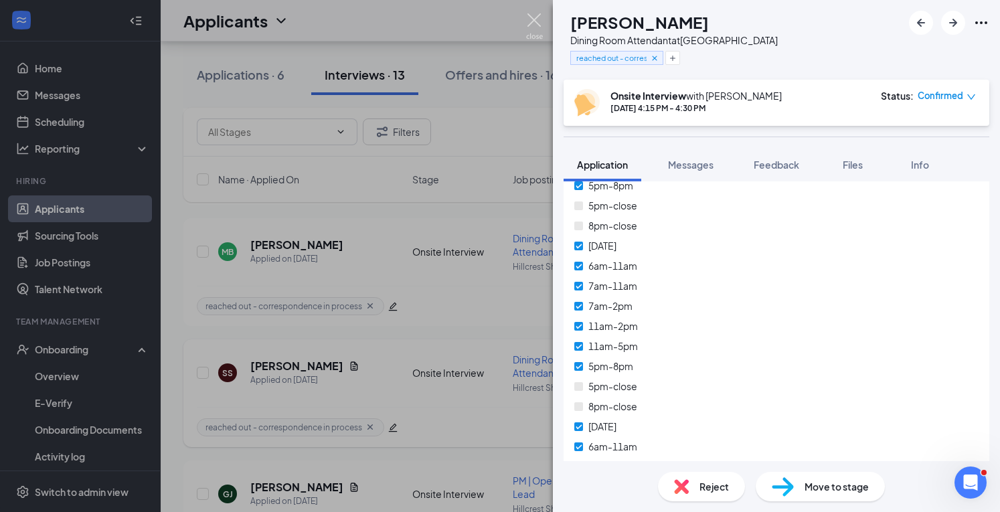
click at [535, 19] on img at bounding box center [534, 26] width 17 height 26
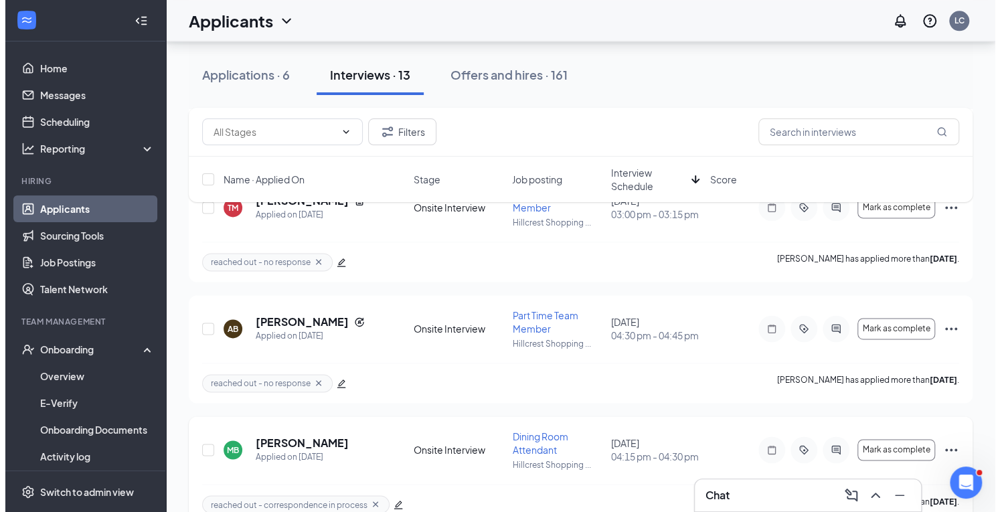
scroll to position [1035, 0]
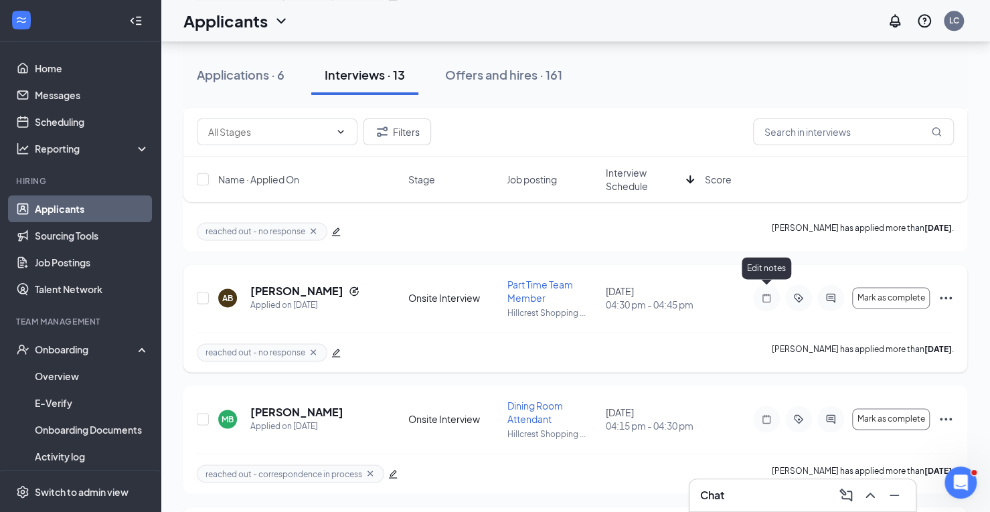
click at [767, 293] on icon "Note" at bounding box center [767, 298] width 16 height 11
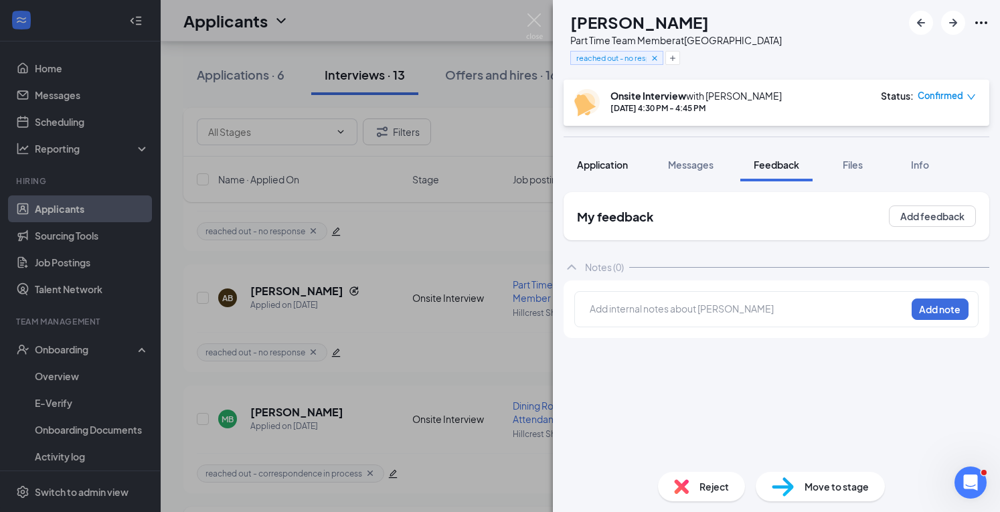
click at [611, 163] on span "Application" at bounding box center [602, 165] width 51 height 12
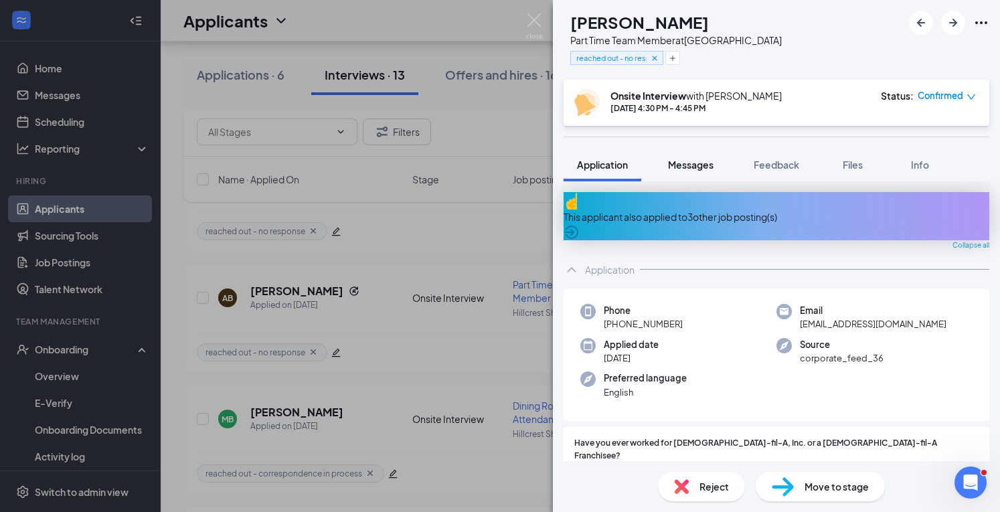
click at [700, 160] on span "Messages" at bounding box center [691, 165] width 46 height 12
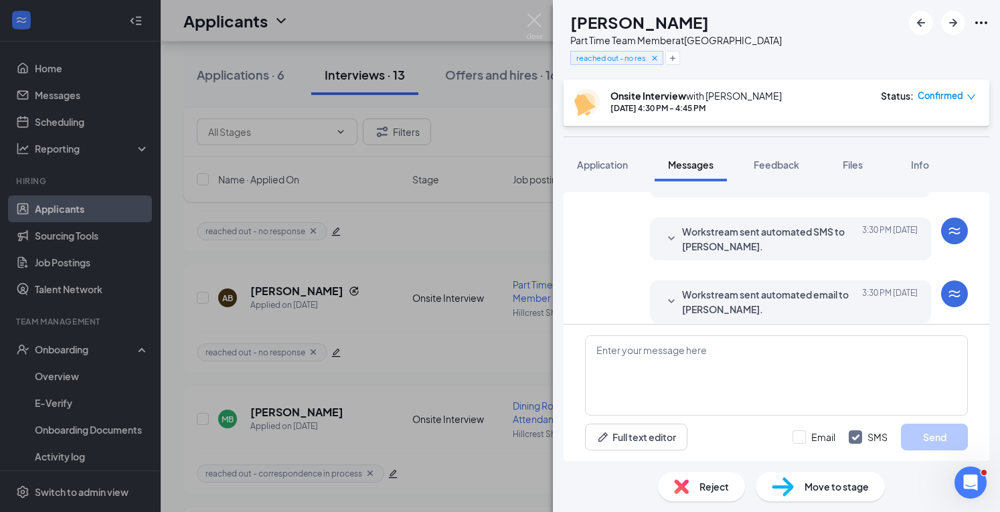
scroll to position [516, 0]
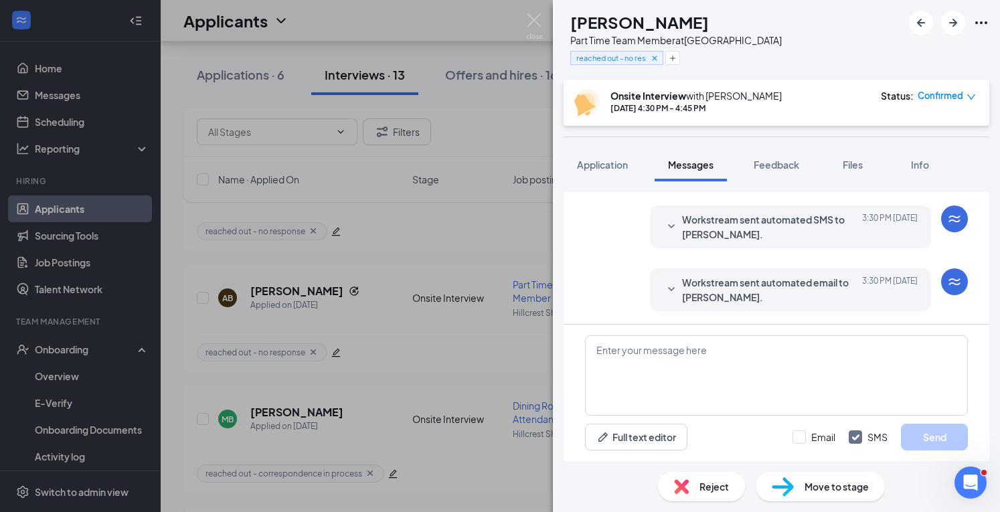
click at [669, 279] on div at bounding box center [672, 289] width 16 height 29
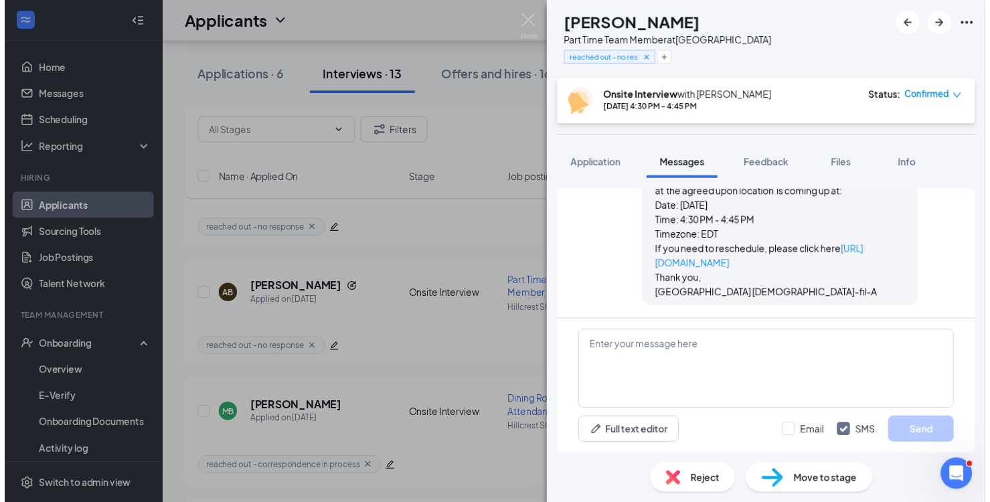
scroll to position [592, 0]
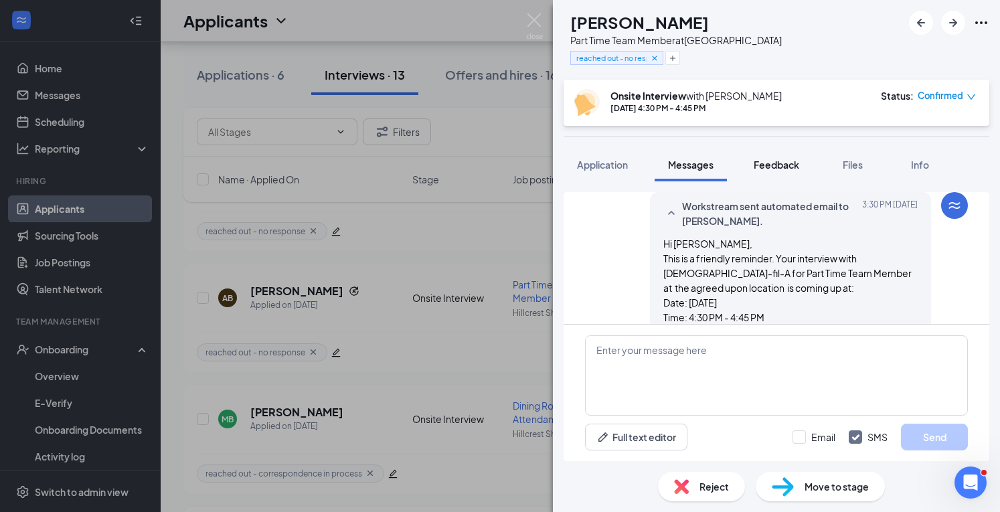
click at [775, 167] on span "Feedback" at bounding box center [777, 165] width 46 height 12
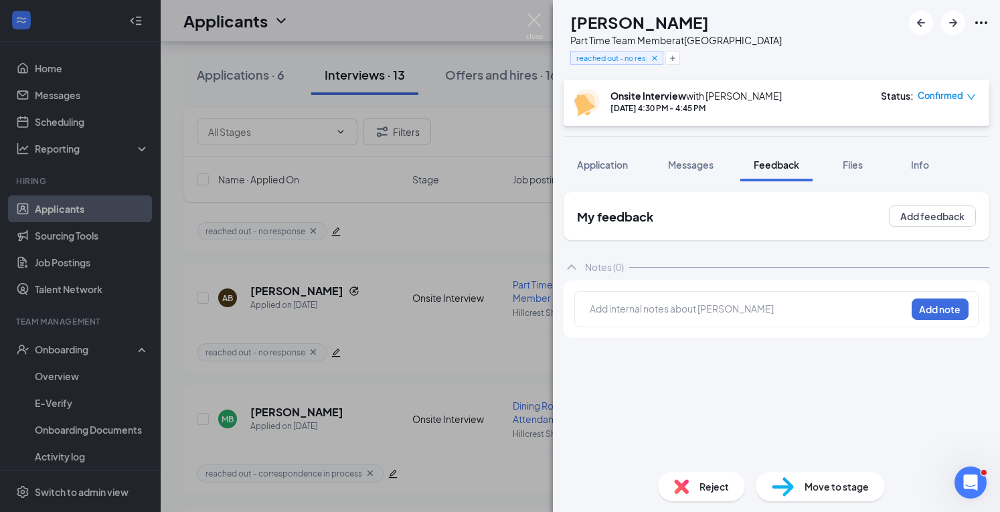
click at [596, 317] on div at bounding box center [748, 310] width 315 height 17
click at [923, 308] on button "Add note" at bounding box center [940, 309] width 57 height 21
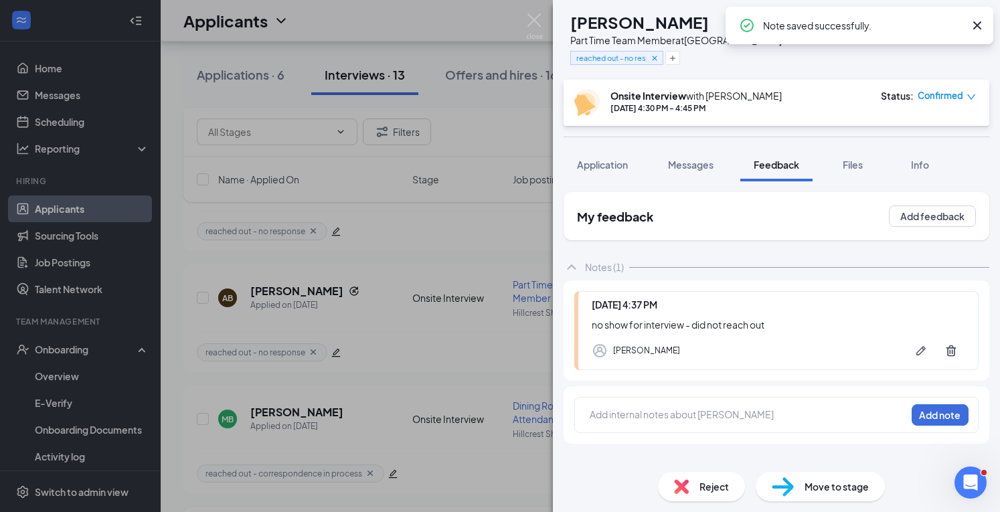
click at [687, 485] on img at bounding box center [681, 486] width 15 height 15
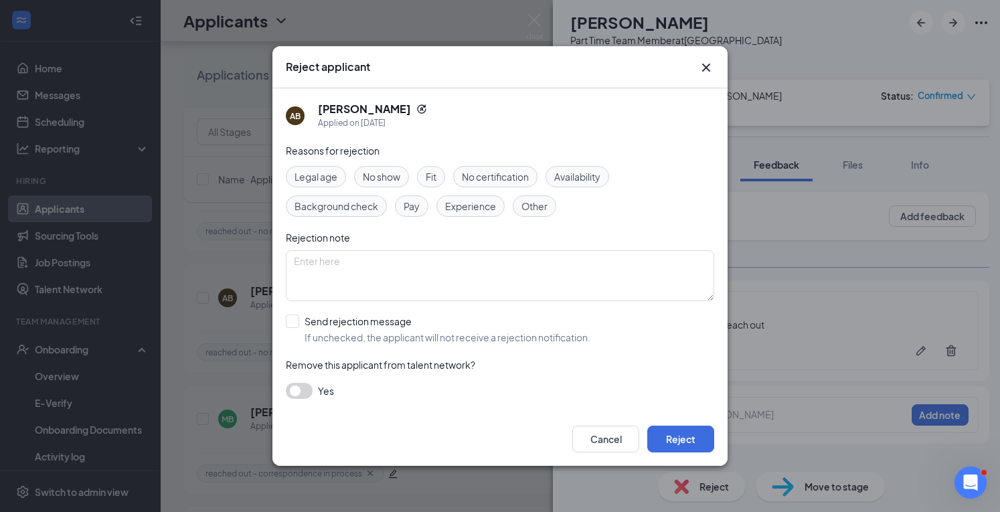
click at [396, 175] on span "No show" at bounding box center [381, 176] width 37 height 15
click at [316, 326] on input "Send rejection message If unchecked, the applicant will not receive a rejection…" at bounding box center [438, 329] width 305 height 29
checkbox input "true"
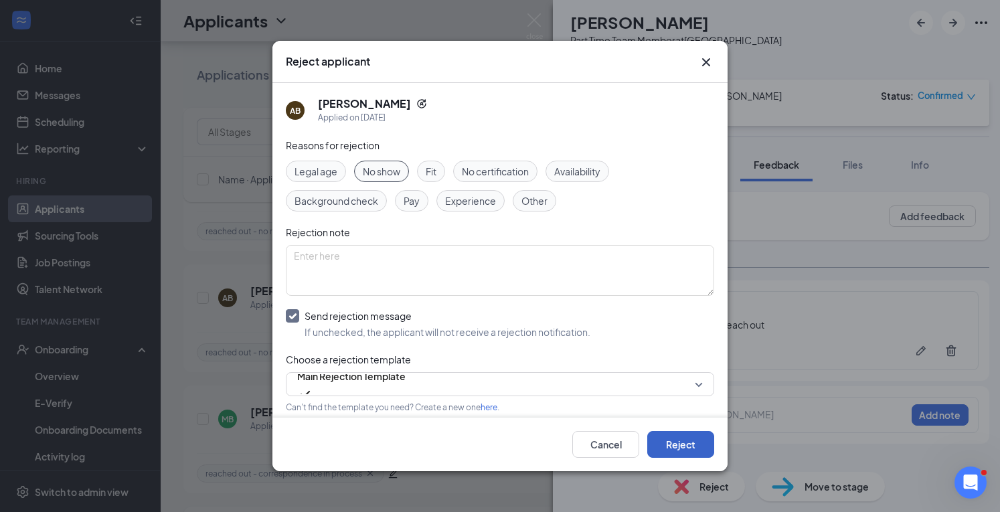
click at [693, 439] on button "Reject" at bounding box center [681, 444] width 67 height 27
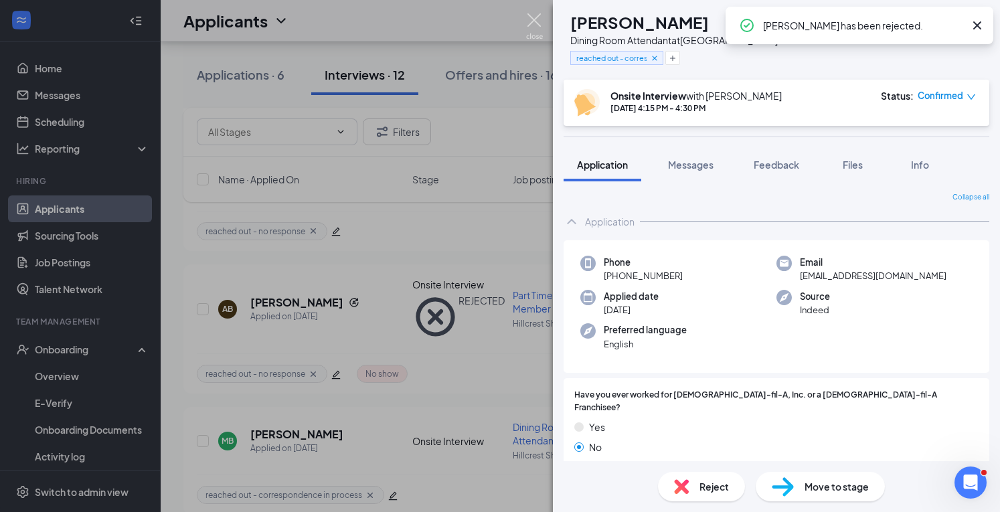
click at [532, 19] on img at bounding box center [534, 26] width 17 height 26
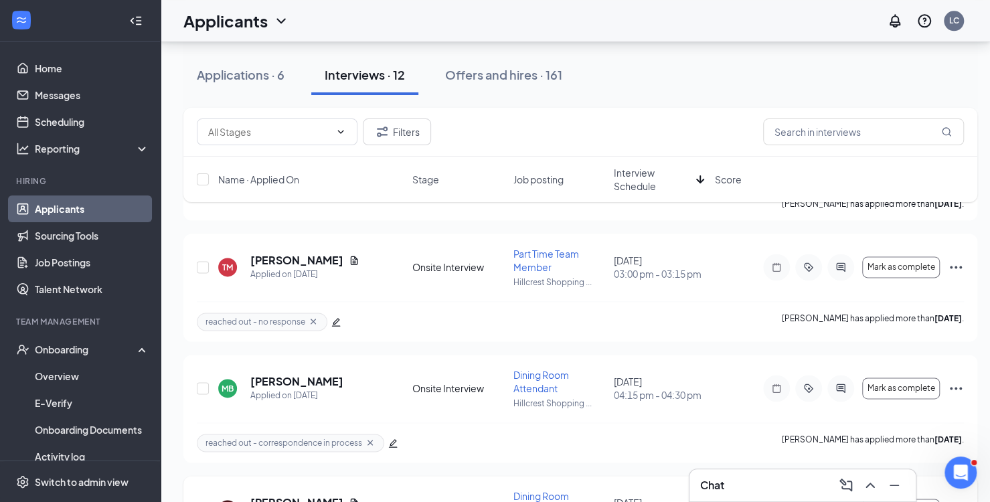
scroll to position [943, 0]
